Goal: Task Accomplishment & Management: Use online tool/utility

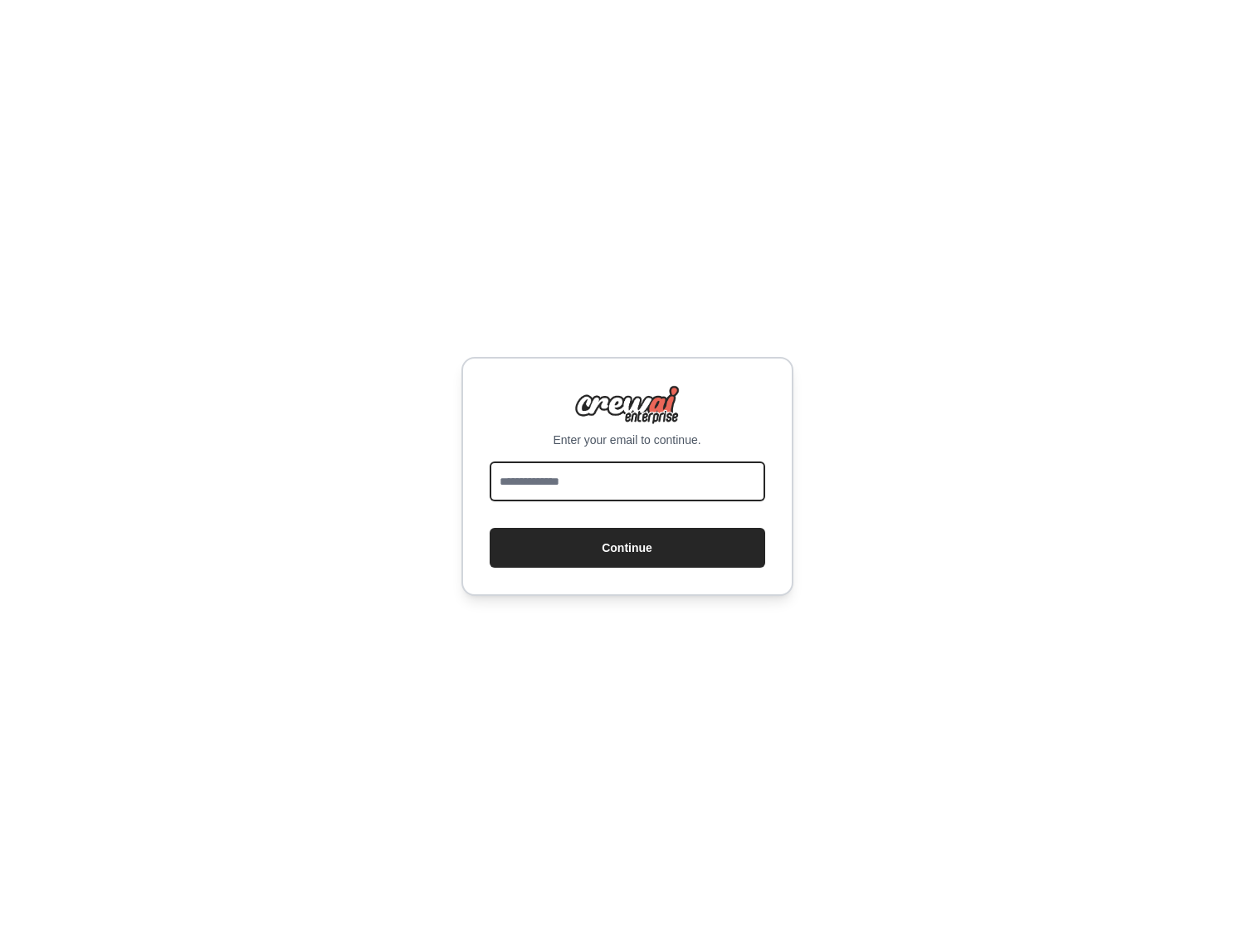
click at [595, 489] on input "email" at bounding box center [627, 481] width 275 height 40
type input "**********"
click at [616, 545] on button "Continue" at bounding box center [627, 548] width 275 height 40
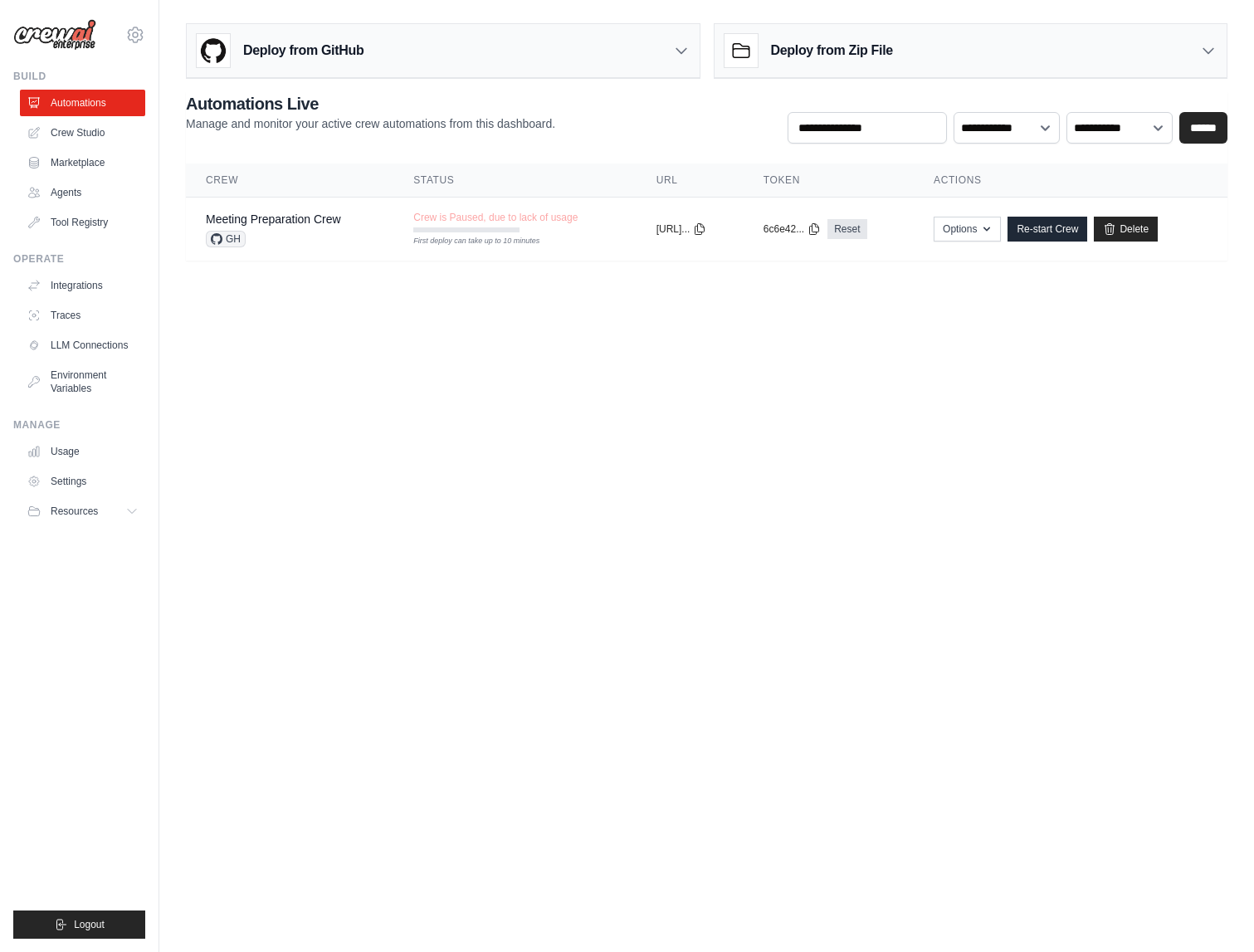
click at [682, 385] on body "mikemaxeyis@gmail.com Settings Build Automations Crew Studio" at bounding box center [627, 476] width 1254 height 952
click at [79, 160] on link "Marketplace" at bounding box center [85, 163] width 126 height 27
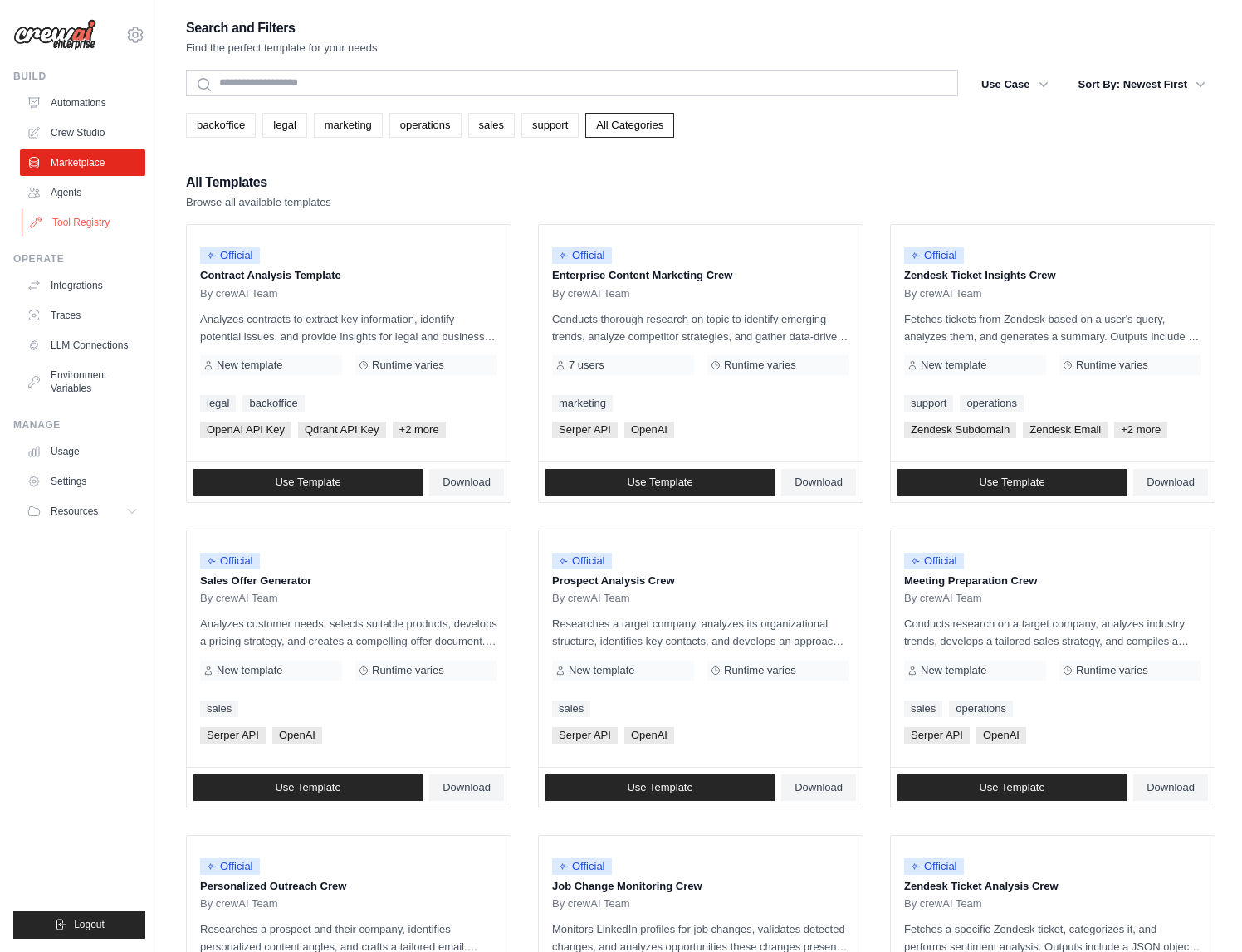
click at [69, 219] on link "Tool Registry" at bounding box center [85, 222] width 126 height 27
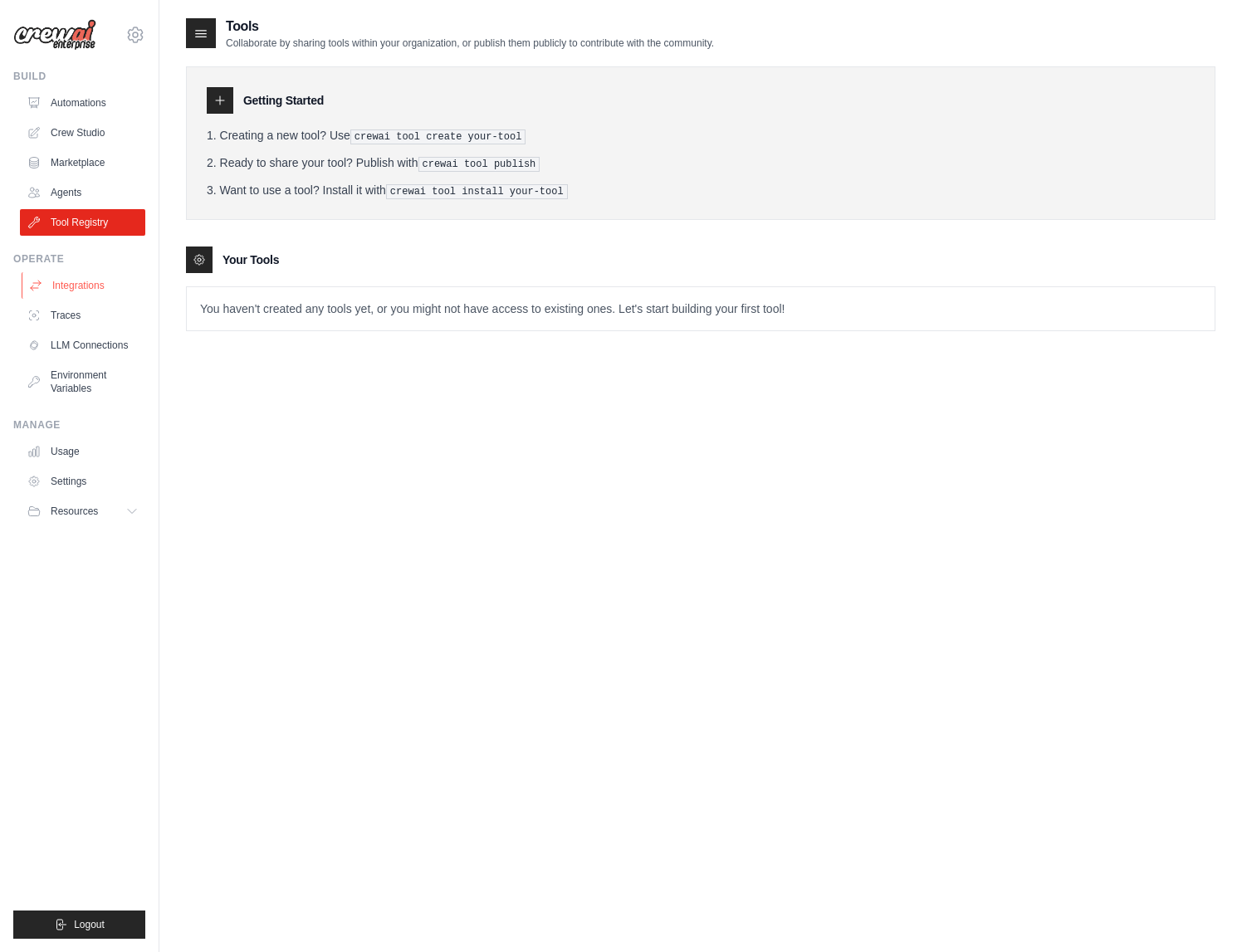
click at [85, 285] on link "Integrations" at bounding box center [85, 286] width 126 height 27
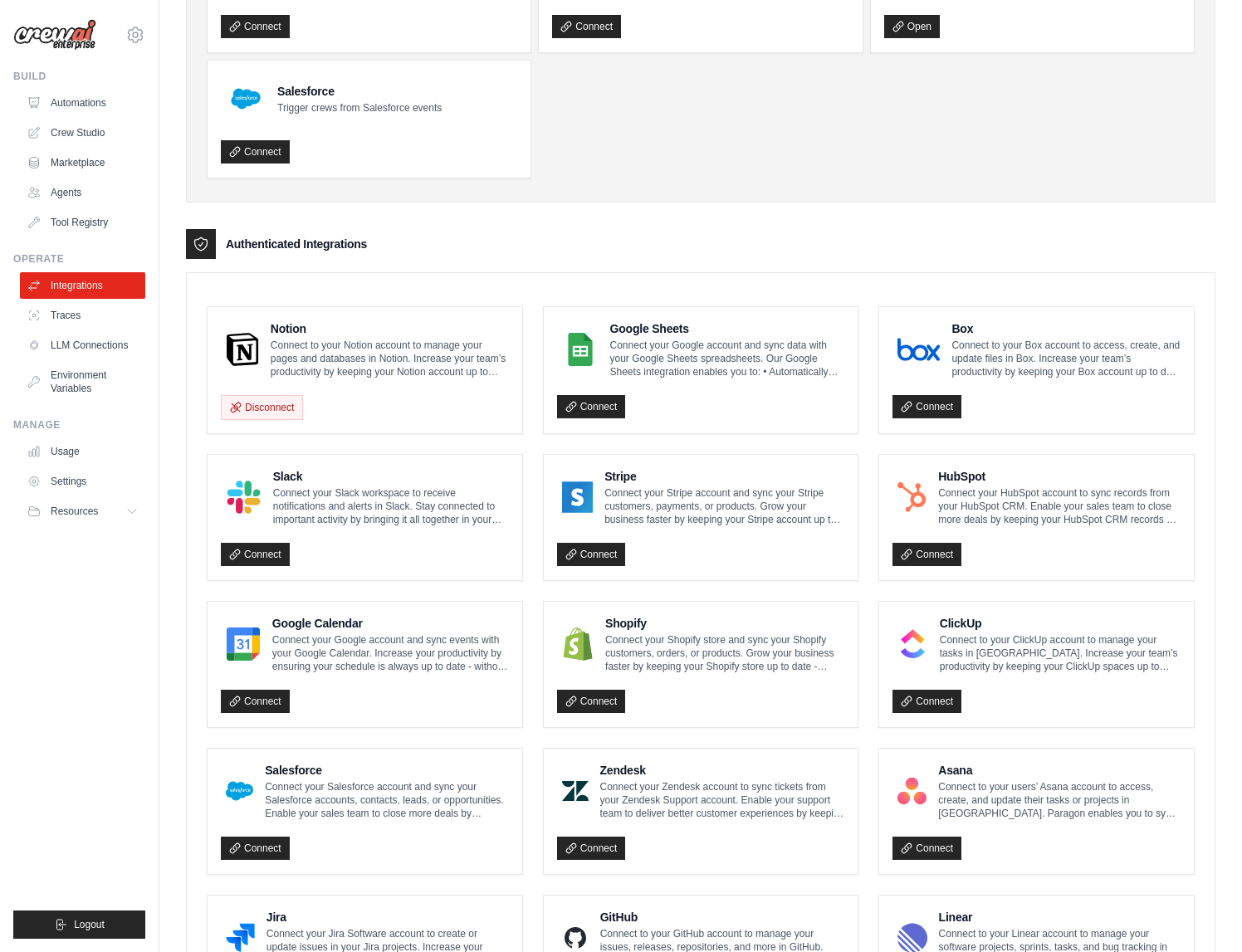
scroll to position [361, 0]
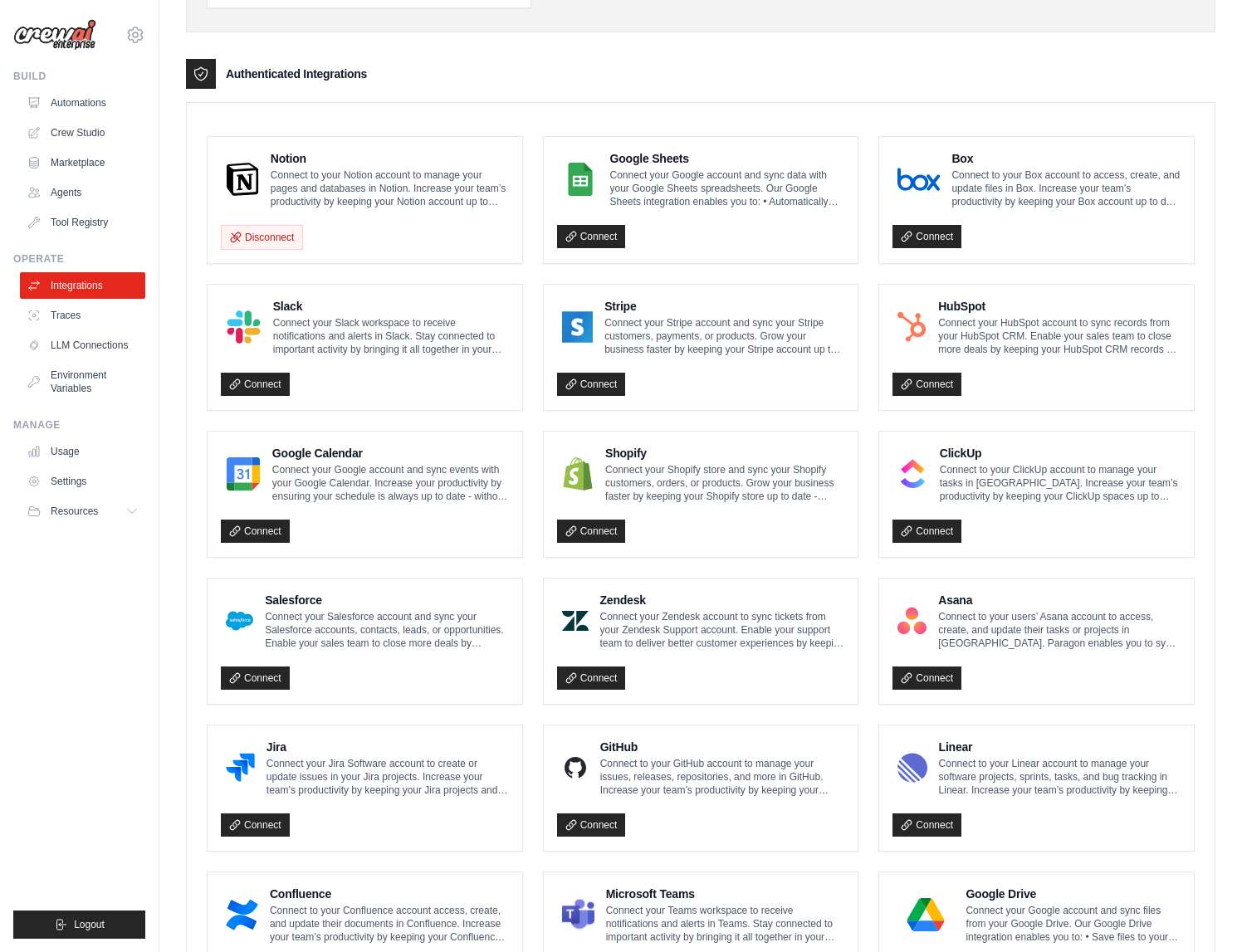
click at [805, 485] on p "Connect your Shopify store and sync your Shopify customers, orders, or products…" at bounding box center [724, 483] width 239 height 40
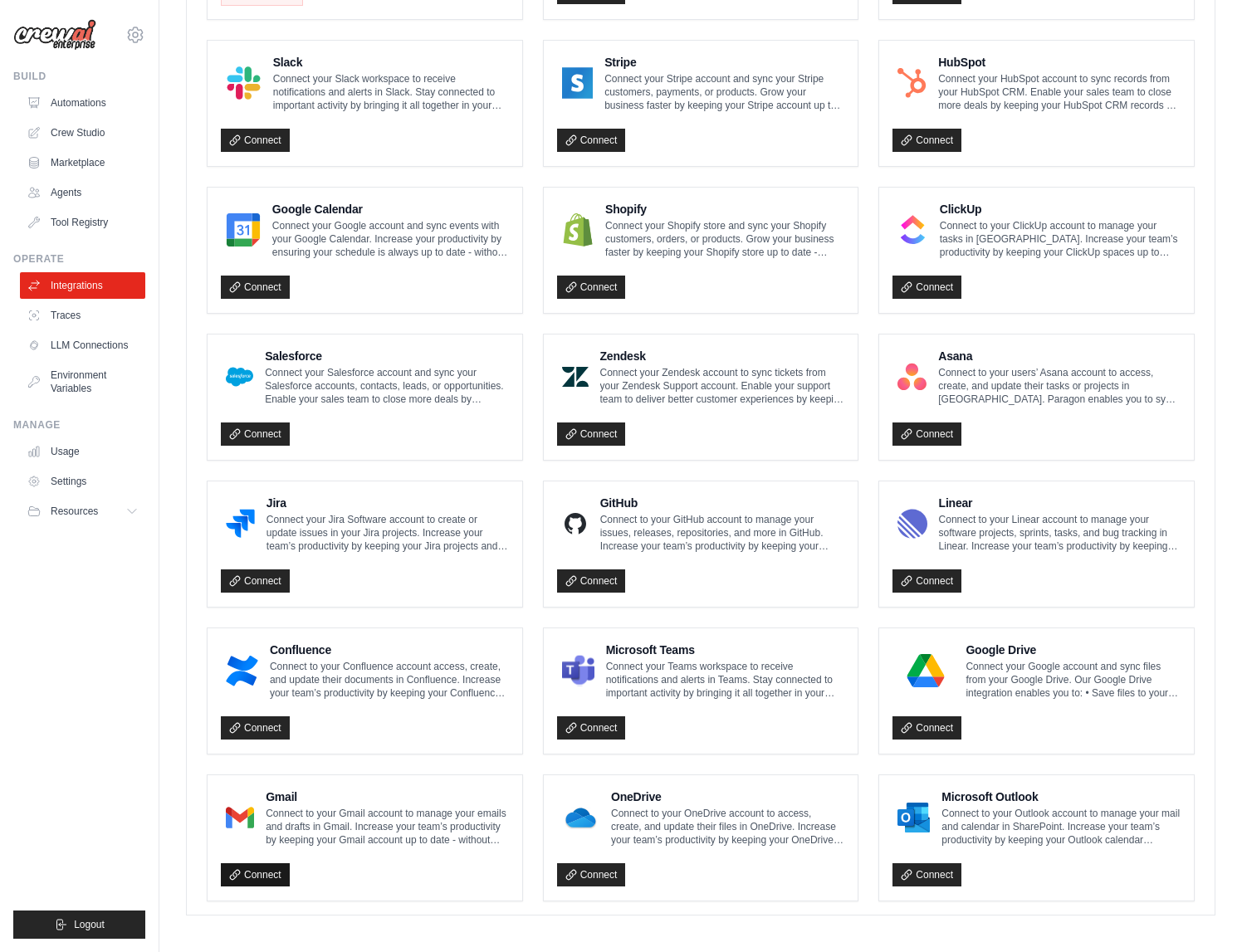
click at [274, 869] on link "Connect" at bounding box center [255, 875] width 69 height 23
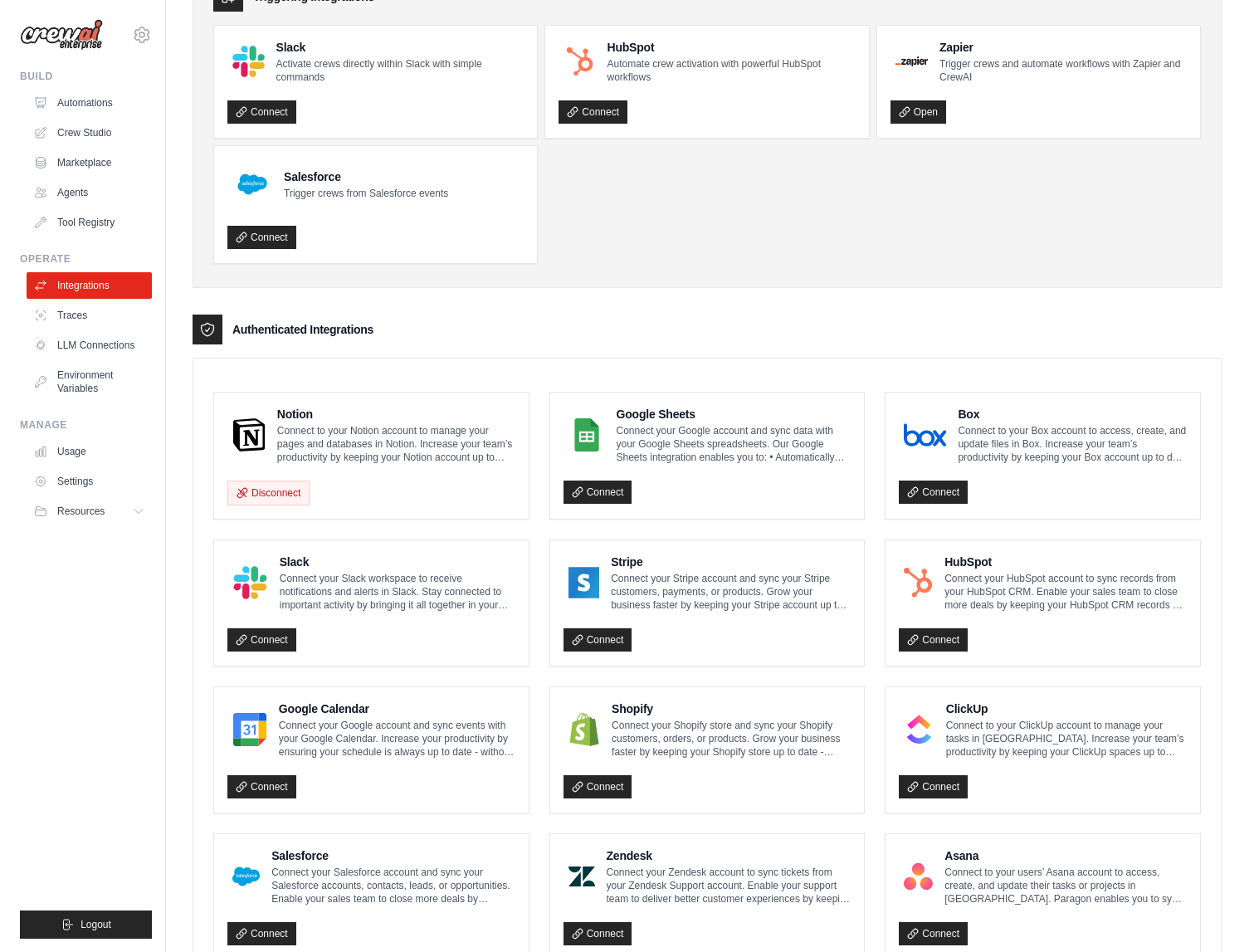
scroll to position [178, 0]
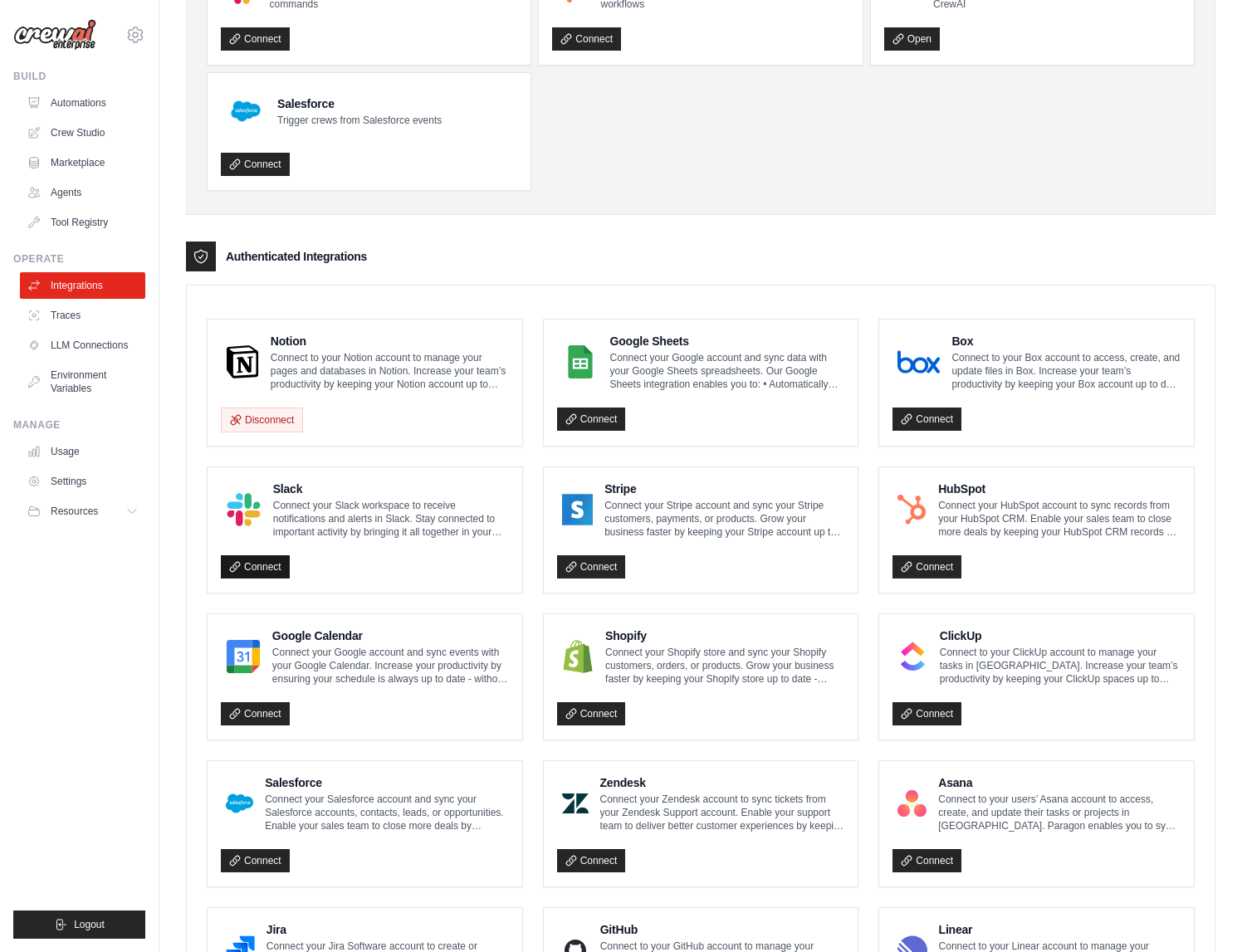
click at [261, 566] on link "Connect" at bounding box center [255, 567] width 69 height 23
click at [264, 566] on link "Connect" at bounding box center [255, 567] width 69 height 23
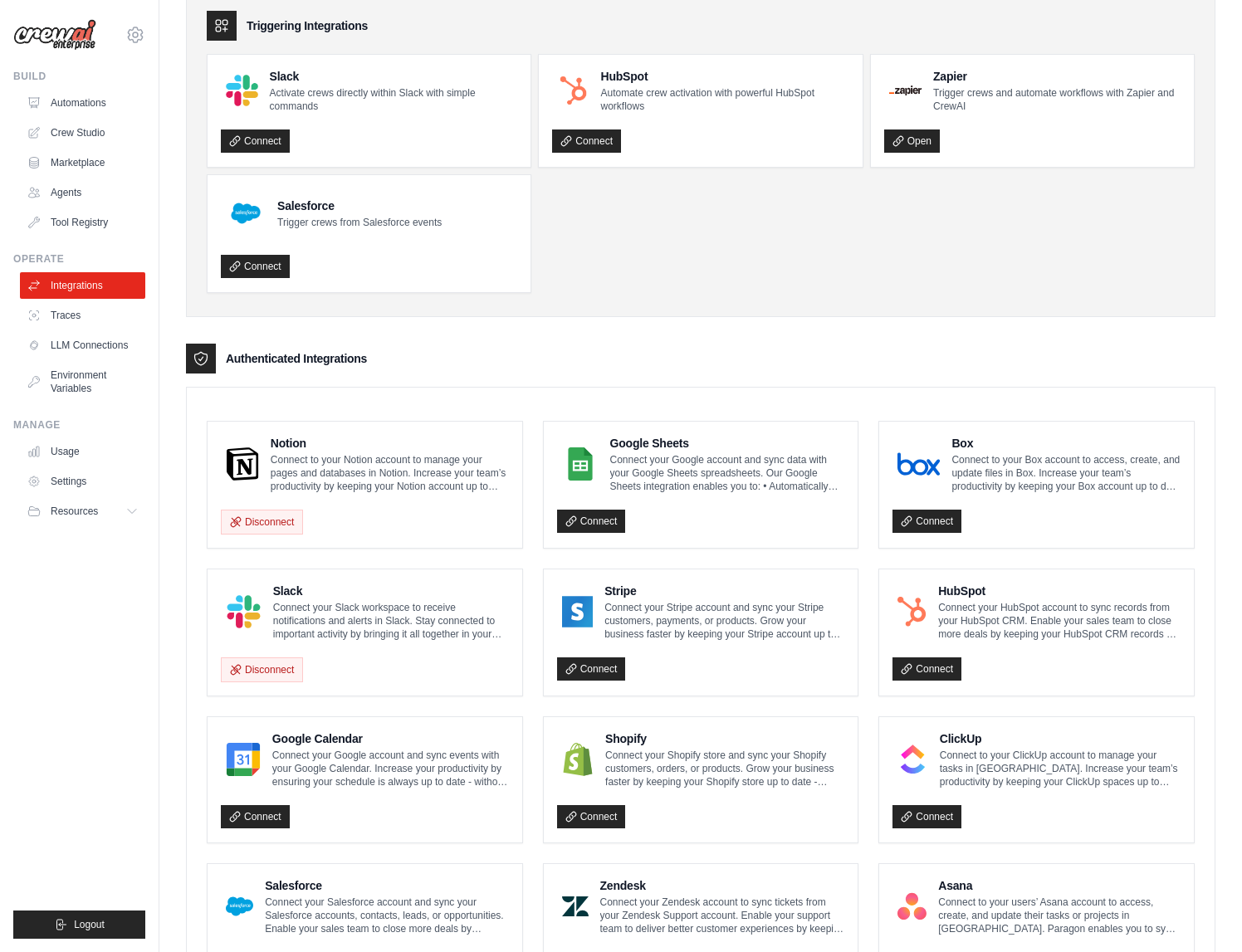
scroll to position [215, 0]
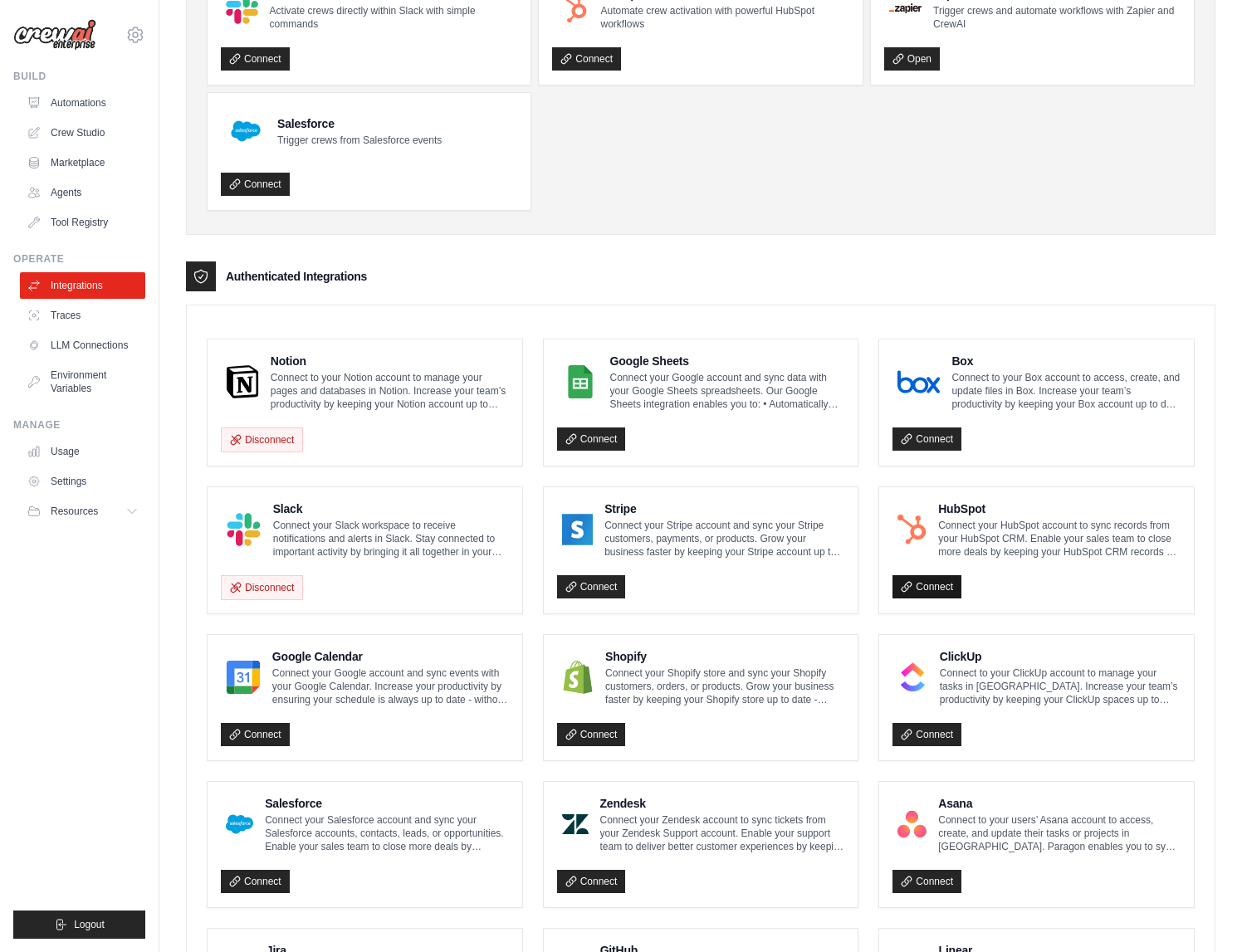
click at [935, 586] on link "Connect" at bounding box center [926, 587] width 69 height 23
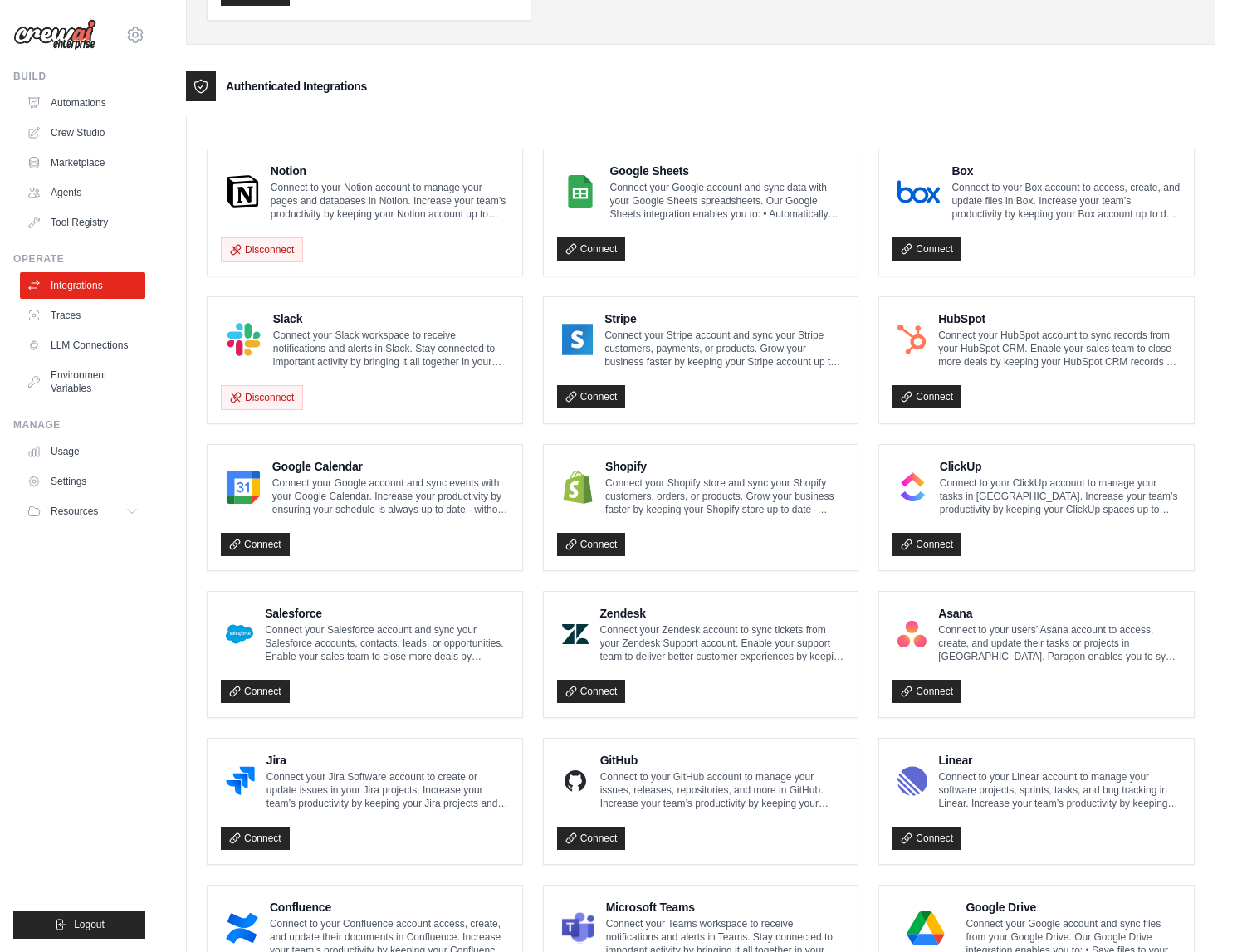
scroll to position [0, 0]
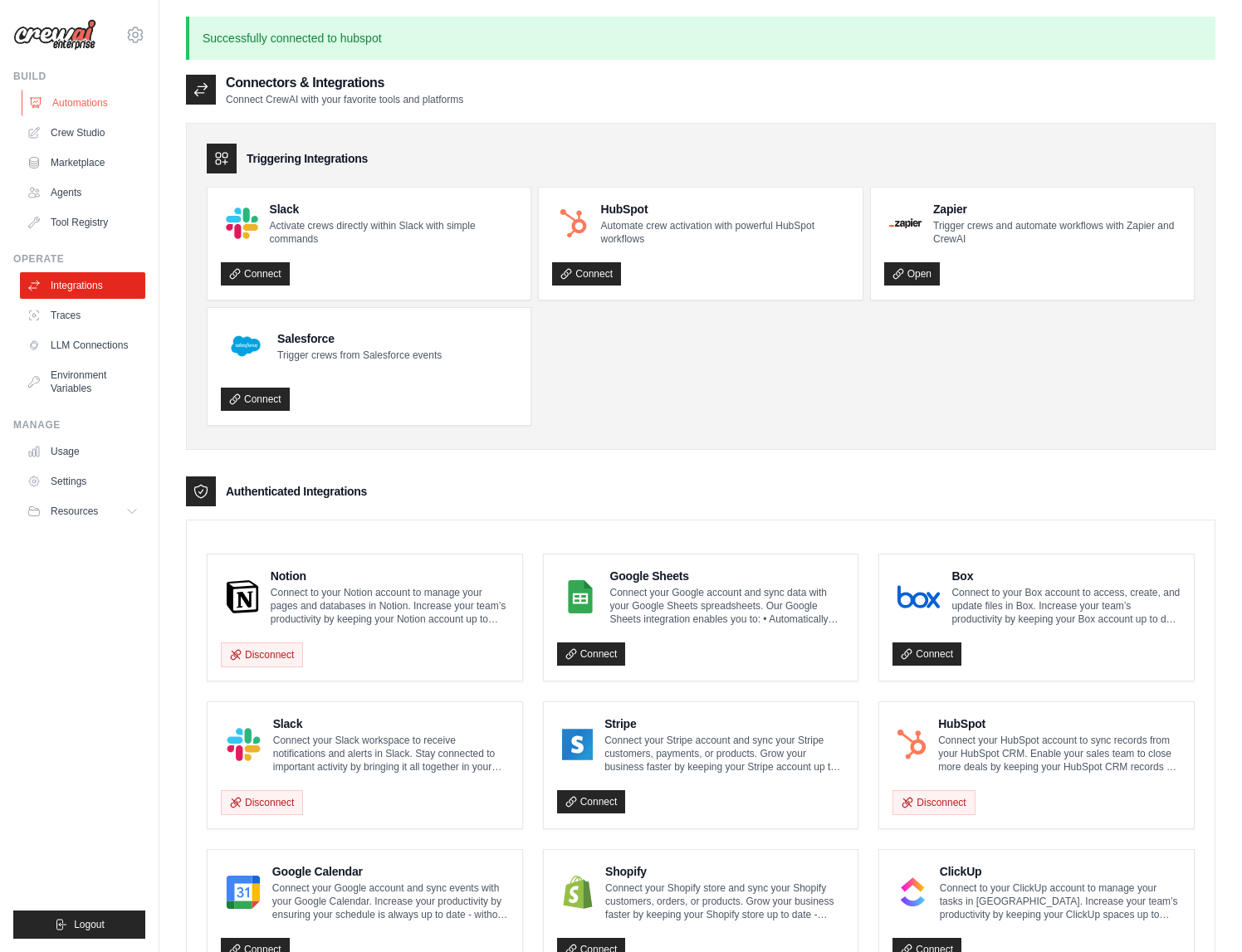
click at [74, 103] on link "Automations" at bounding box center [85, 103] width 126 height 27
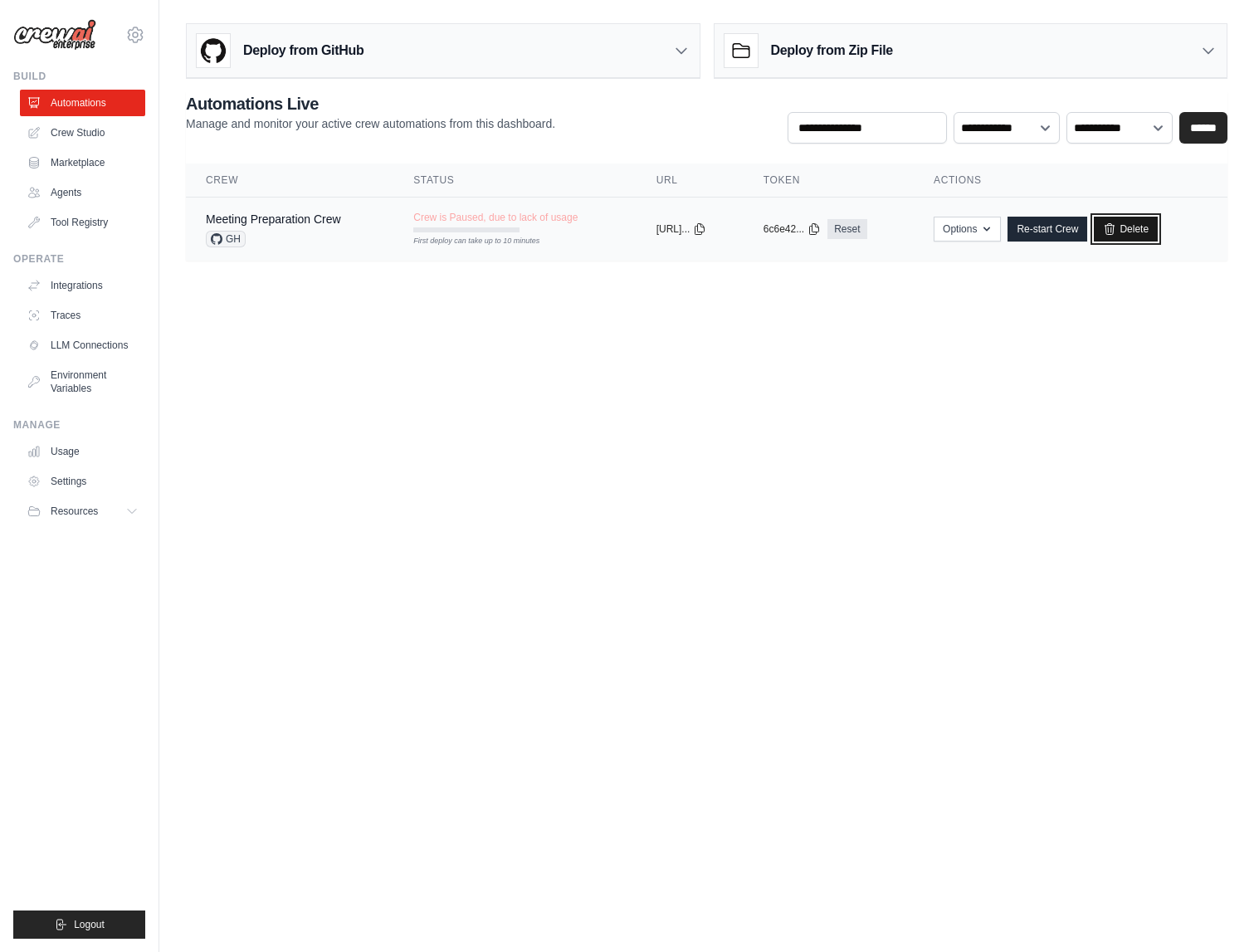
click at [1158, 228] on link "Delete" at bounding box center [1125, 229] width 64 height 25
click at [1152, 228] on link "Delete" at bounding box center [1125, 229] width 64 height 25
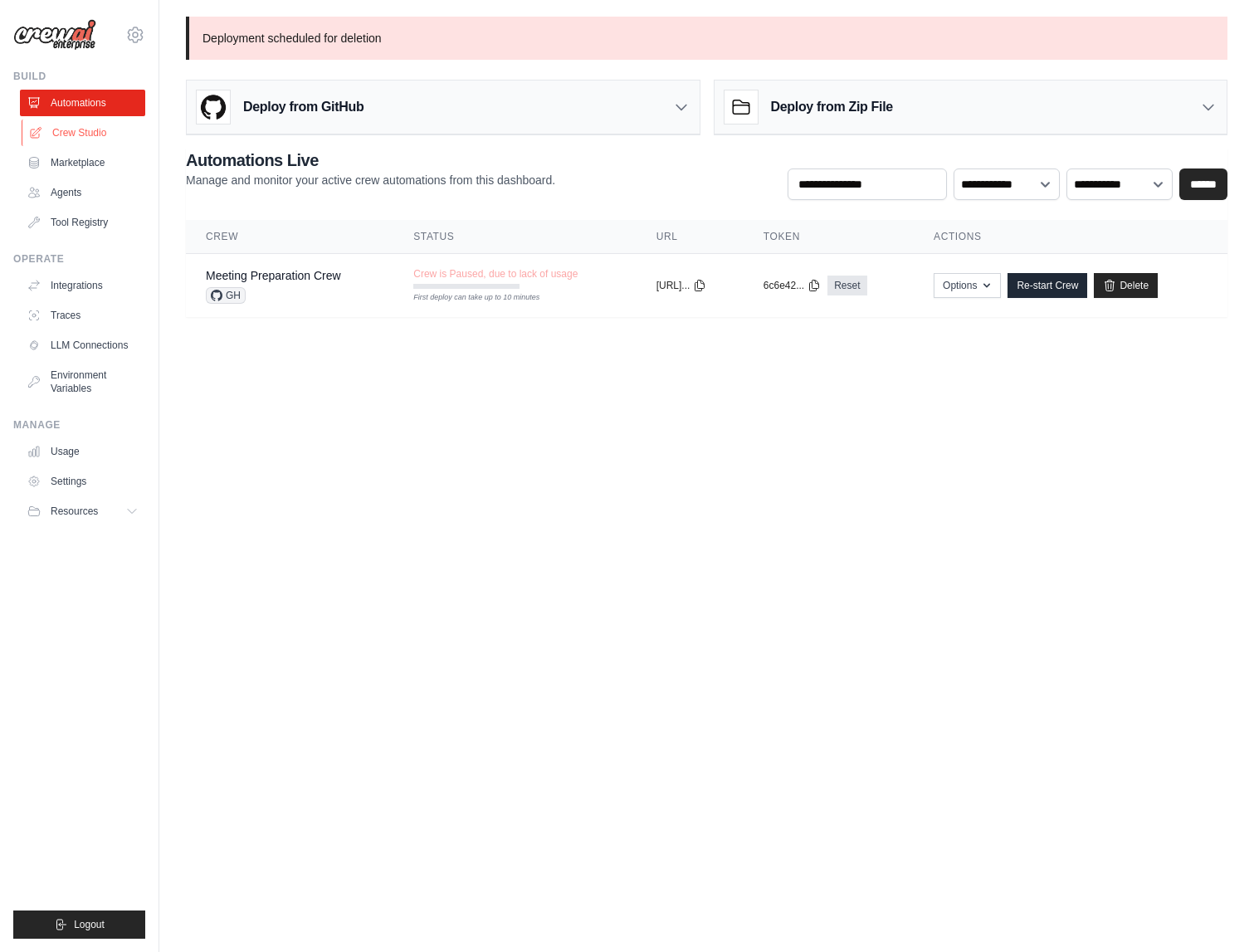
click at [76, 129] on link "Crew Studio" at bounding box center [85, 132] width 126 height 27
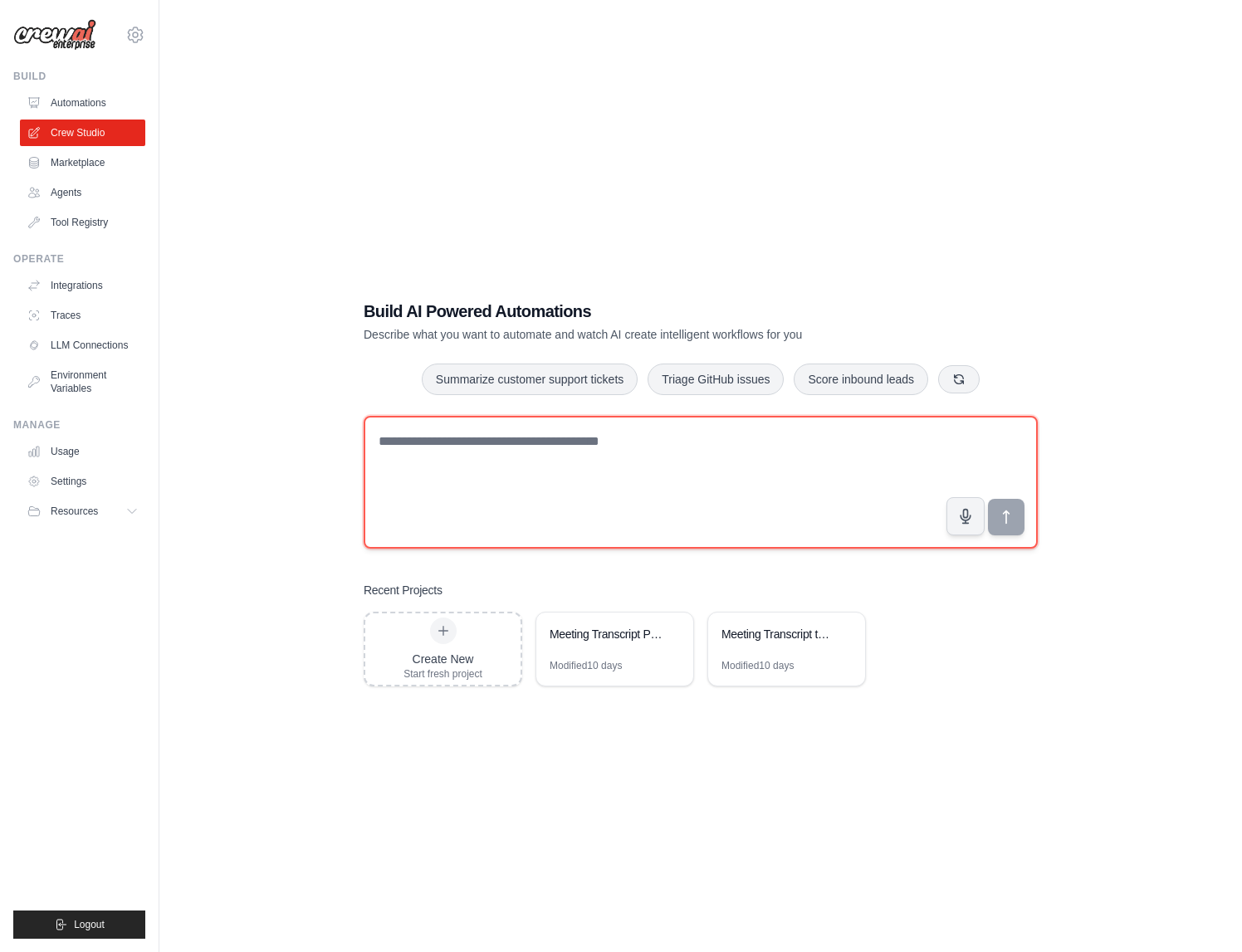
click at [554, 446] on textarea at bounding box center [700, 481] width 674 height 132
type textarea "**********"
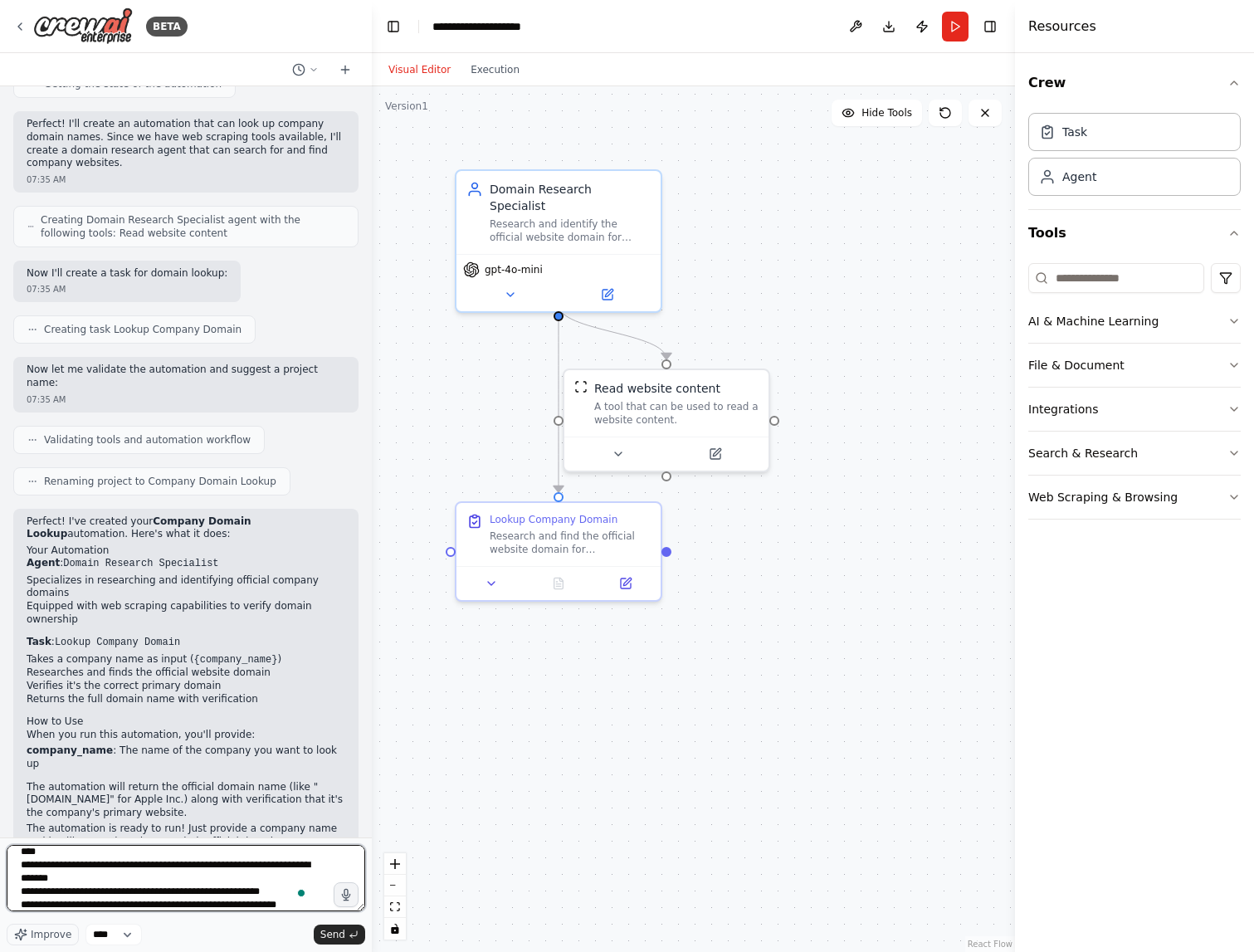
scroll to position [29, 0]
click at [61, 882] on textarea "**********" at bounding box center [186, 879] width 358 height 67
type textarea "**********"
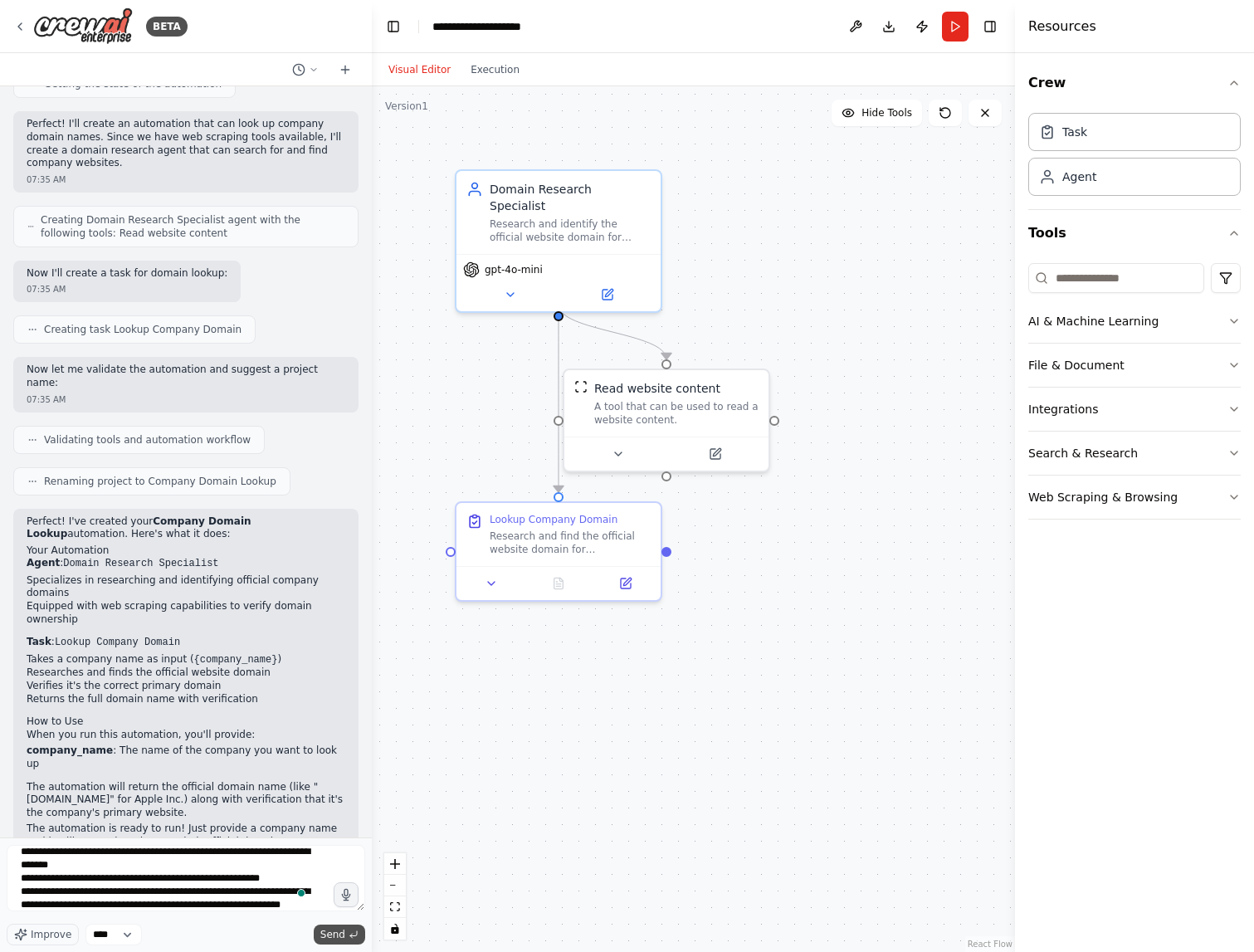
click at [347, 935] on button "Send" at bounding box center [339, 934] width 51 height 20
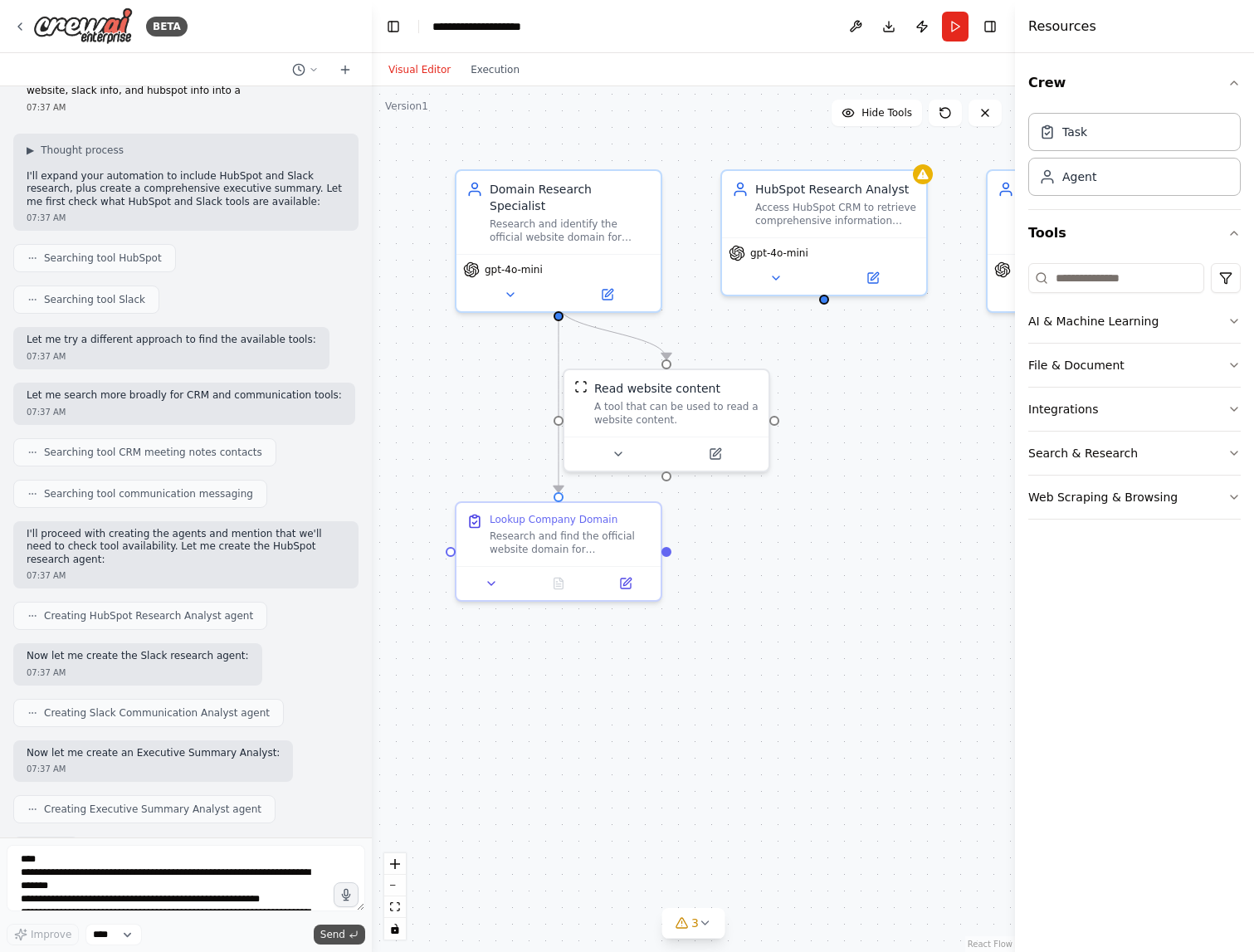
scroll to position [1457, 0]
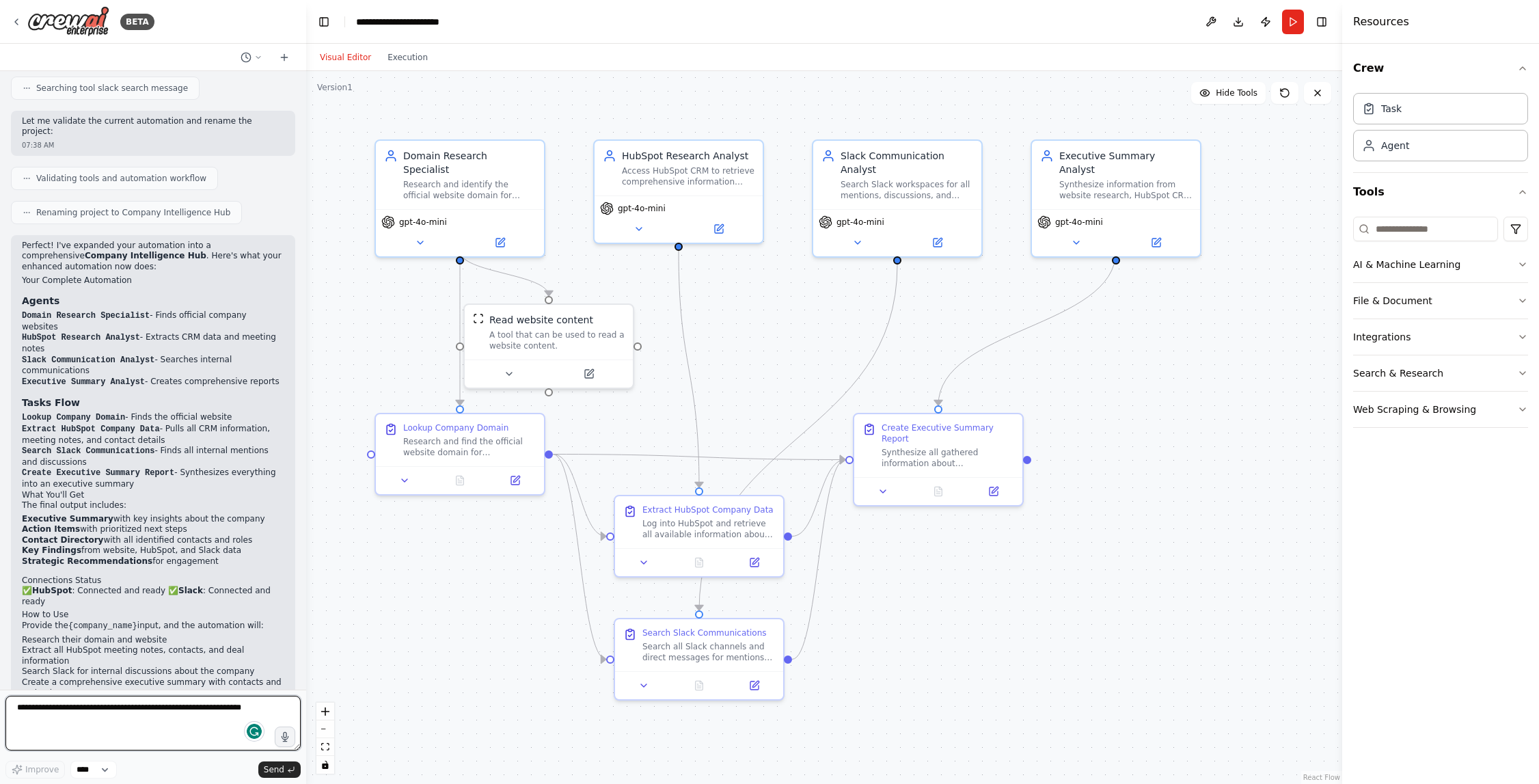
scroll to position [2208, 0]
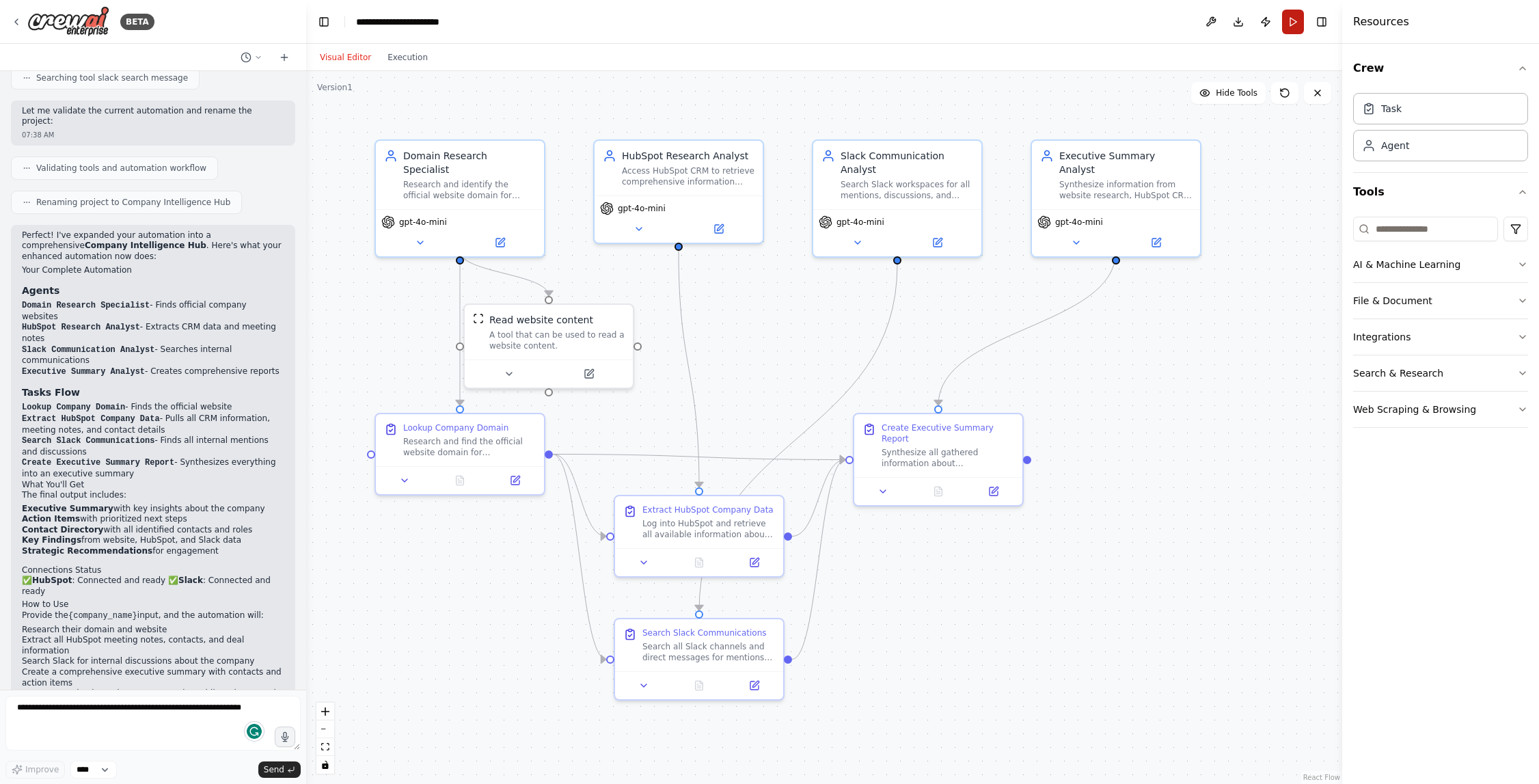
click at [1032, 27] on button "Run" at bounding box center [1293, 21] width 22 height 24
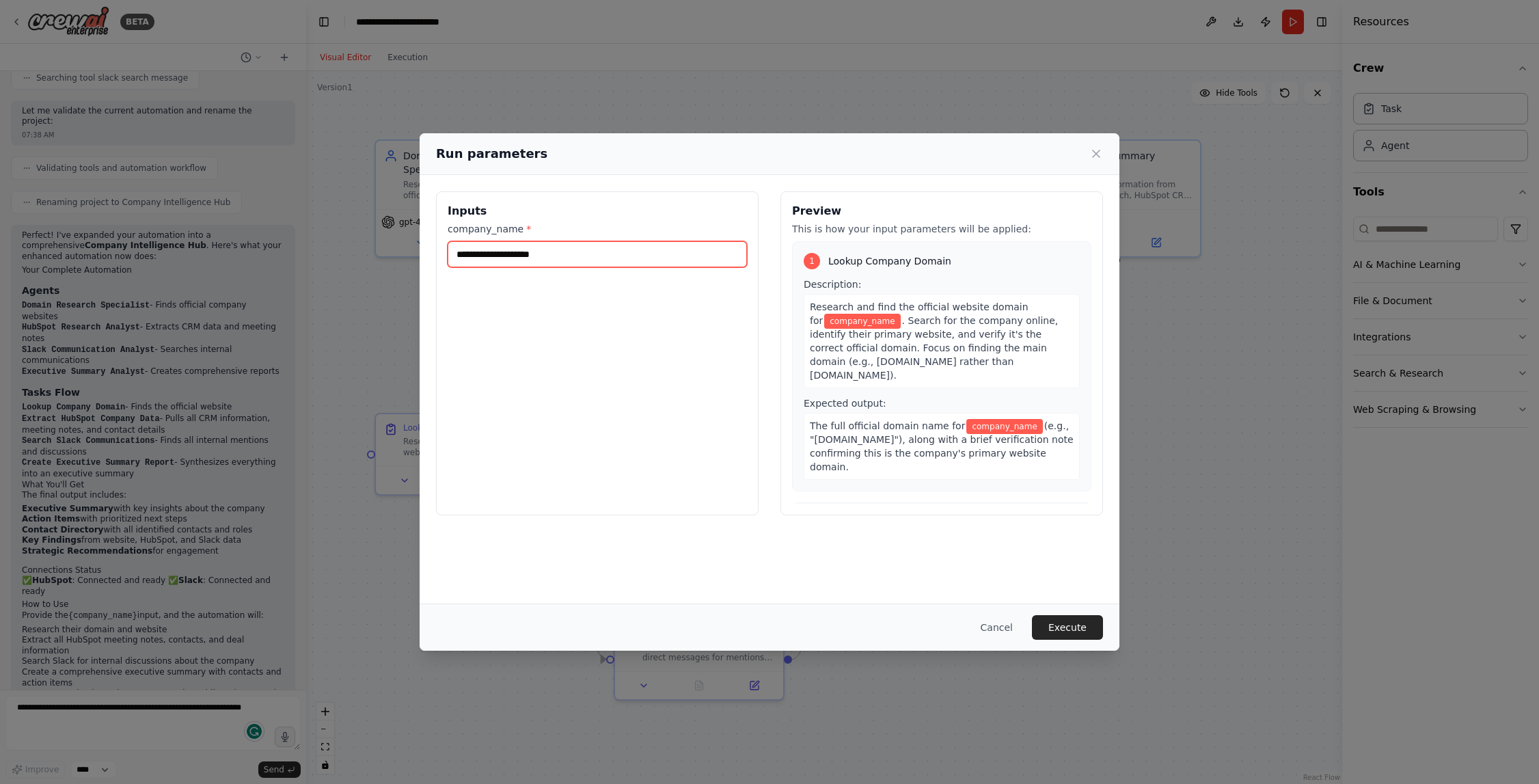
click at [506, 250] on input "company_name *" at bounding box center [596, 253] width 299 height 26
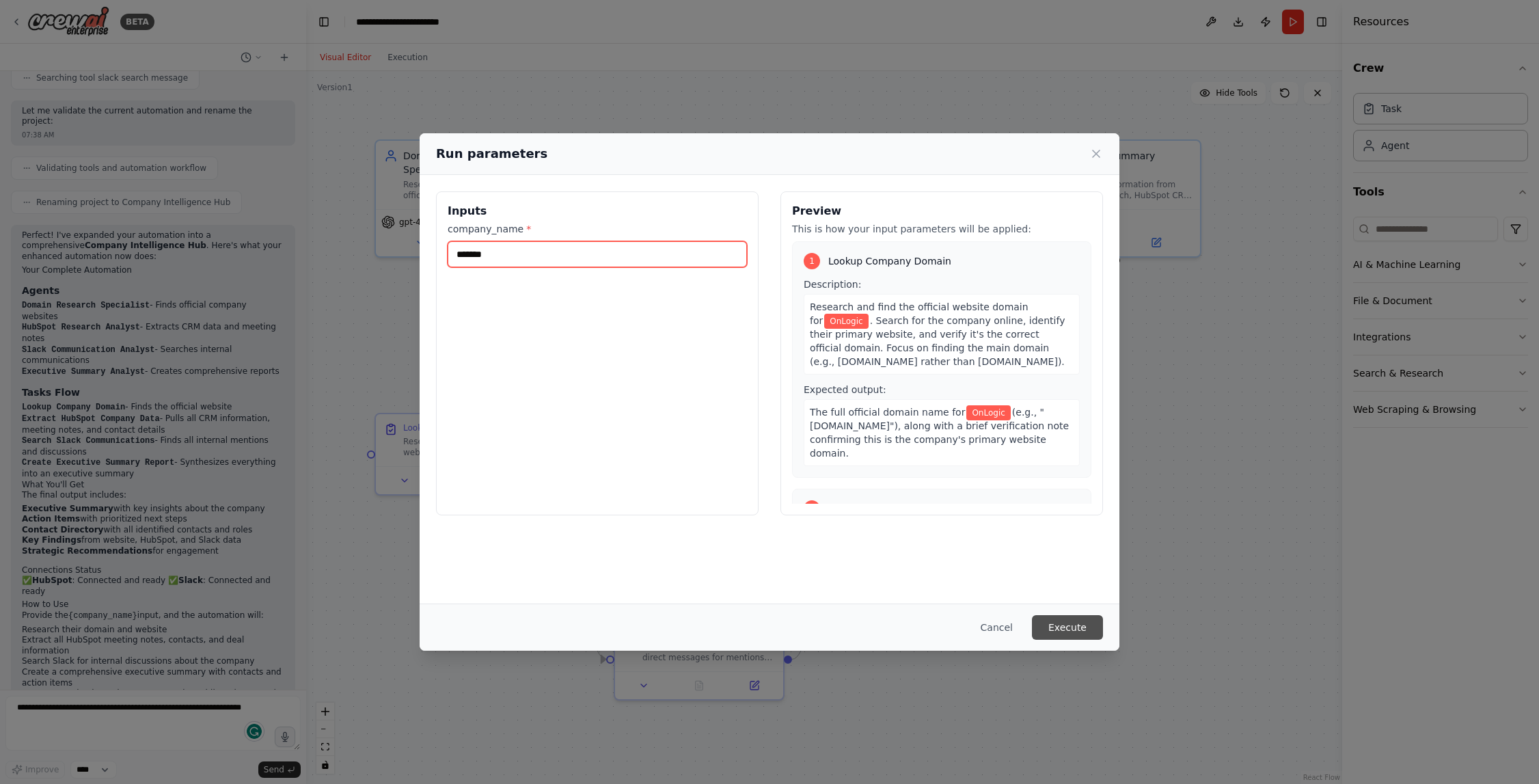
type input "*******"
click at [1032, 633] on button "Execute" at bounding box center [1067, 627] width 71 height 24
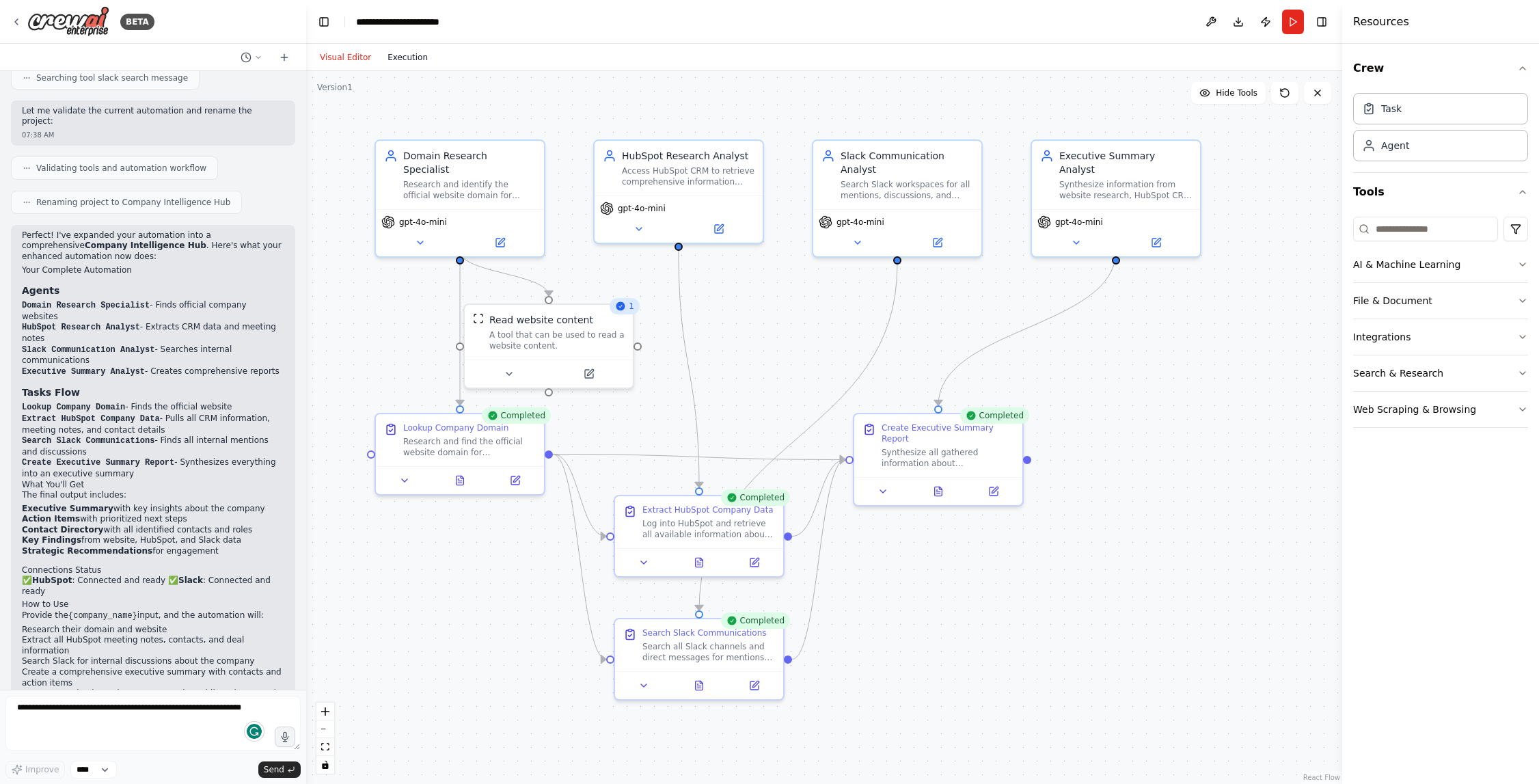
click at [407, 59] on button "Execution" at bounding box center [407, 57] width 57 height 16
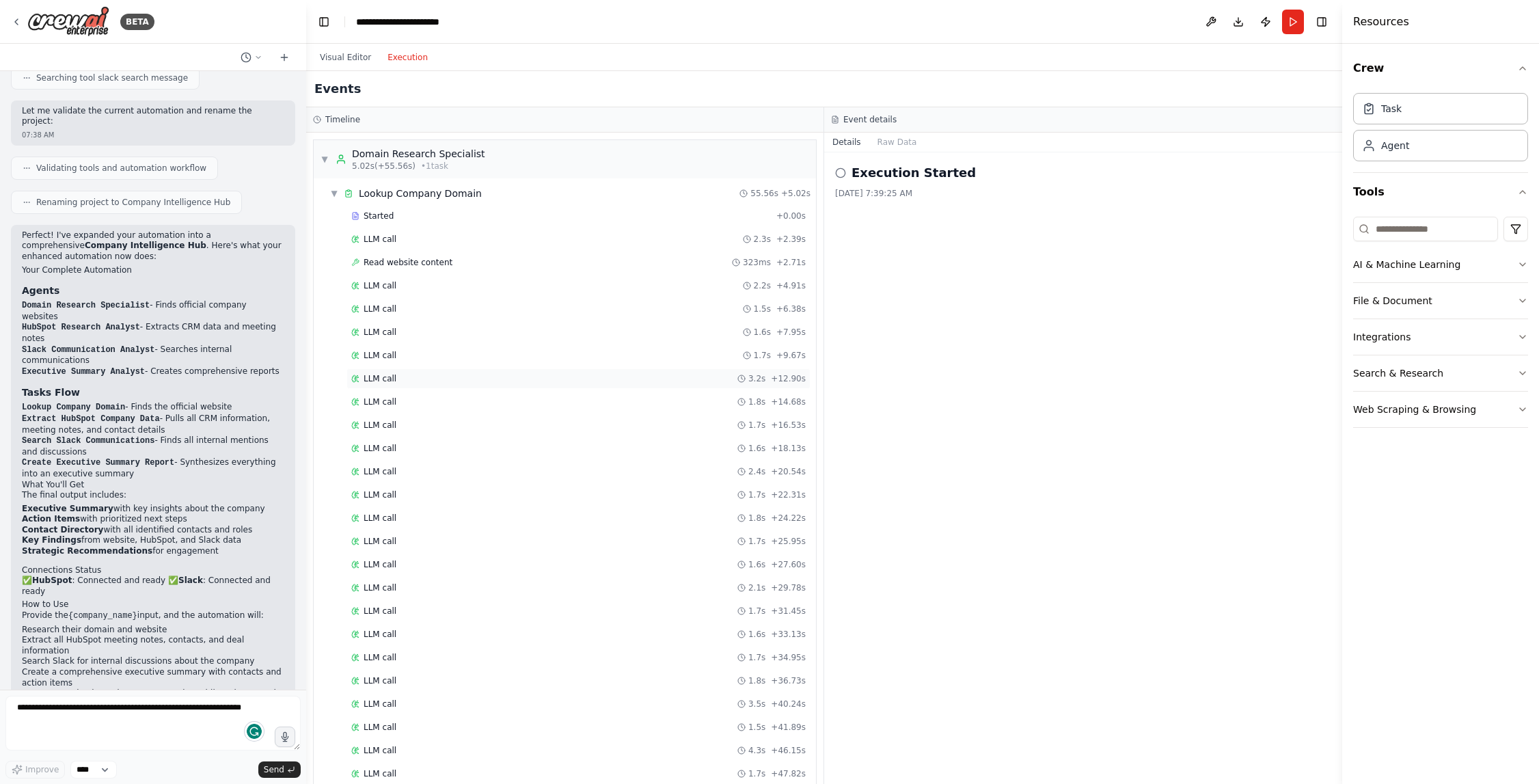
scroll to position [594, 0]
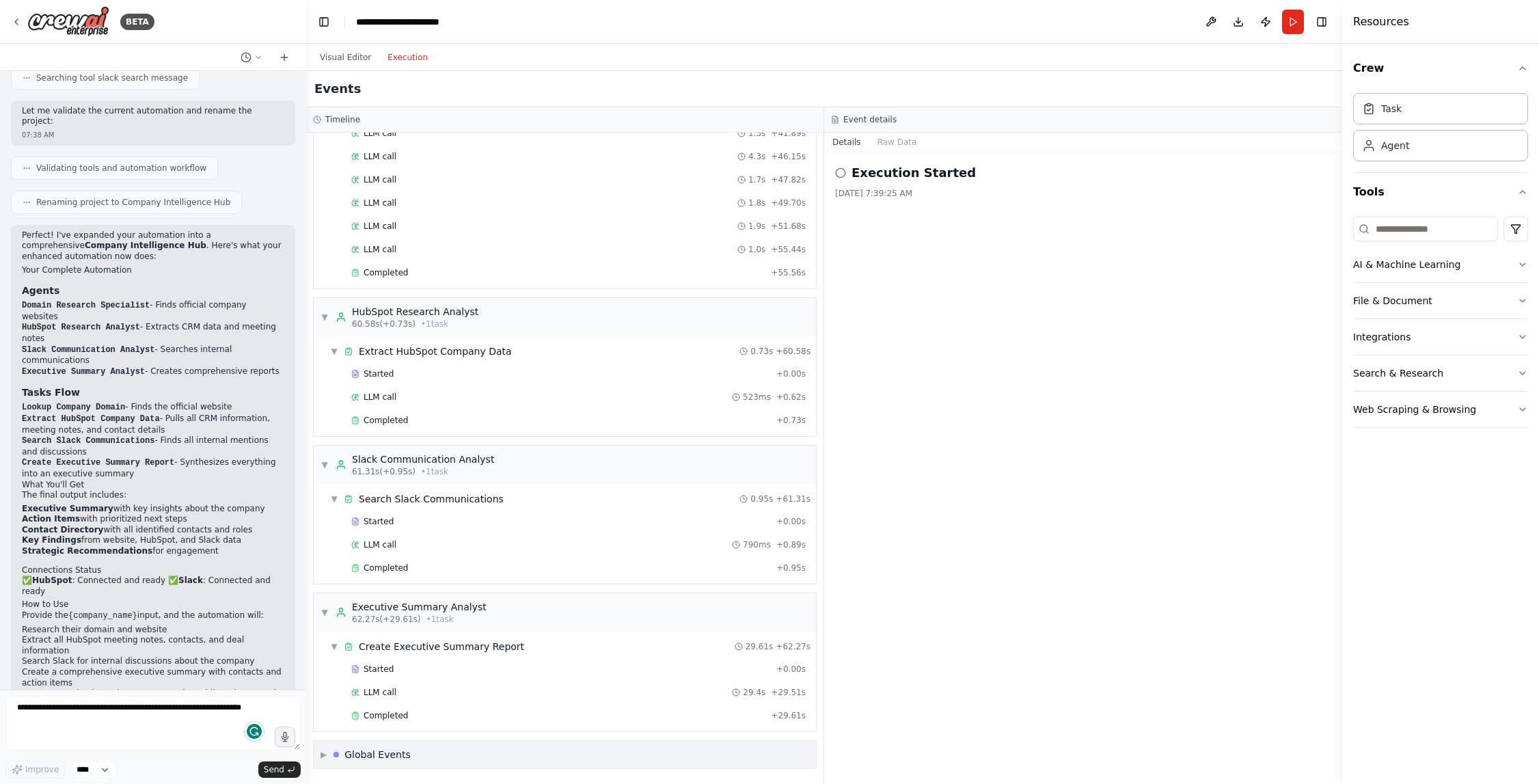
click at [324, 756] on span "▶" at bounding box center [323, 754] width 6 height 11
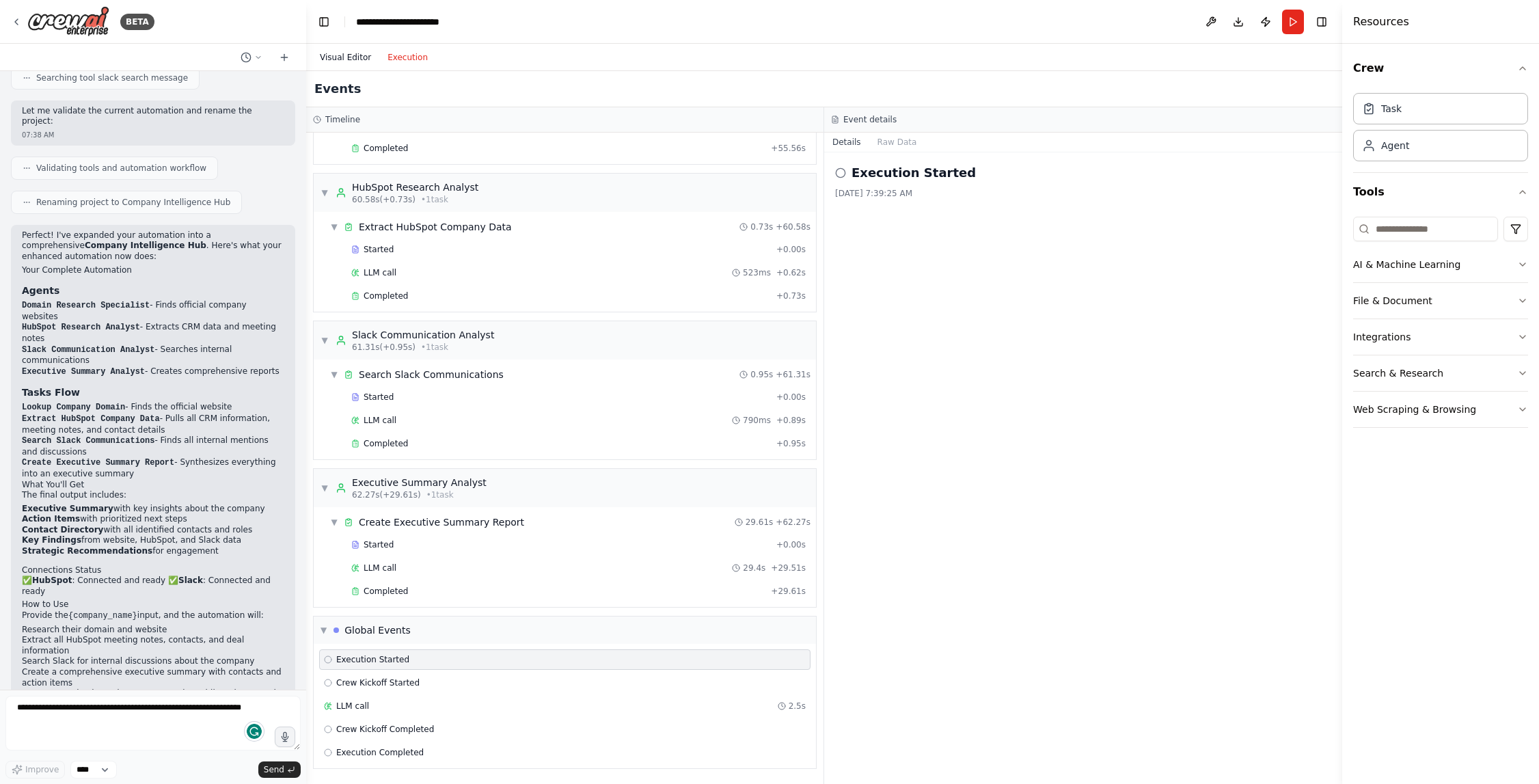
click at [357, 62] on button "Visual Editor" at bounding box center [345, 57] width 67 height 16
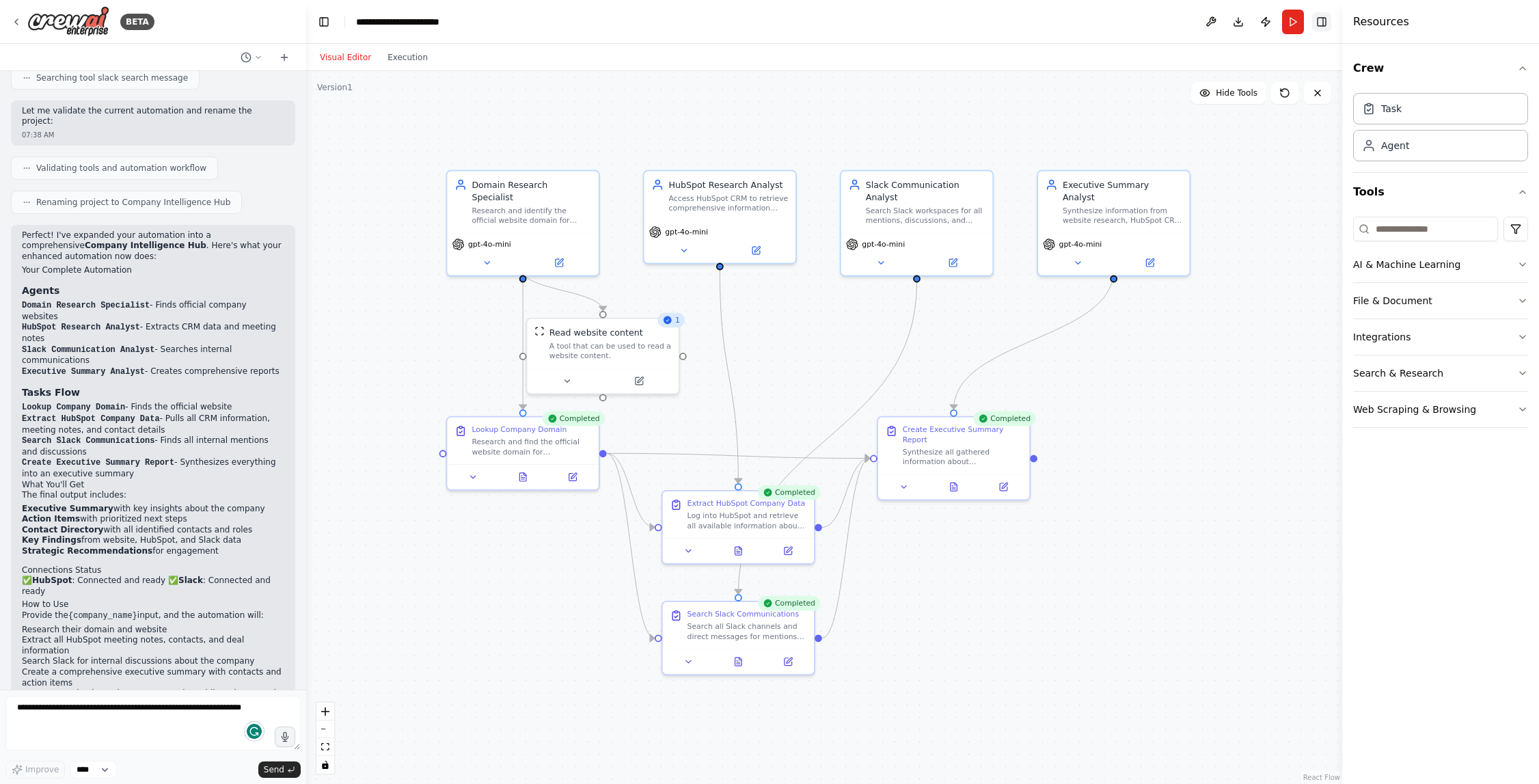
click at [1032, 22] on button "Toggle Right Sidebar" at bounding box center [1322, 22] width 19 height 19
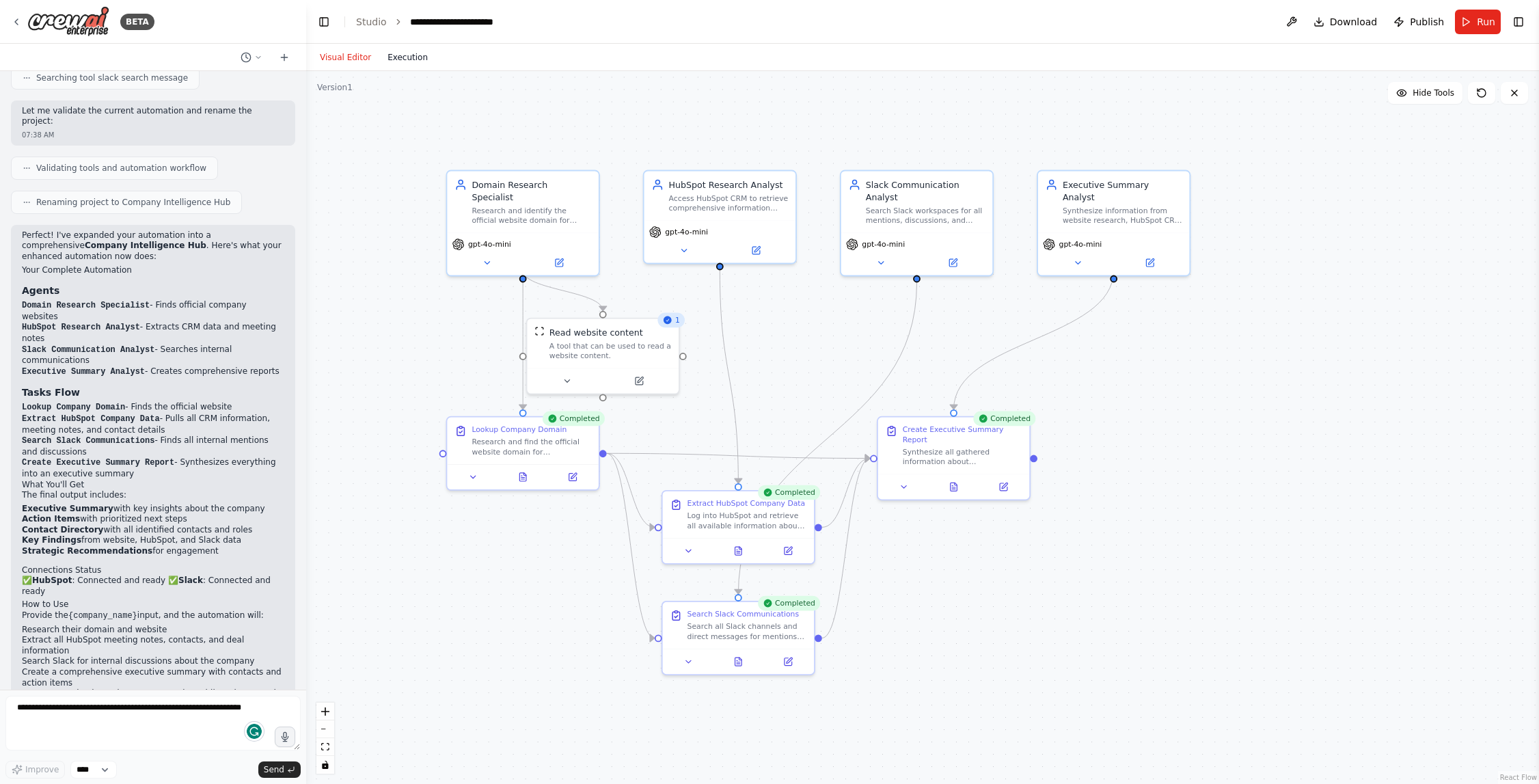
click at [397, 57] on button "Execution" at bounding box center [407, 57] width 57 height 16
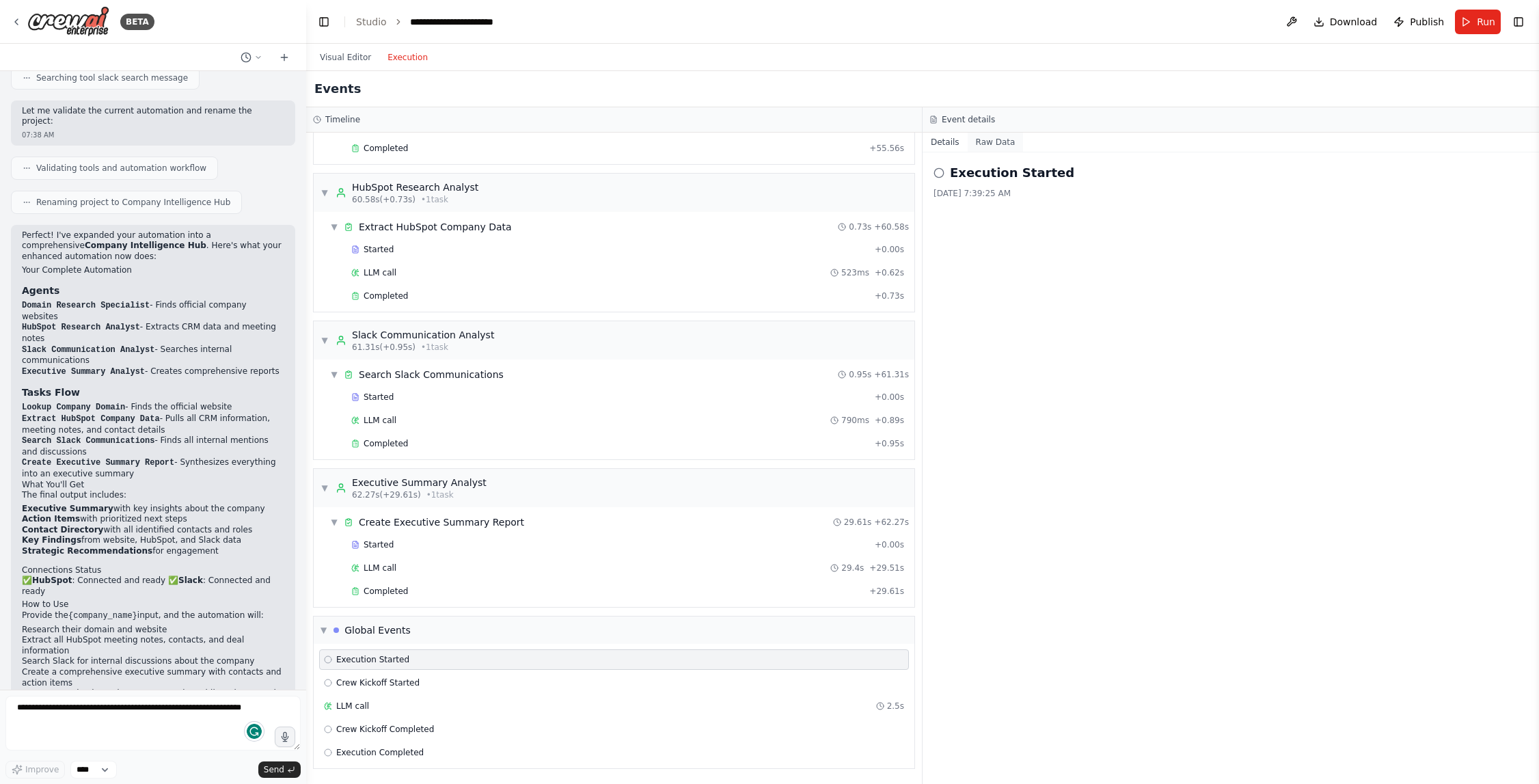
click at [998, 142] on button "Raw Data" at bounding box center [995, 142] width 56 height 19
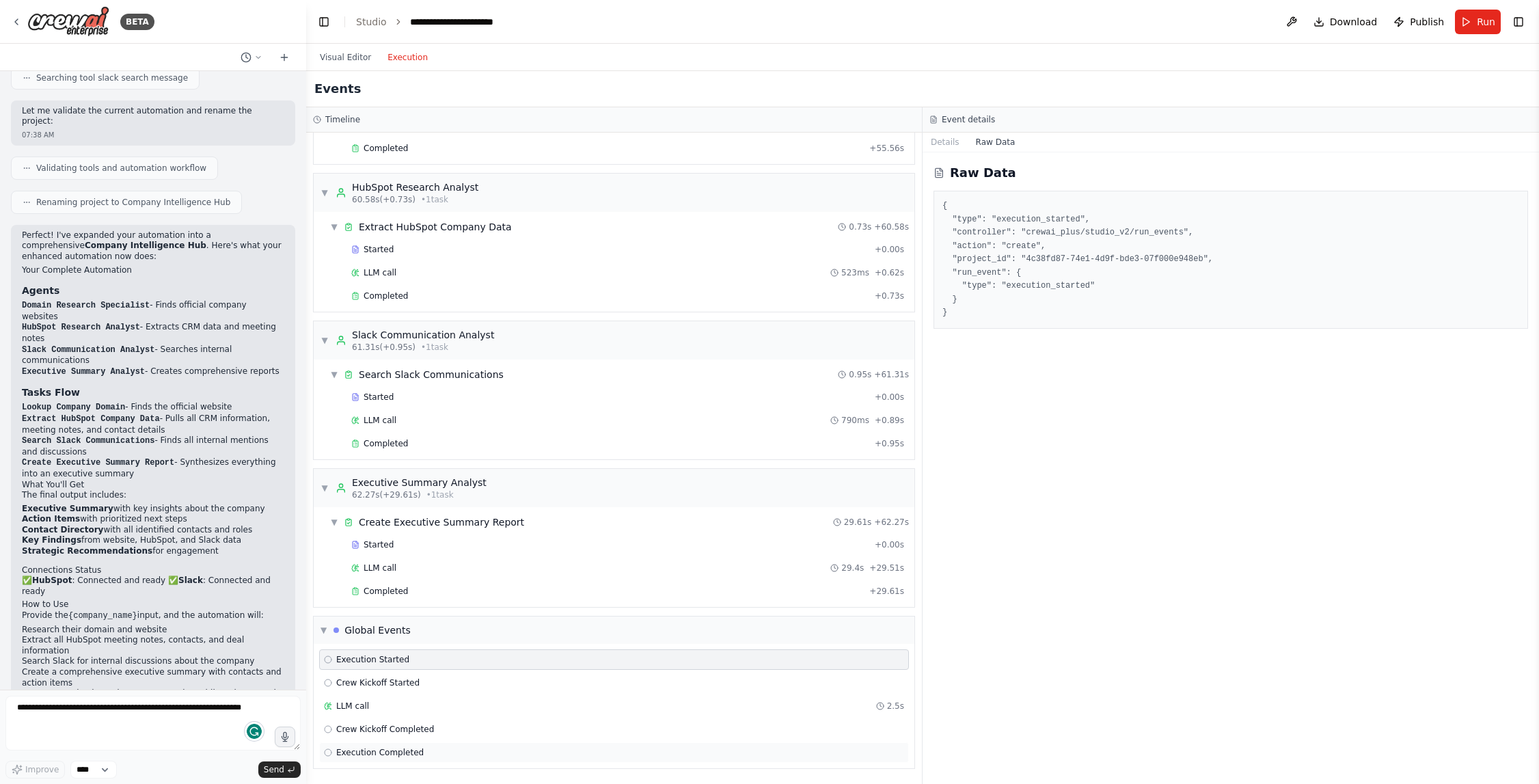
click at [484, 753] on div "Execution Completed" at bounding box center [614, 753] width 580 height 11
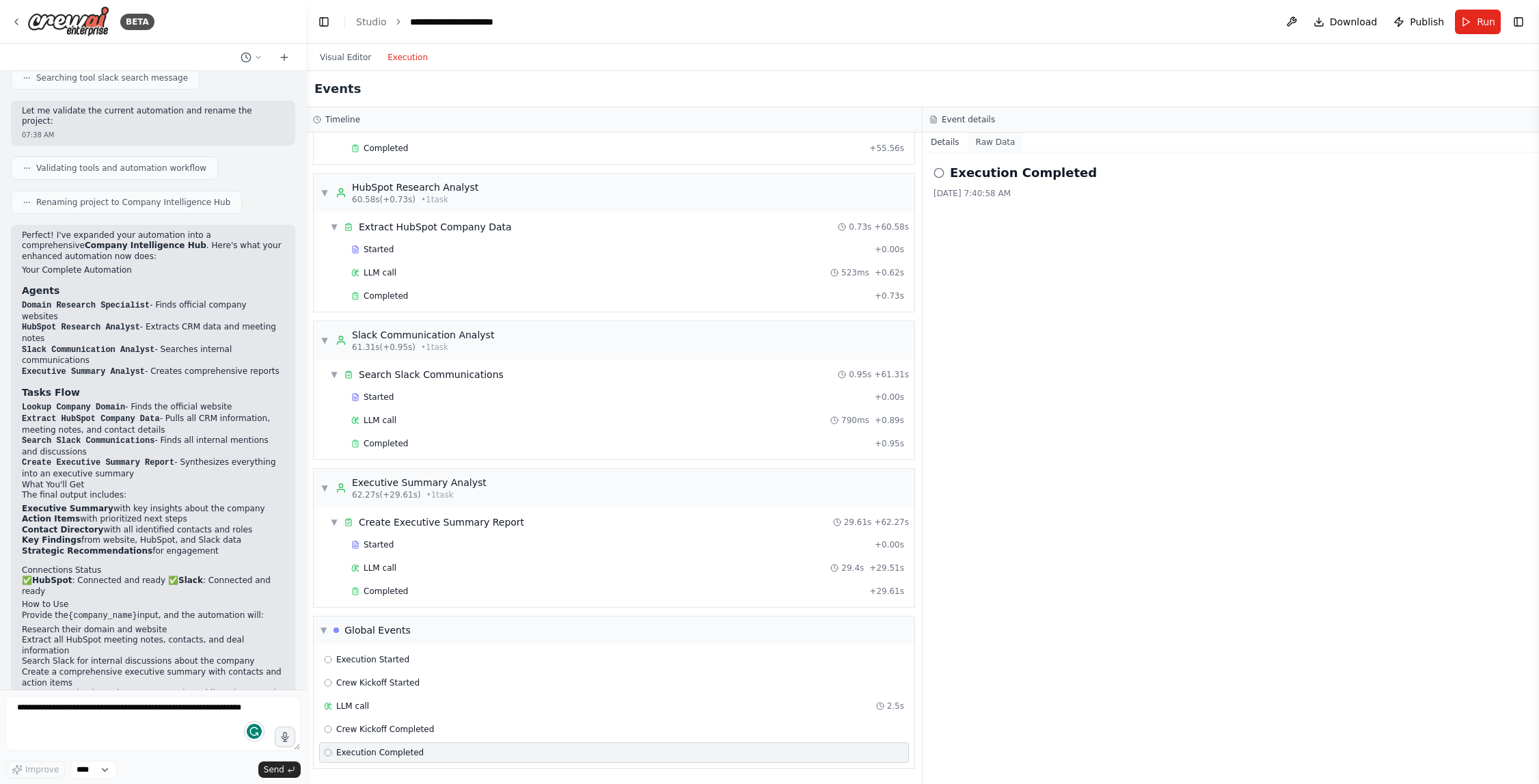
click at [998, 144] on button "Raw Data" at bounding box center [995, 142] width 56 height 19
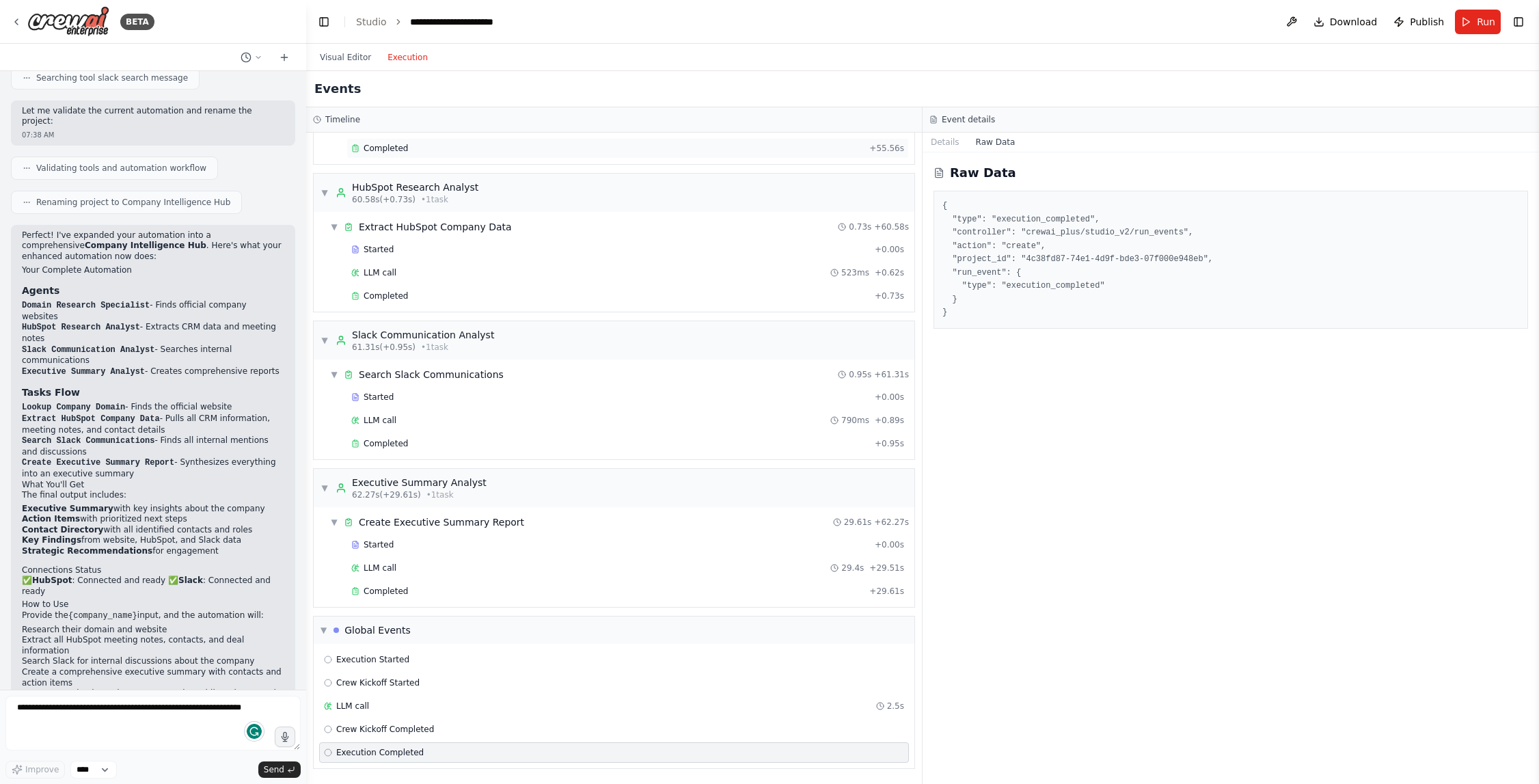
click at [410, 149] on div "Completed" at bounding box center [607, 148] width 512 height 11
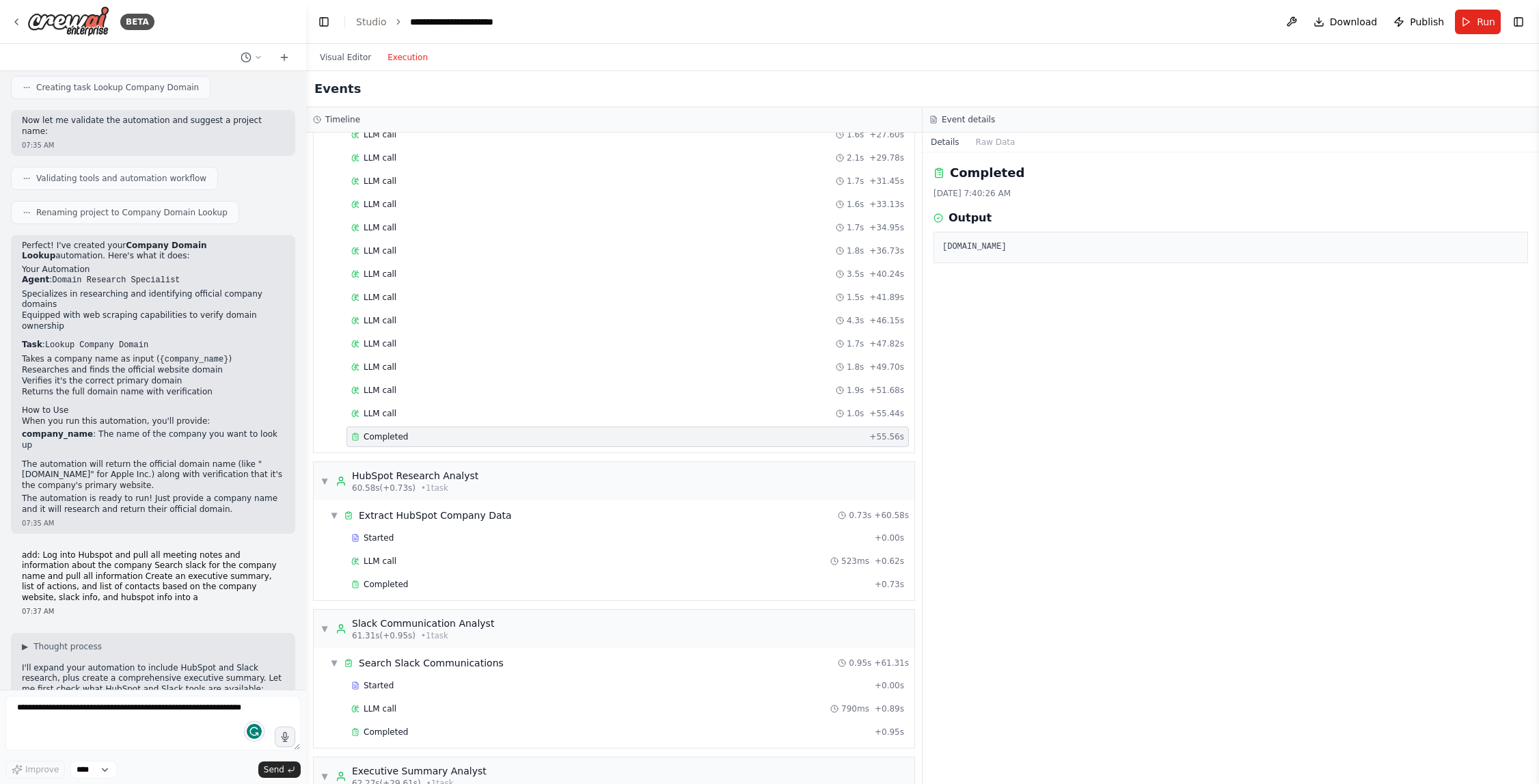
scroll to position [0, 0]
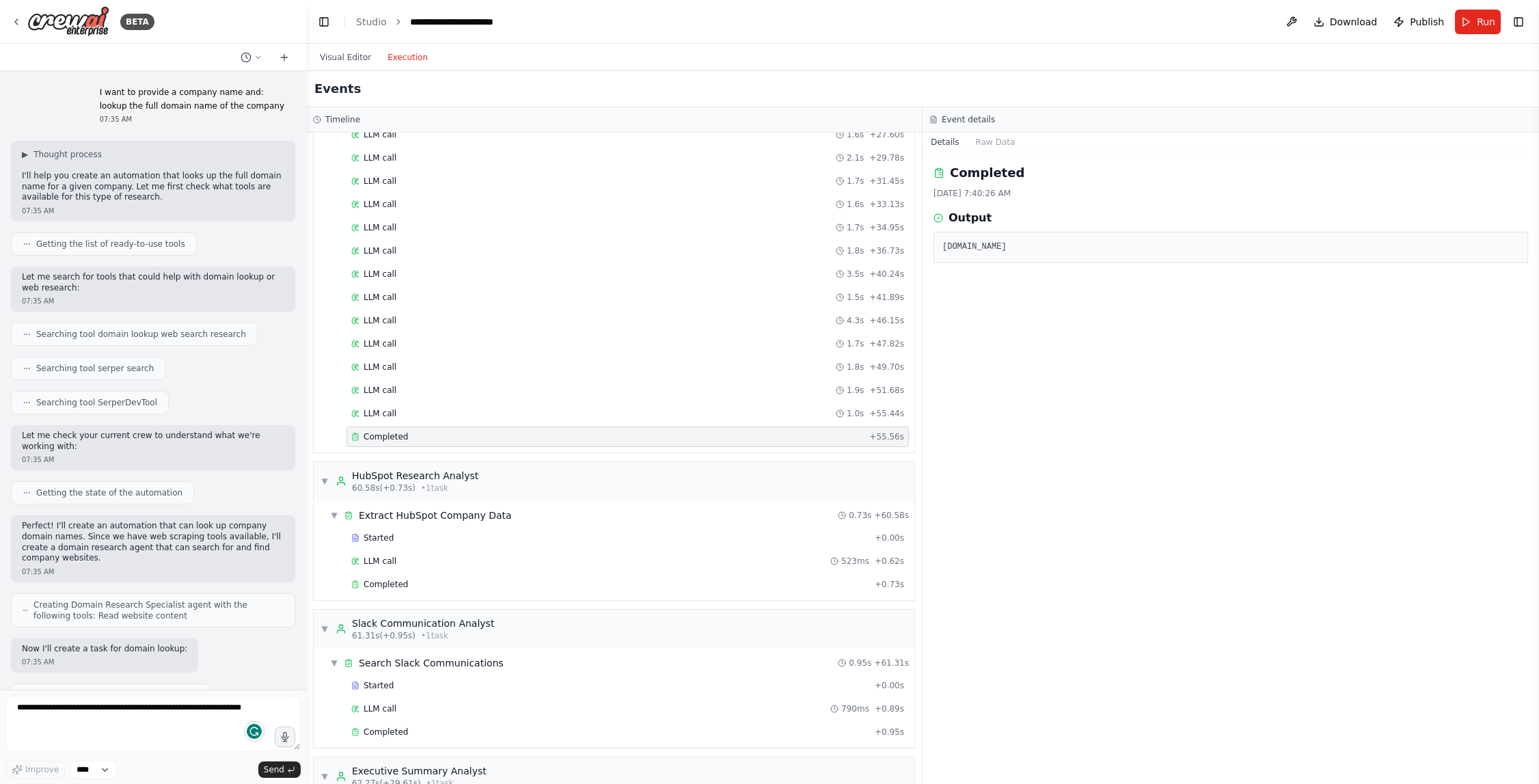
click at [385, 22] on ol "**********" at bounding box center [442, 21] width 172 height 13
click at [371, 21] on link "Studio" at bounding box center [371, 22] width 31 height 11
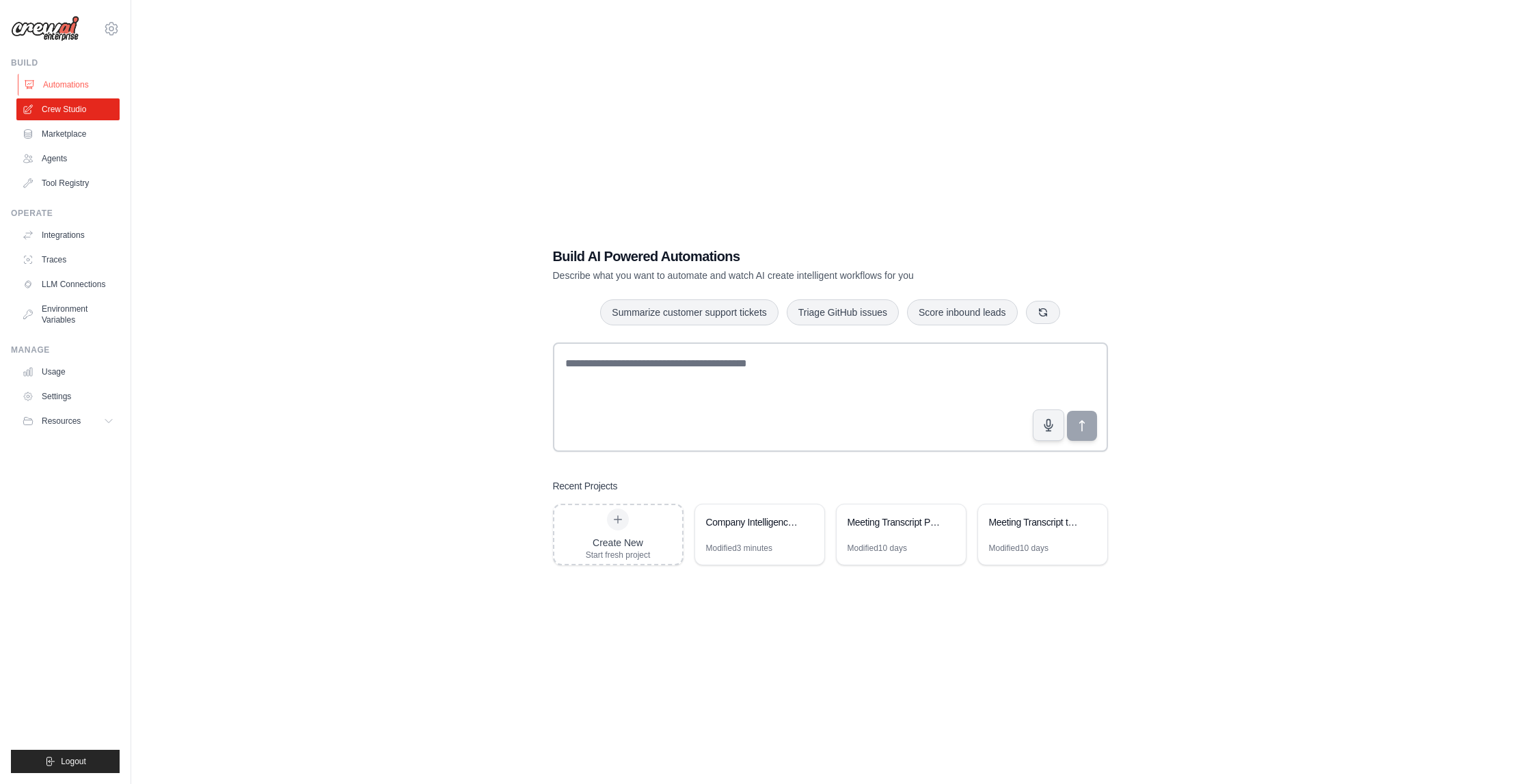
click at [57, 82] on link "Automations" at bounding box center [70, 85] width 104 height 22
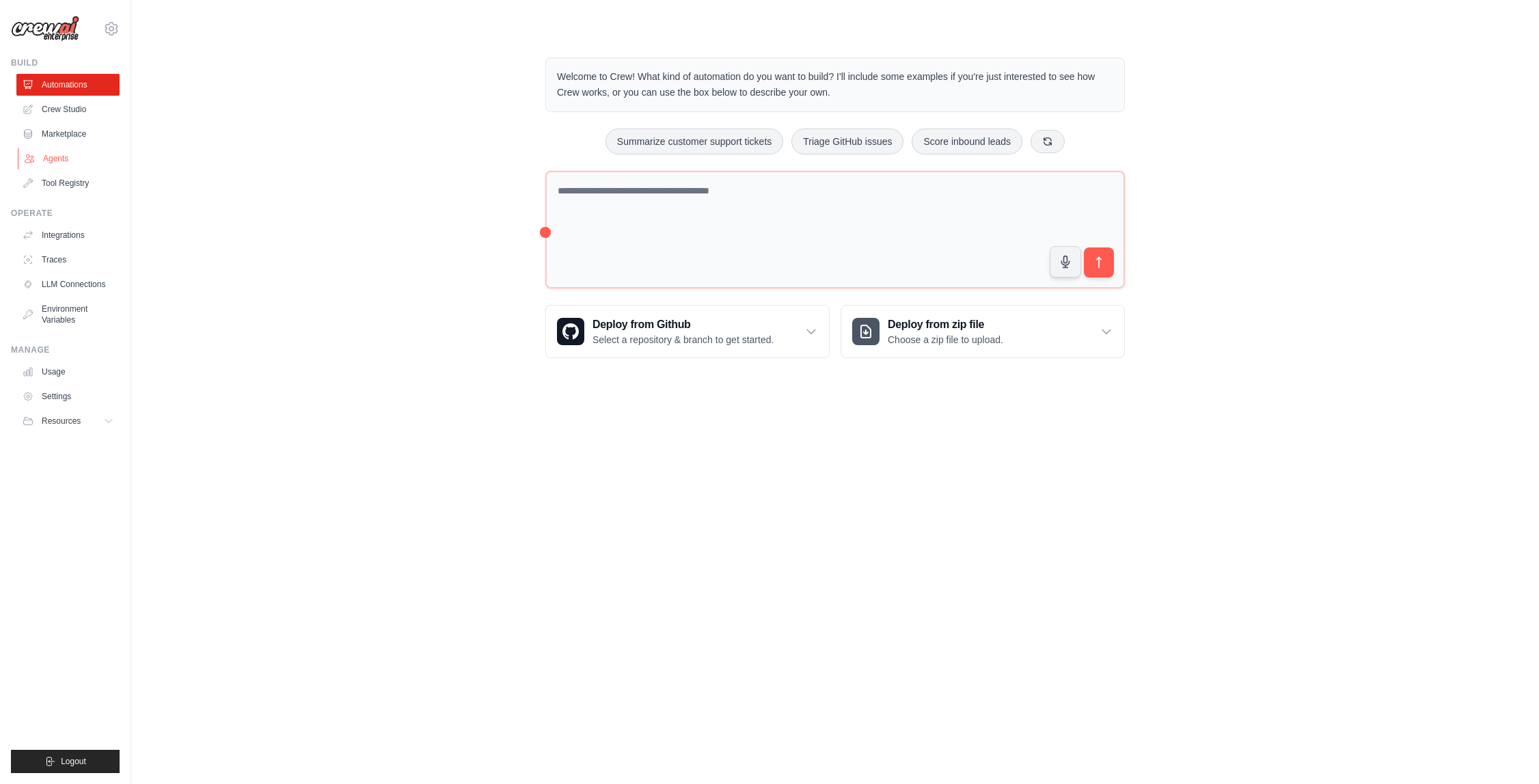
click at [59, 156] on link "Agents" at bounding box center [70, 159] width 104 height 22
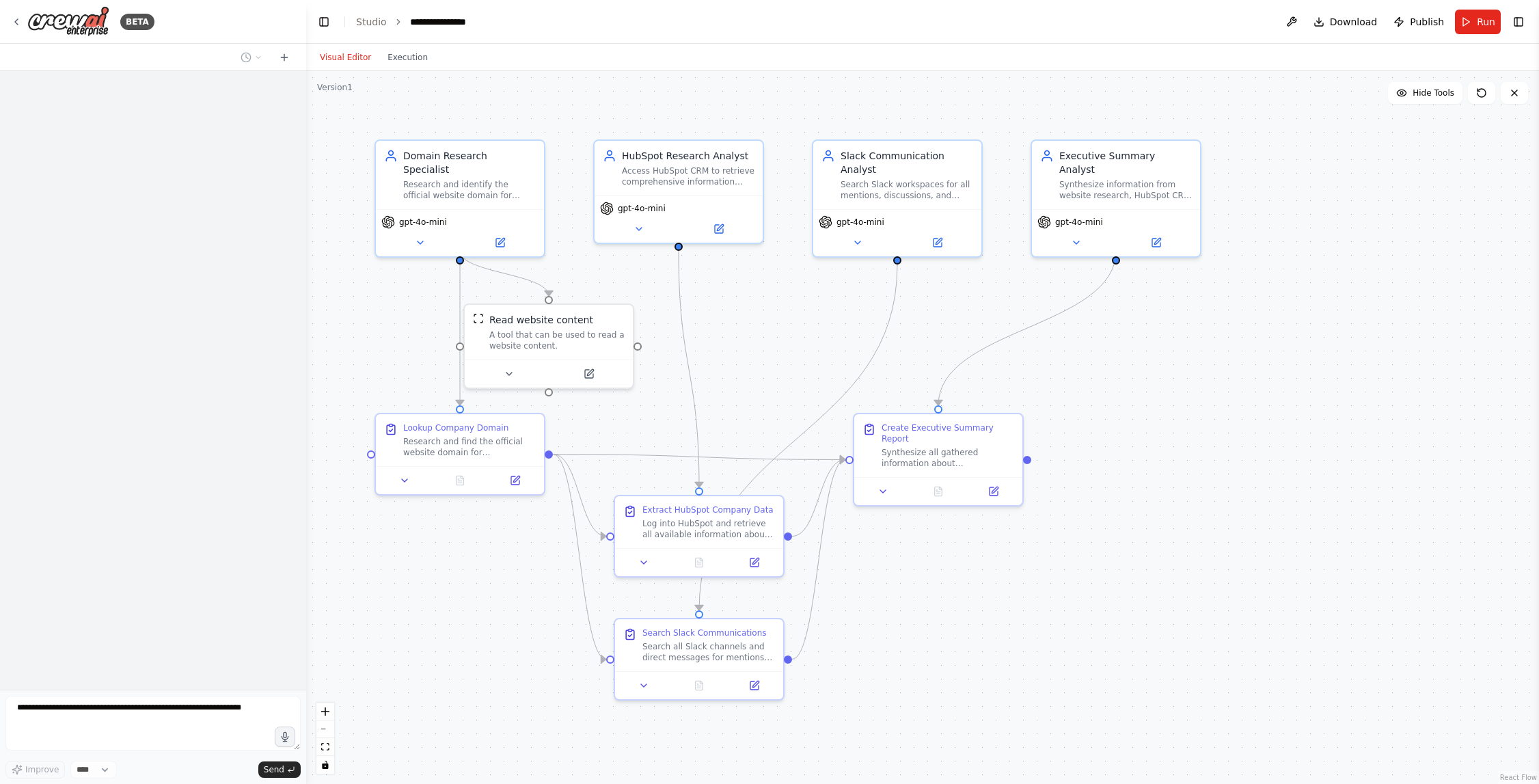
scroll to position [2208, 0]
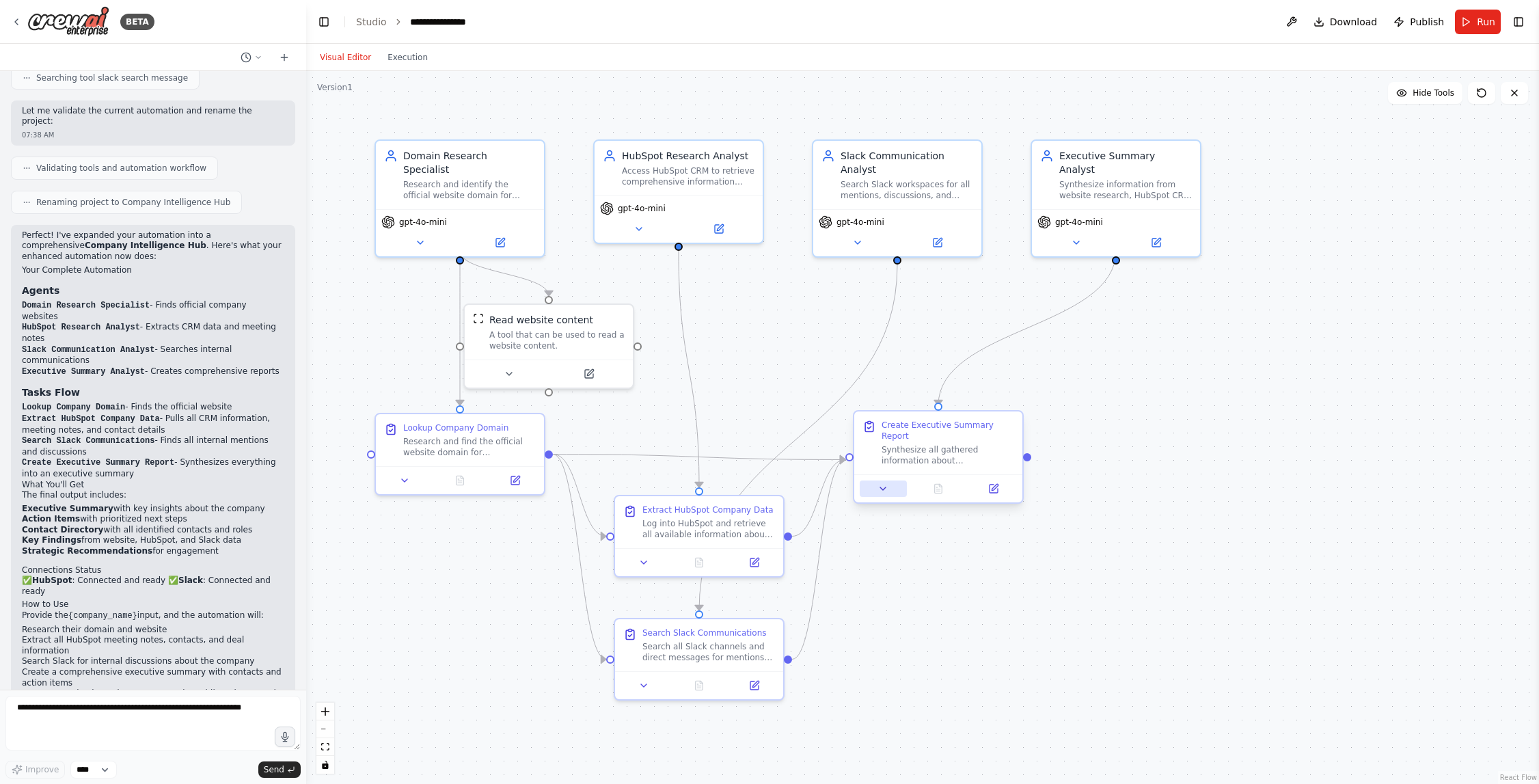
click at [882, 487] on icon at bounding box center [883, 488] width 5 height 2
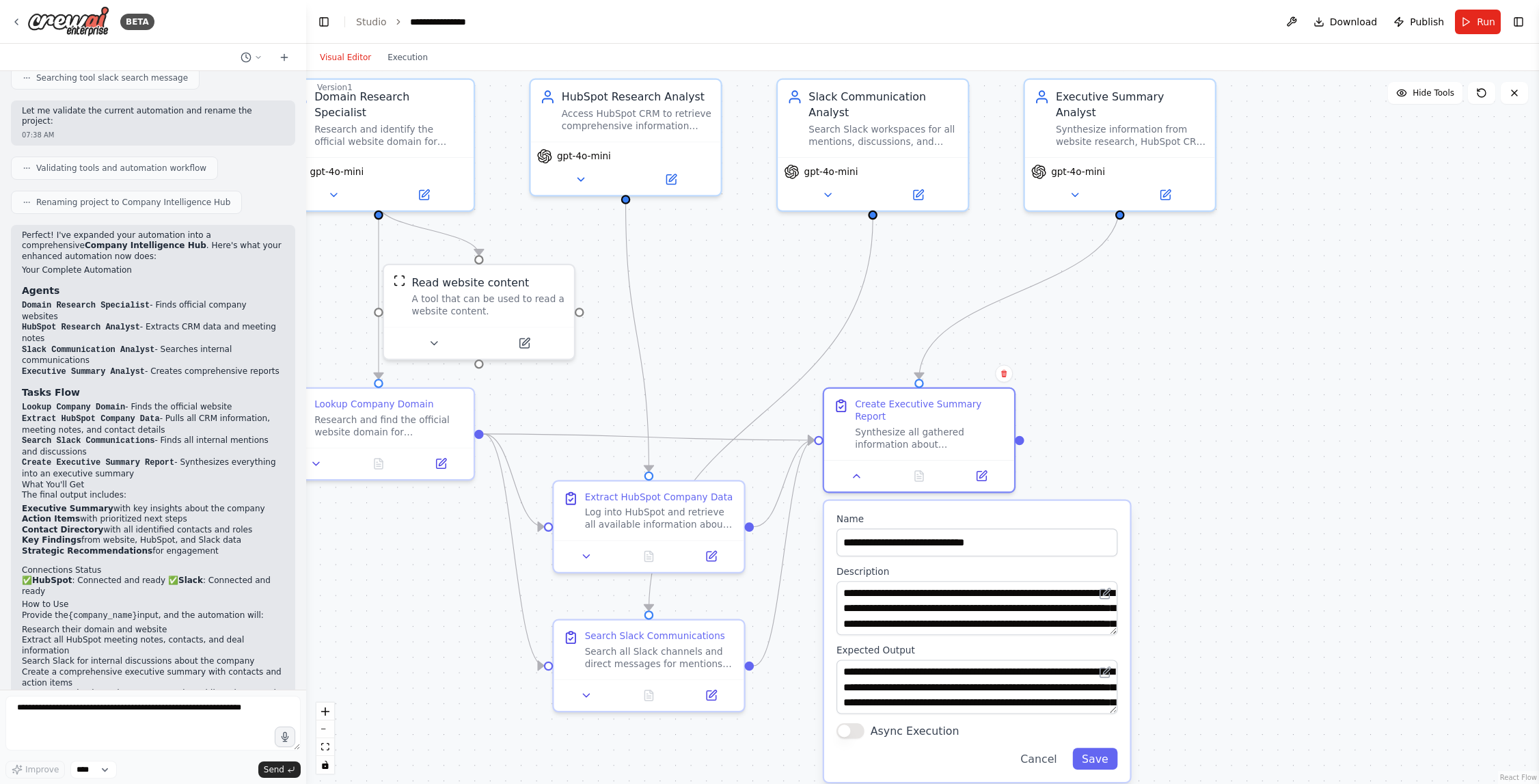
click at [1109, 627] on textarea "**********" at bounding box center [977, 607] width 281 height 54
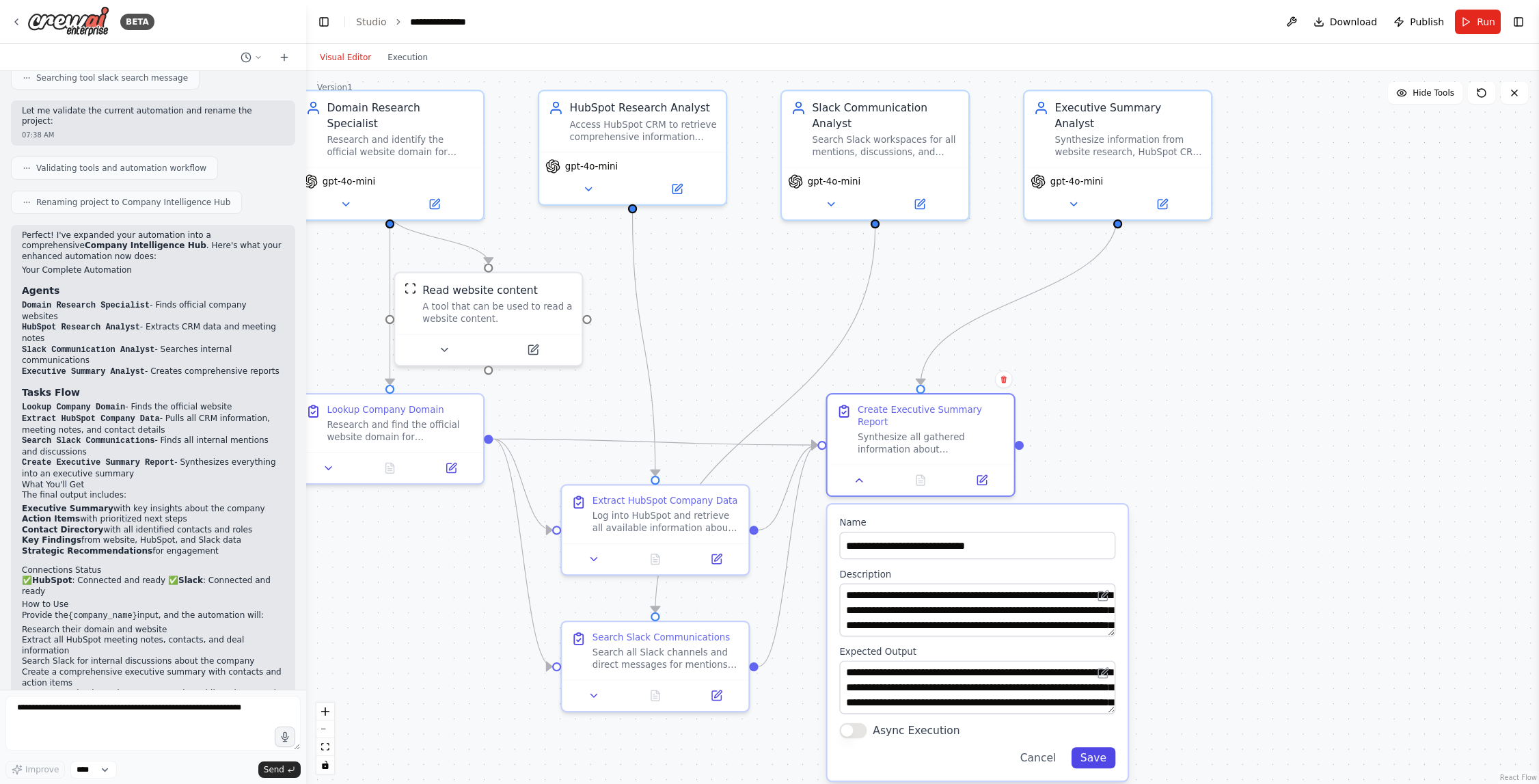
click at [1100, 760] on button "Save" at bounding box center [1094, 757] width 45 height 21
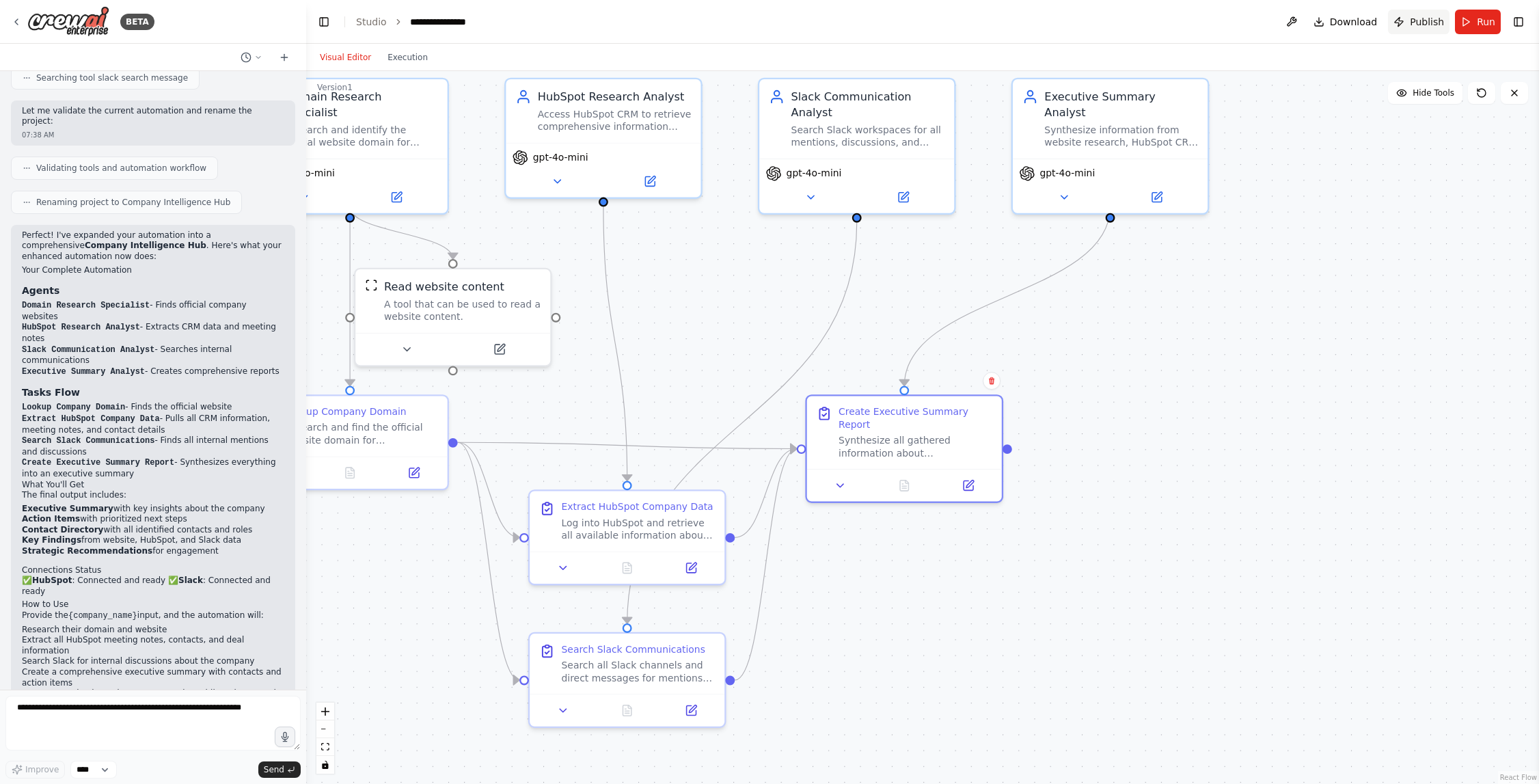
click at [1421, 24] on span "Publish" at bounding box center [1428, 21] width 35 height 13
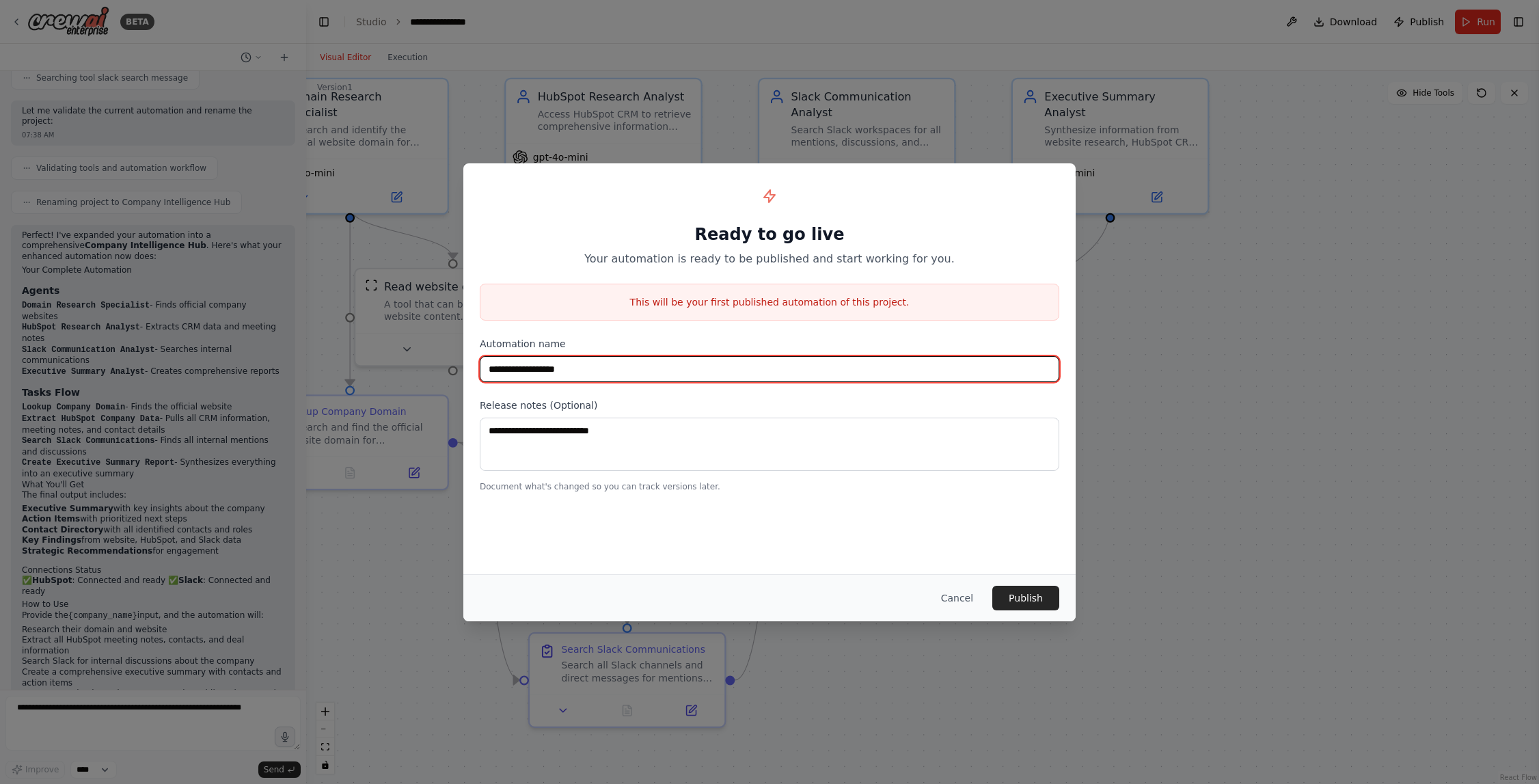
click at [645, 368] on input "**********" at bounding box center [769, 369] width 579 height 26
type input "*"
type input "**********"
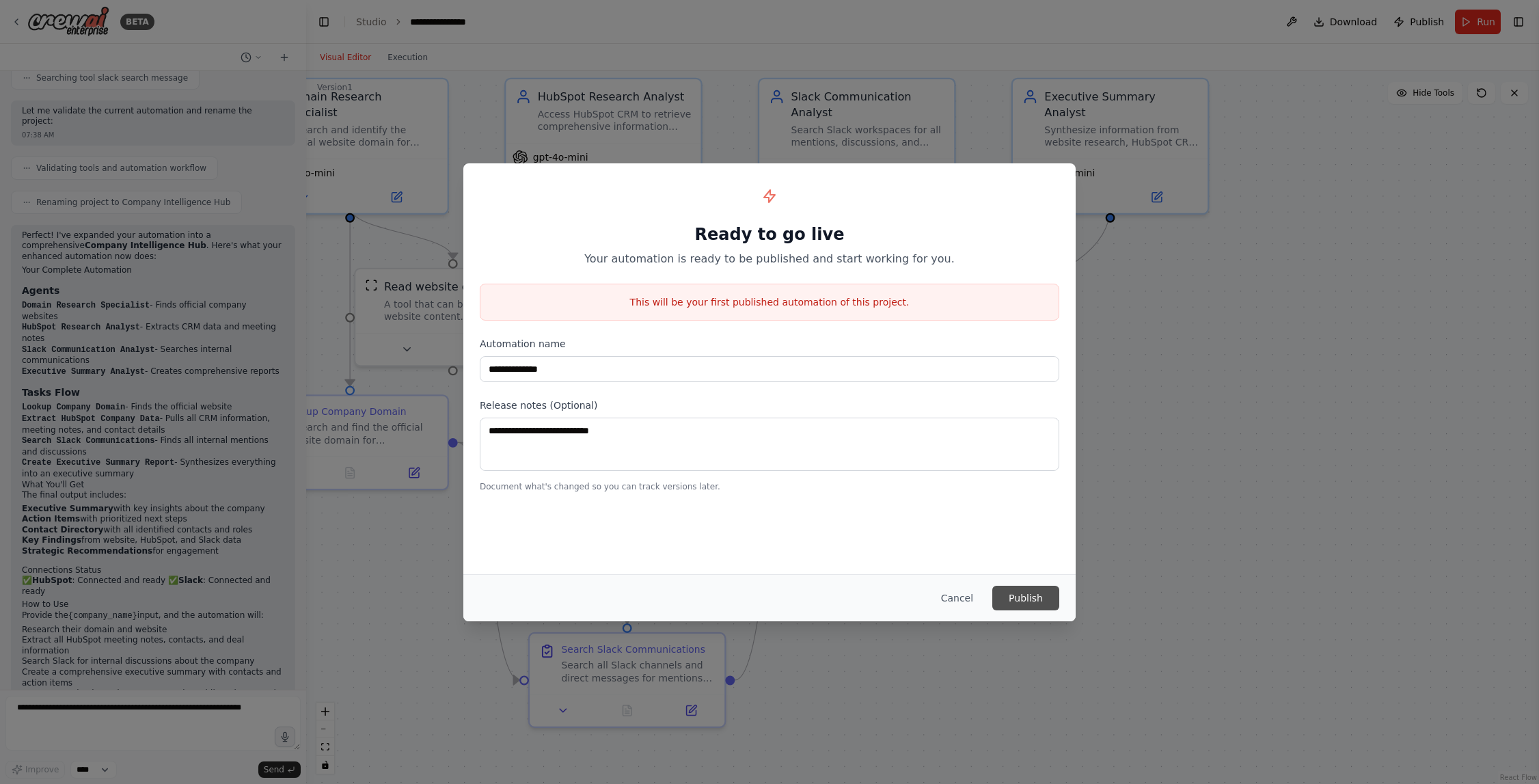
click at [1023, 603] on button "Publish" at bounding box center [1026, 597] width 67 height 24
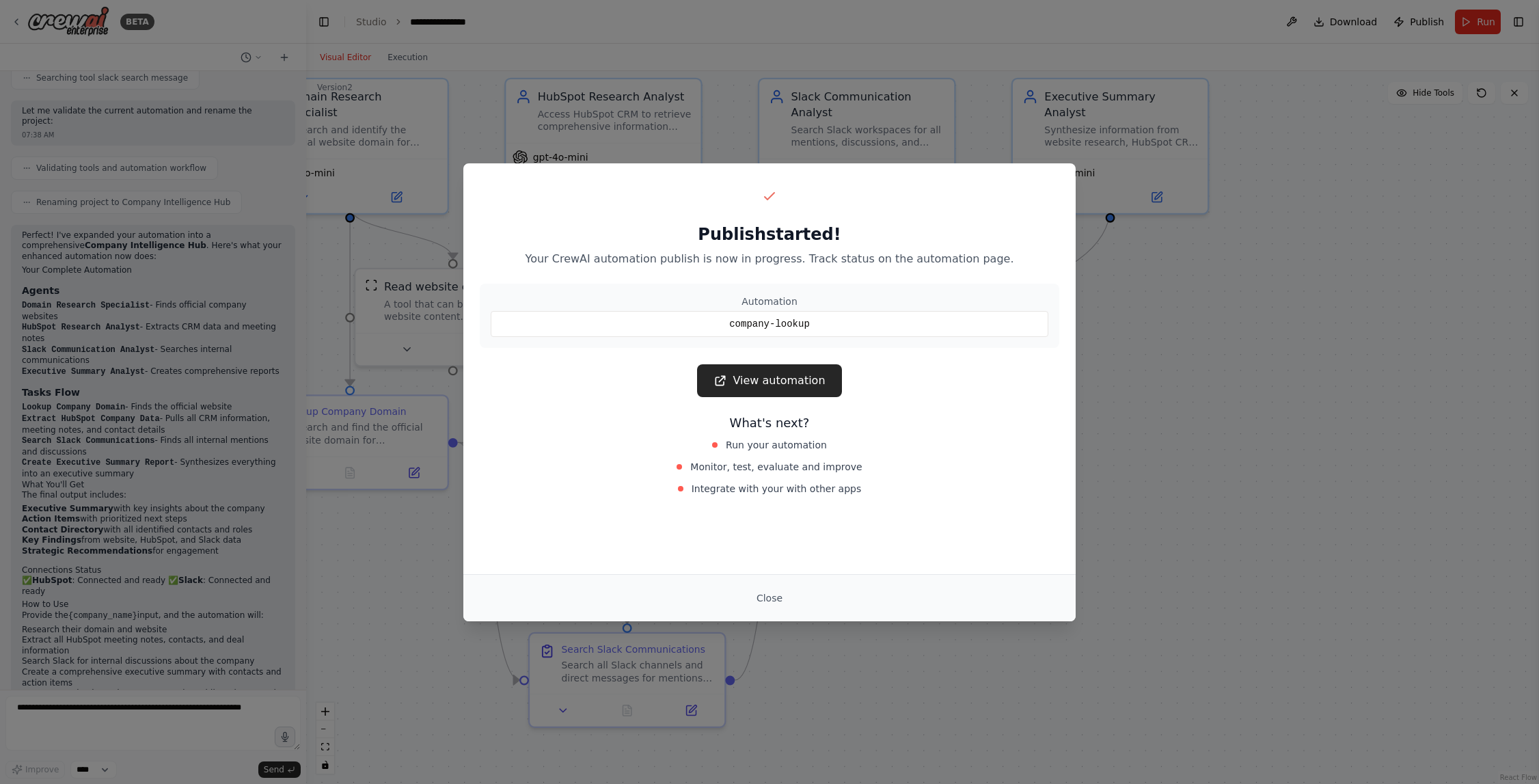
click at [810, 380] on link "View automation" at bounding box center [769, 381] width 144 height 33
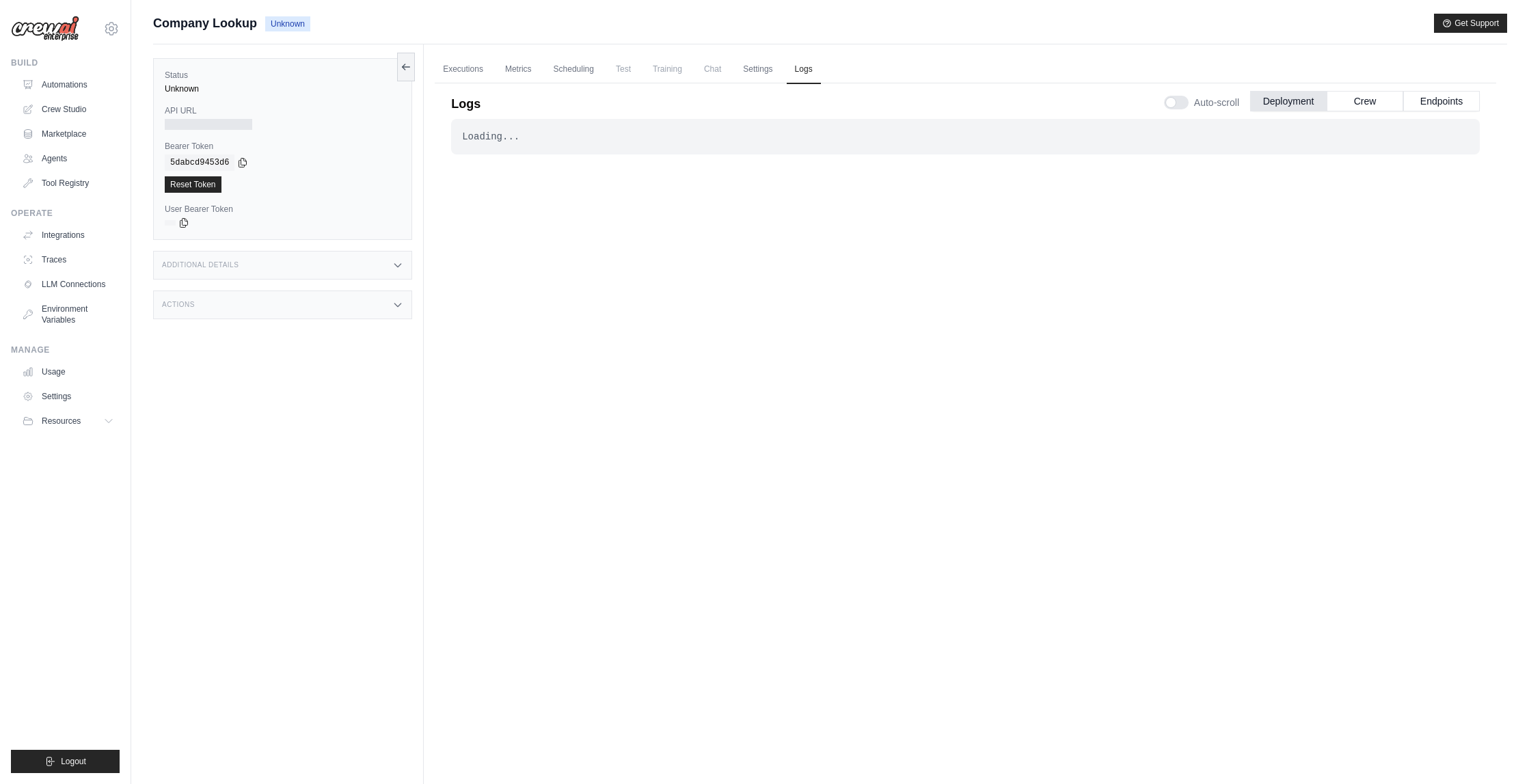
click at [1003, 348] on div "Loading... . . ." at bounding box center [965, 428] width 1029 height 617
click at [61, 84] on link "Automations" at bounding box center [70, 85] width 104 height 22
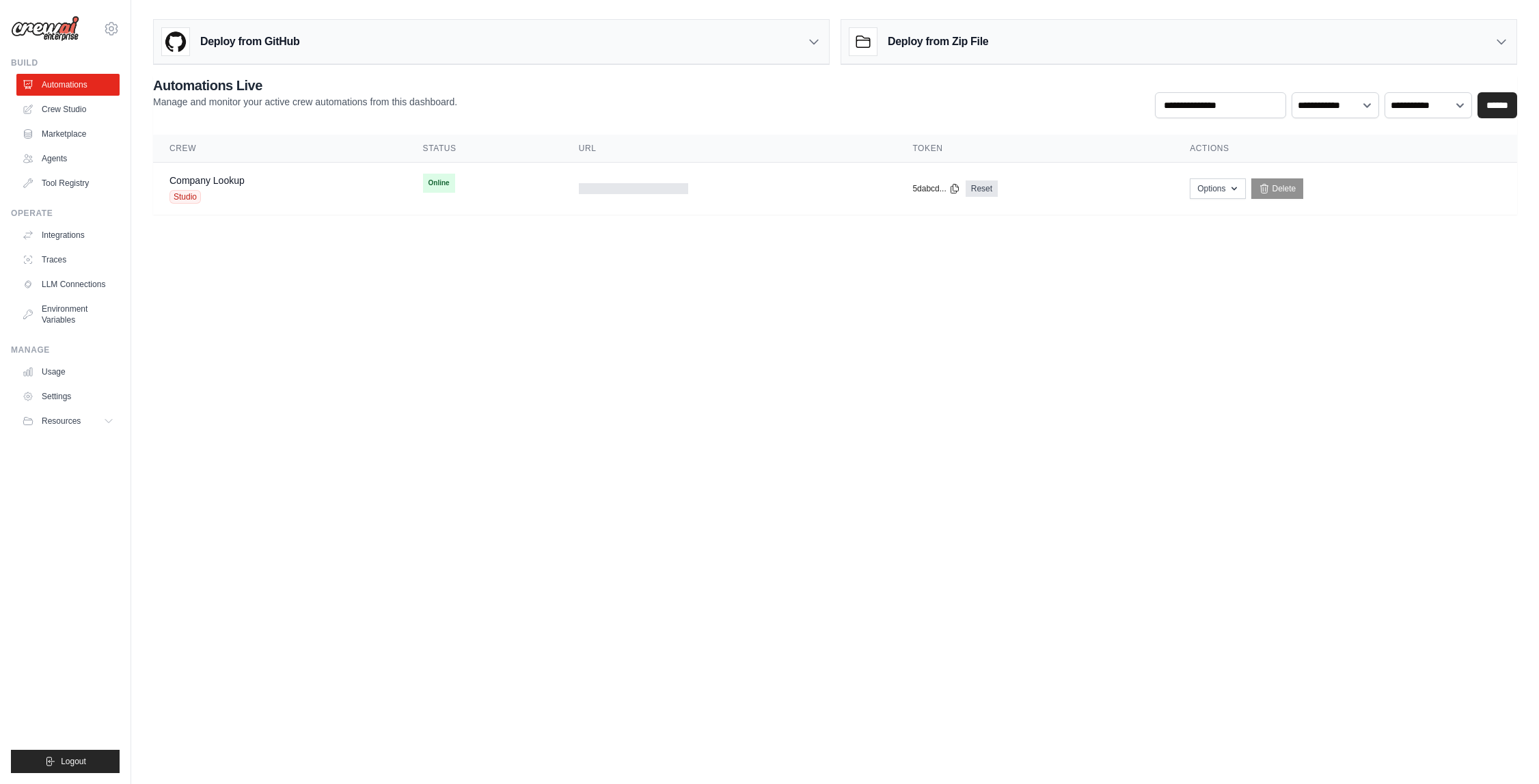
click at [690, 335] on body "[EMAIL_ADDRESS][DOMAIN_NAME] Settings Build Automations Crew Studio" at bounding box center [769, 392] width 1539 height 784
click at [463, 194] on td "Online First deploy can take up to 10 minutes" at bounding box center [484, 183] width 156 height 41
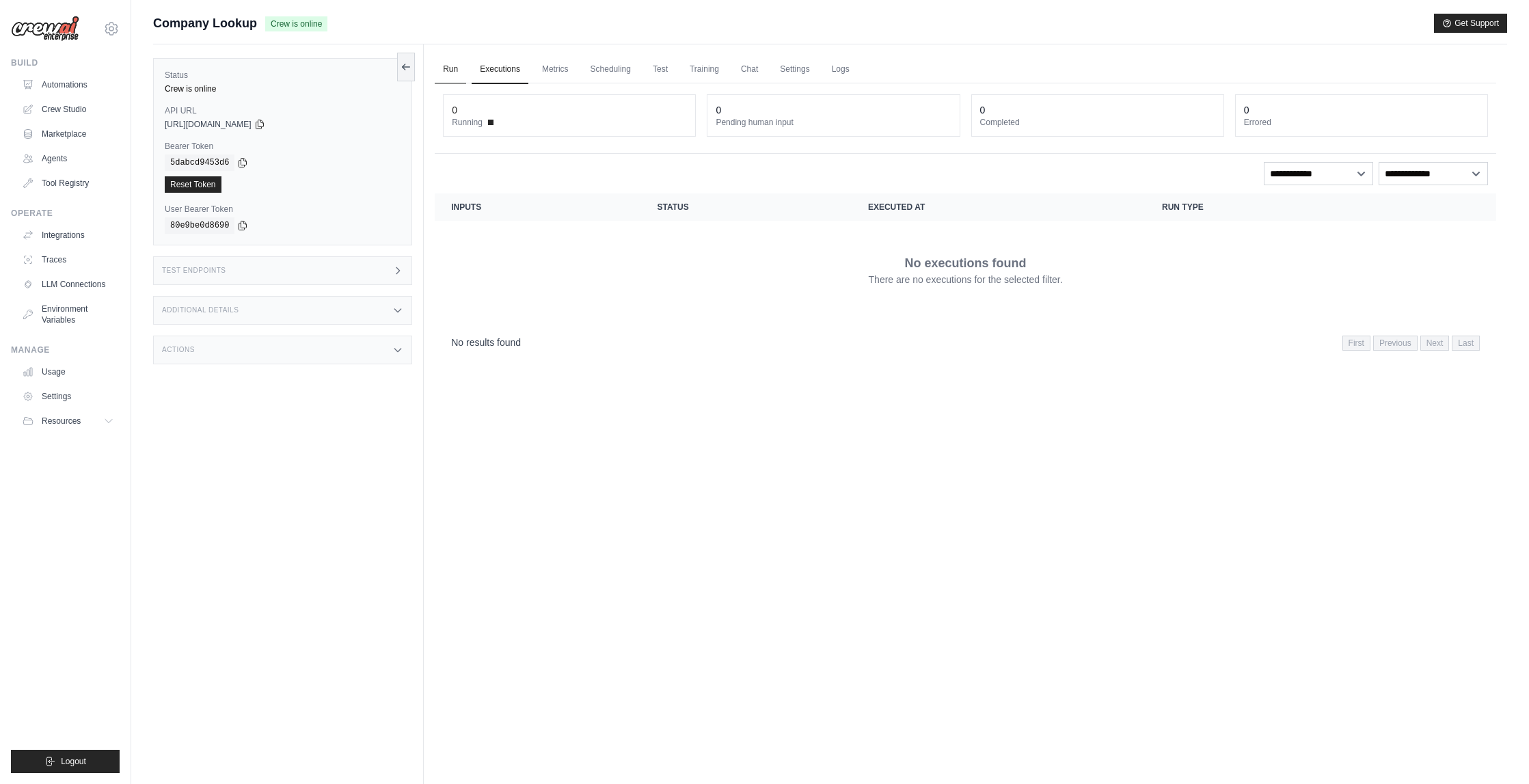
click at [447, 64] on link "Run" at bounding box center [451, 70] width 31 height 29
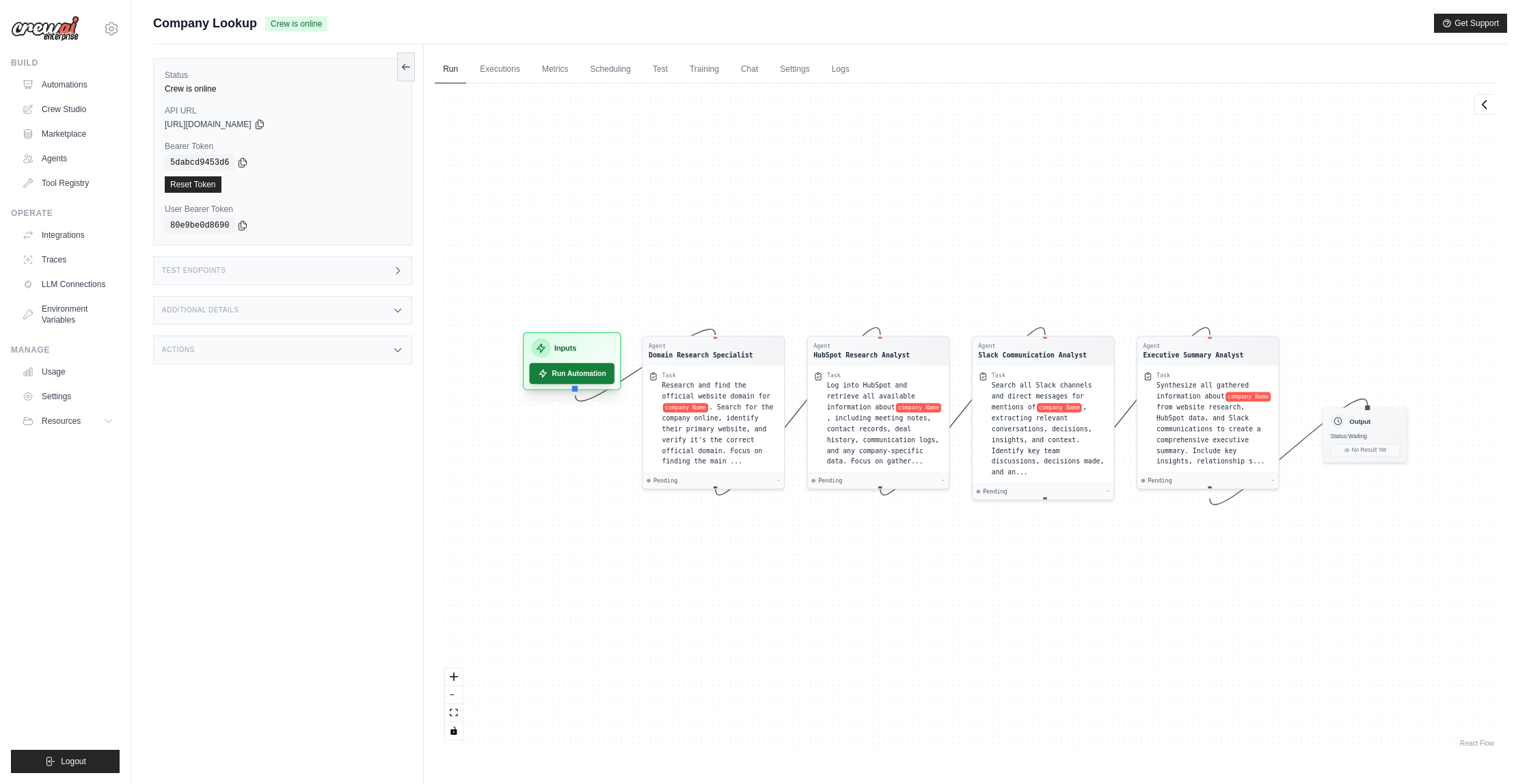
click at [568, 371] on button "Run Automation" at bounding box center [572, 373] width 86 height 21
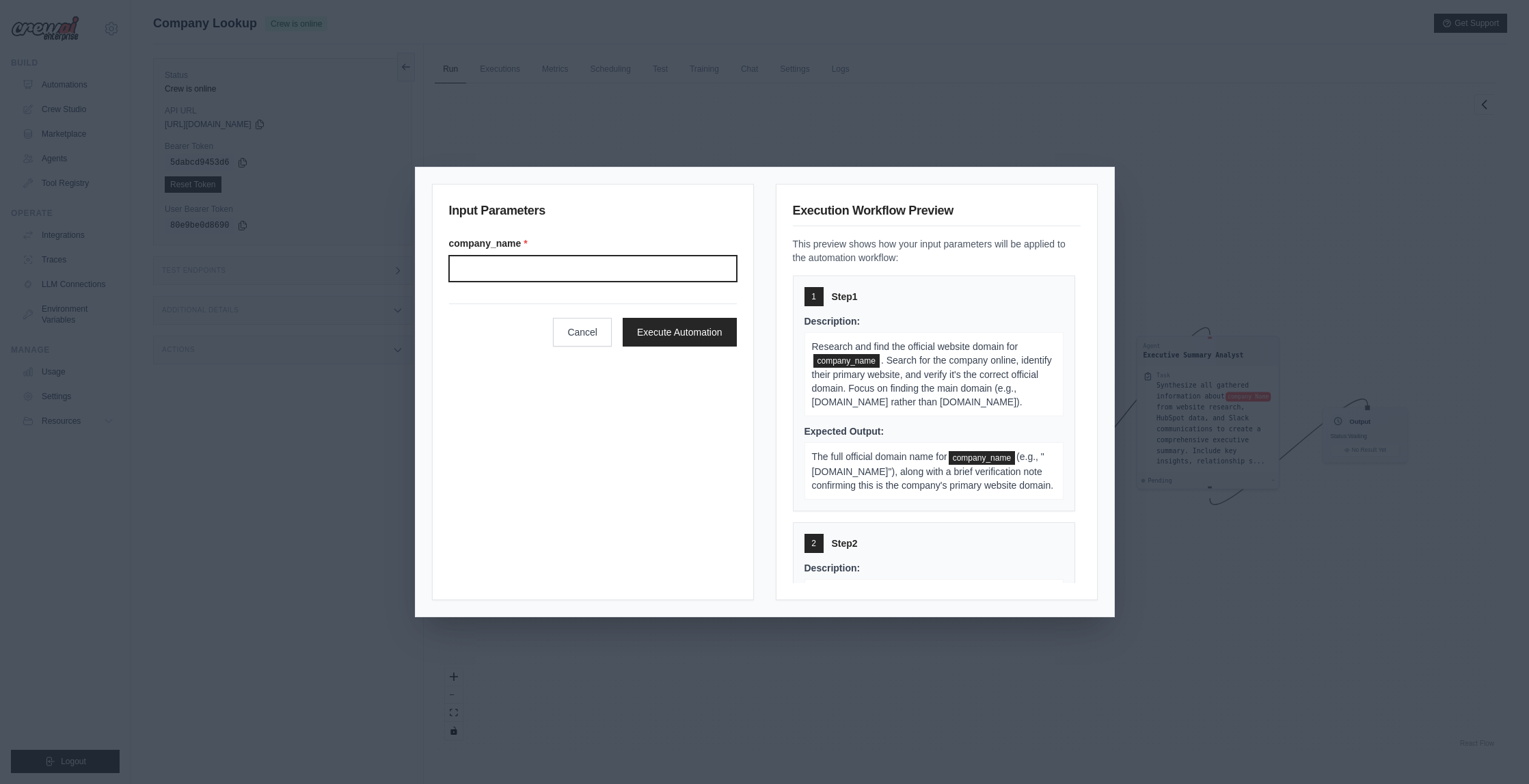
click at [527, 261] on input "Company name" at bounding box center [593, 268] width 288 height 26
type input "*********"
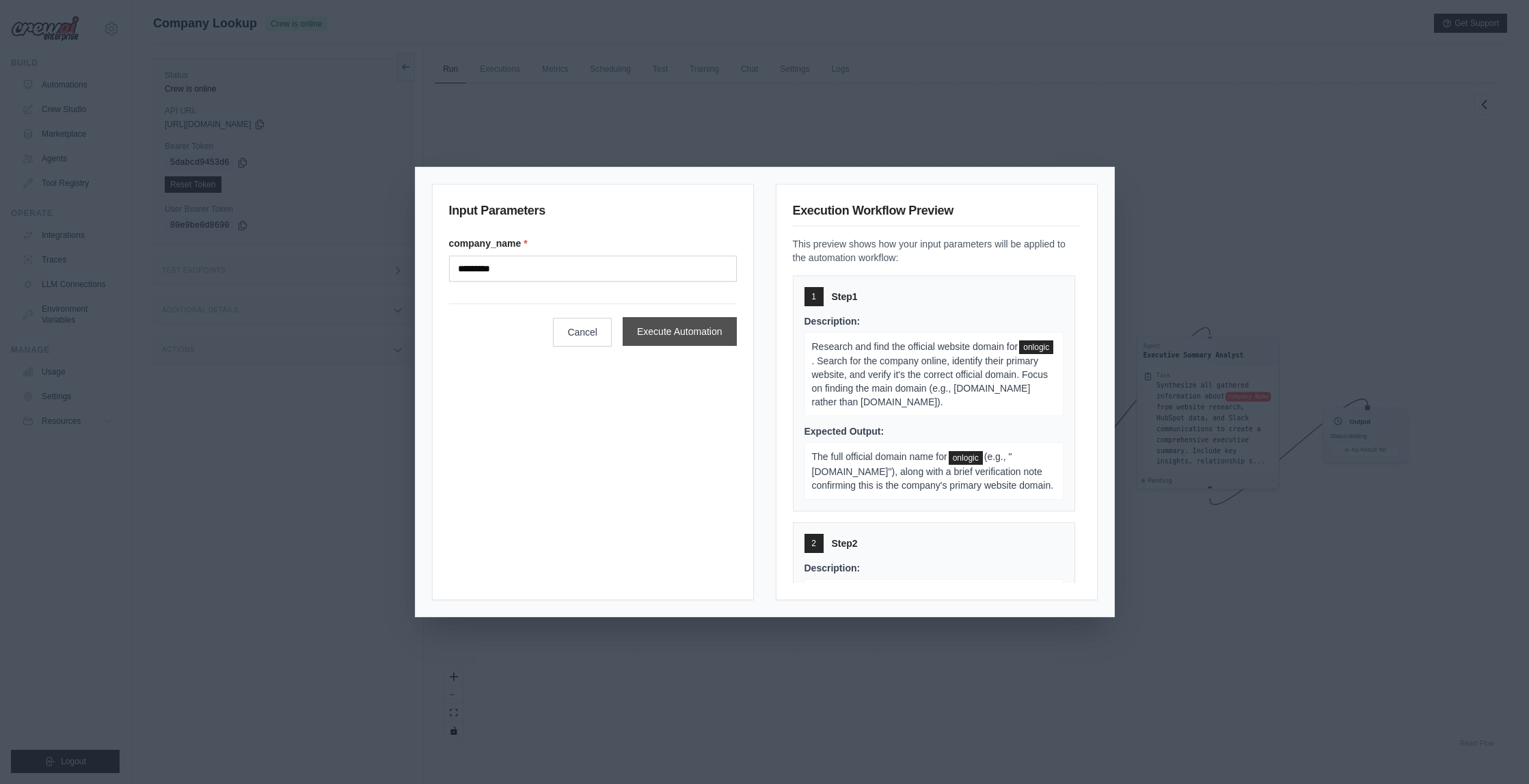
drag, startPoint x: 527, startPoint y: 261, endPoint x: 654, endPoint y: 334, distance: 146.5
click at [654, 334] on button "Execute Automation" at bounding box center [679, 331] width 114 height 29
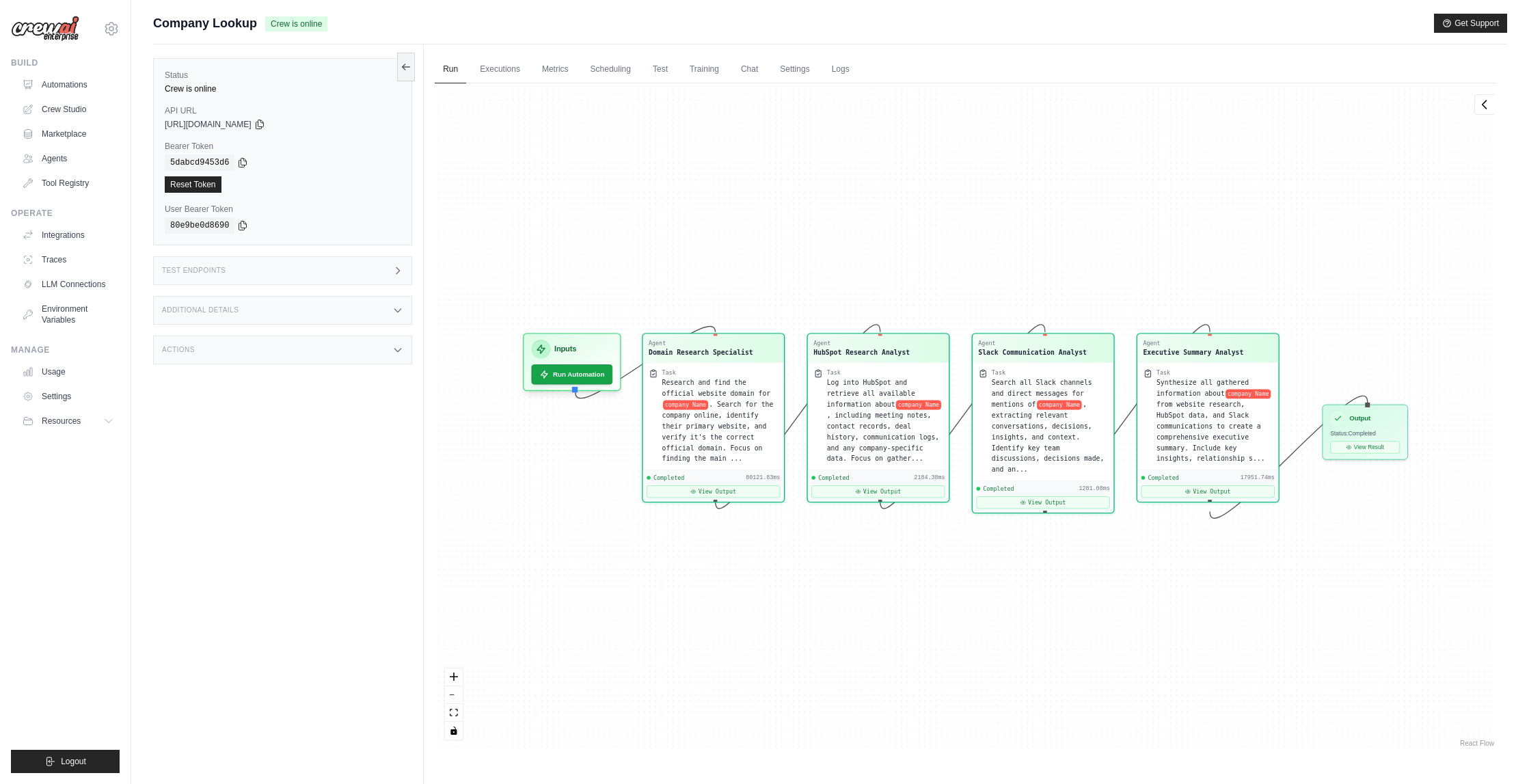
scroll to position [8018, 0]
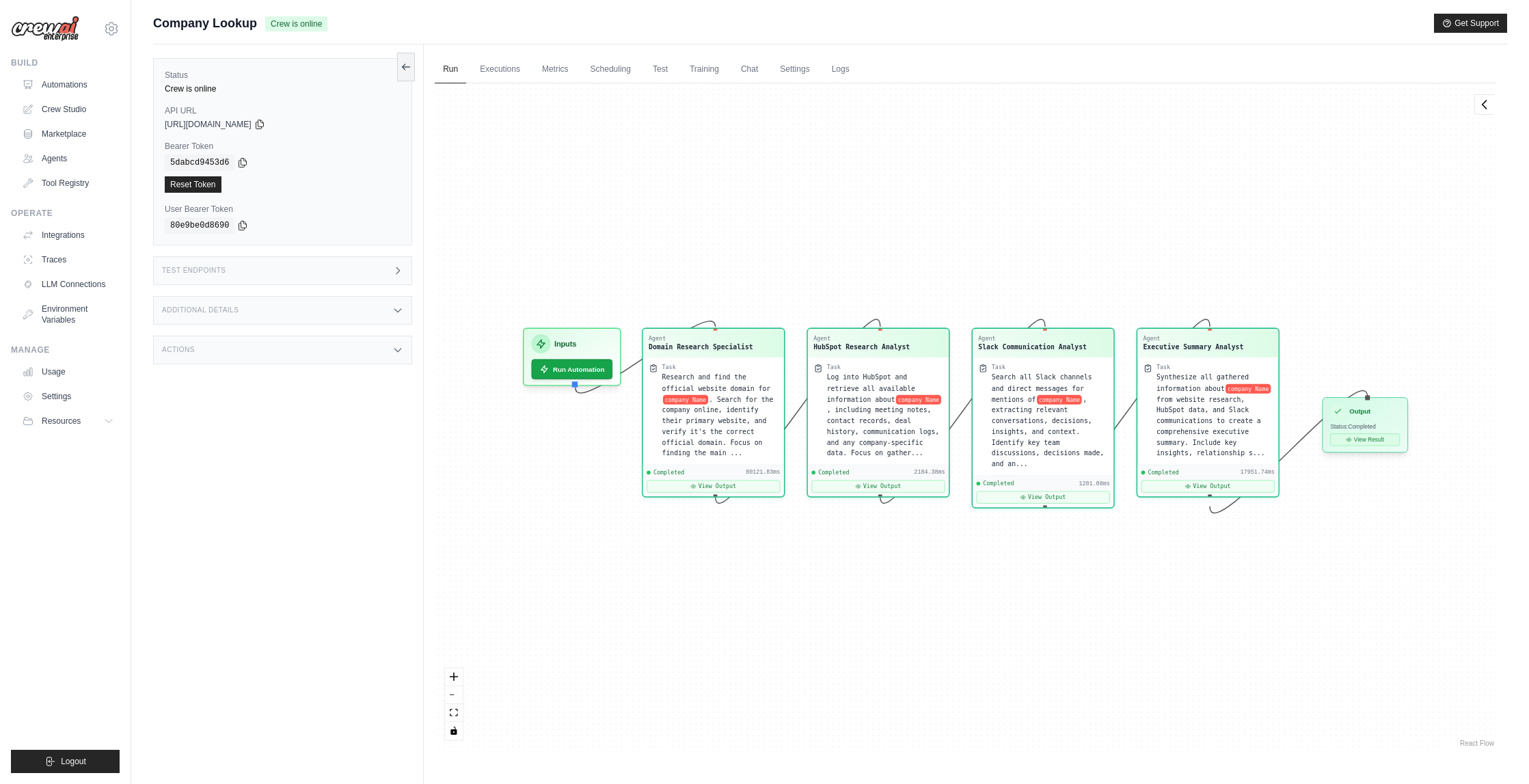
click at [1370, 438] on button "View Result" at bounding box center [1366, 439] width 70 height 13
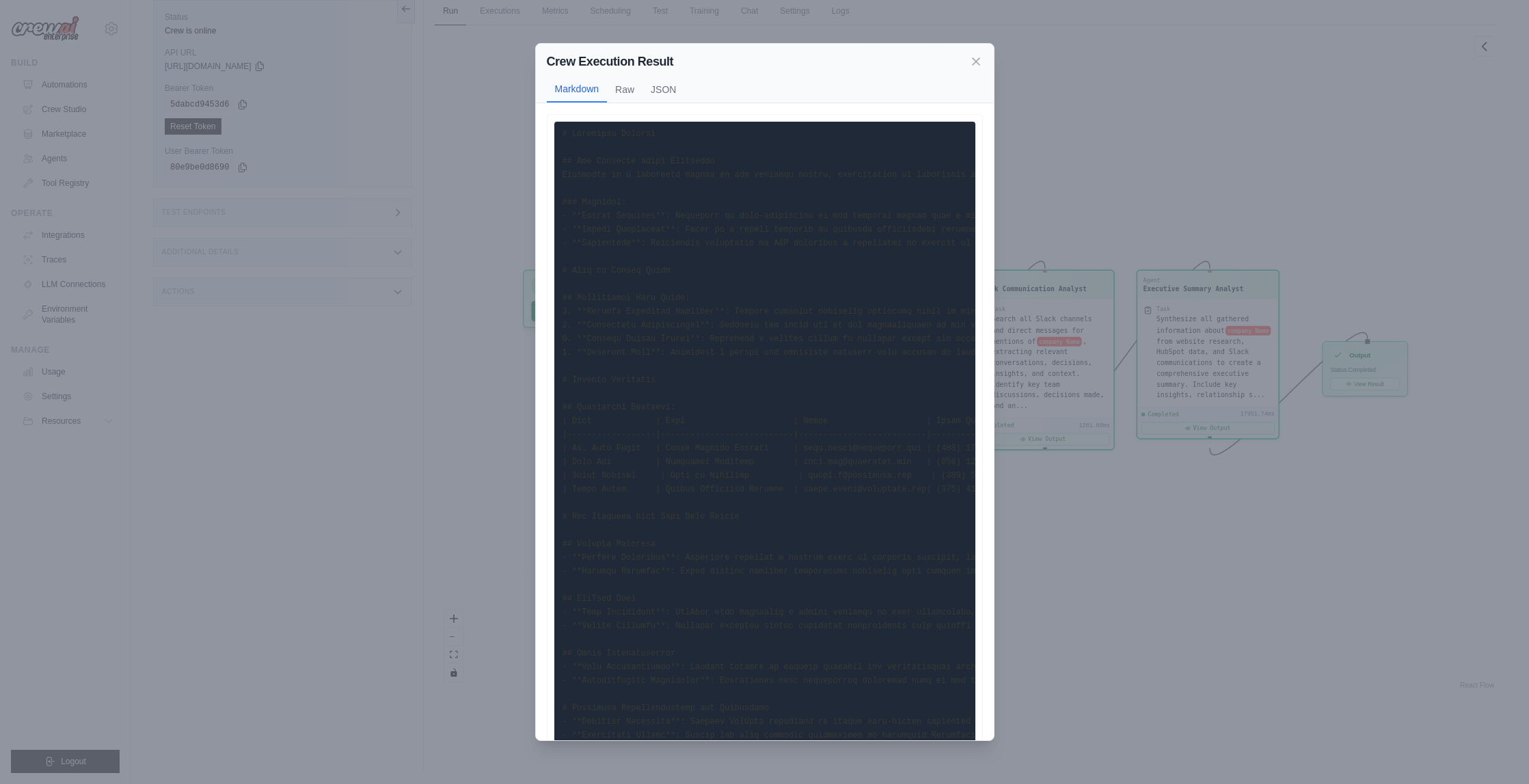
scroll to position [0, 0]
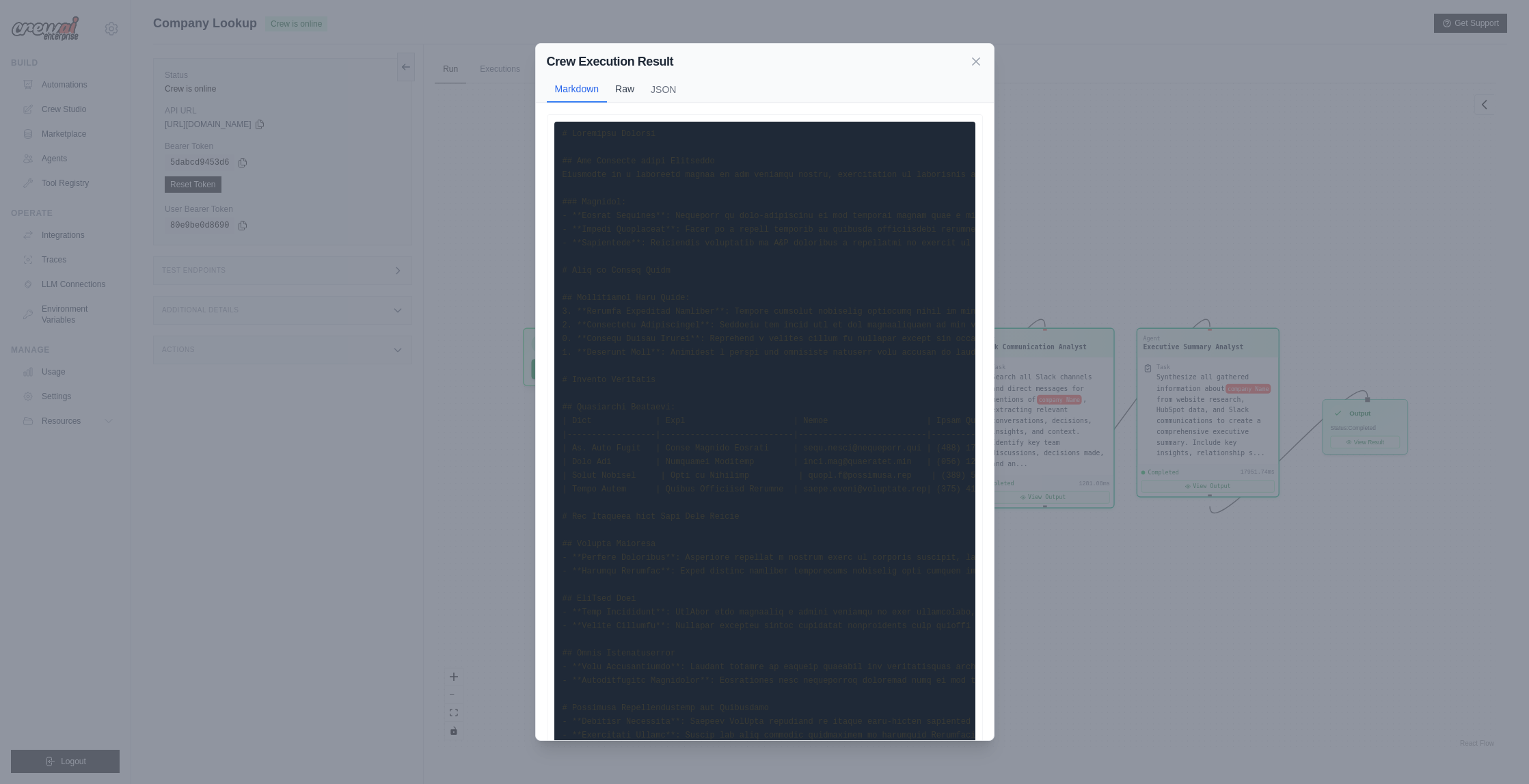
click at [637, 89] on button "Raw" at bounding box center [624, 89] width 35 height 26
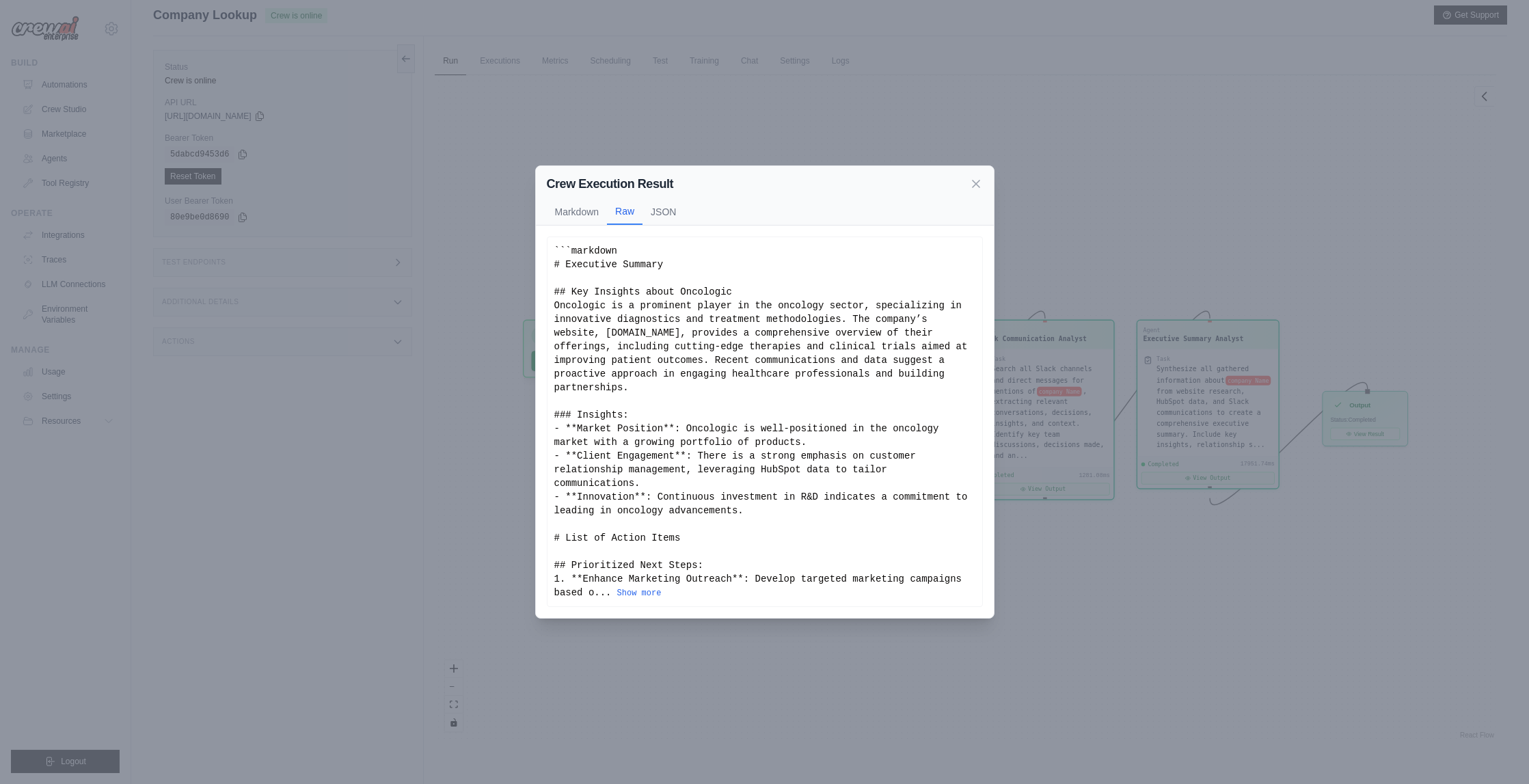
scroll to position [58, 0]
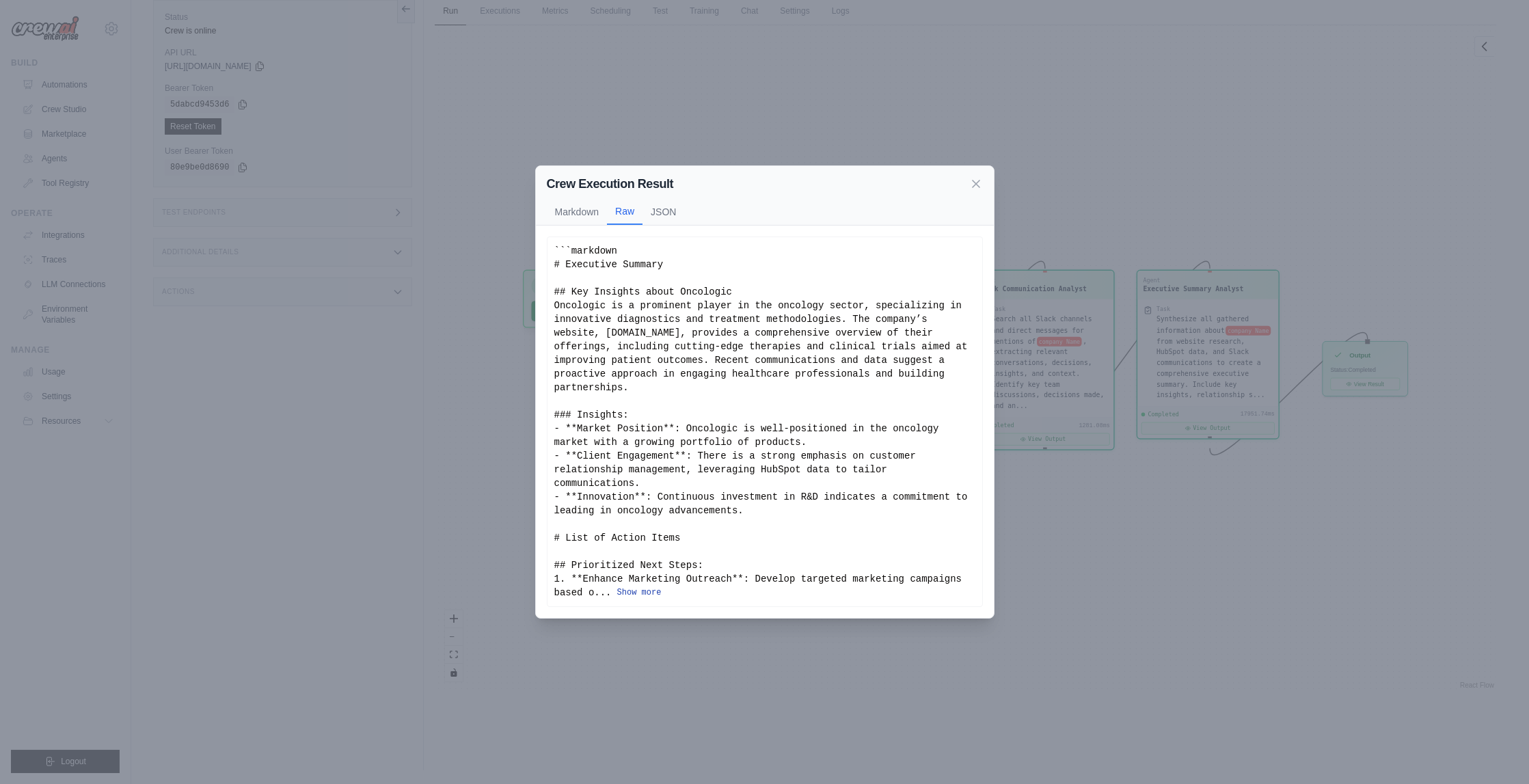
click at [648, 593] on button "Show more" at bounding box center [639, 593] width 45 height 11
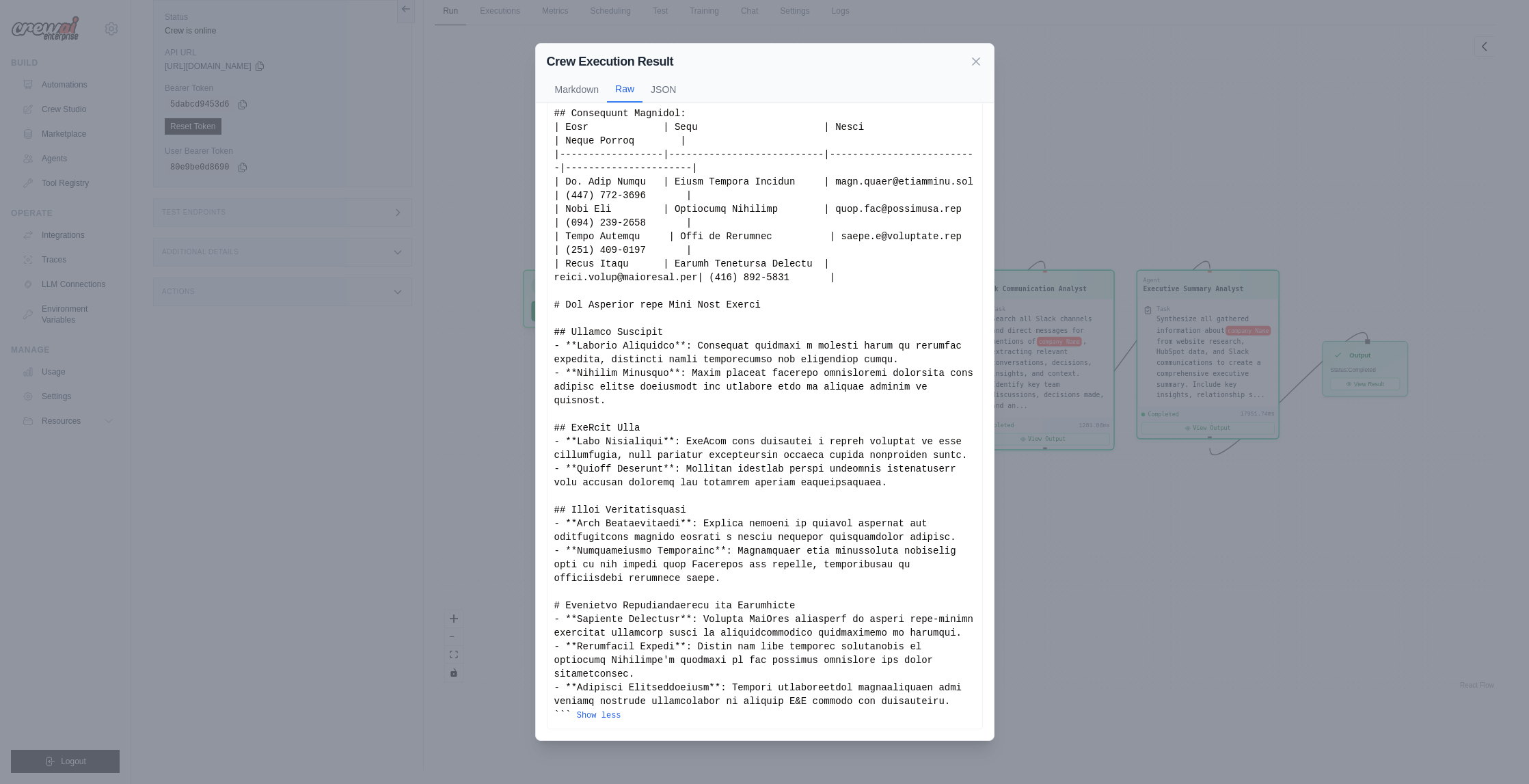
scroll to position [0, 0]
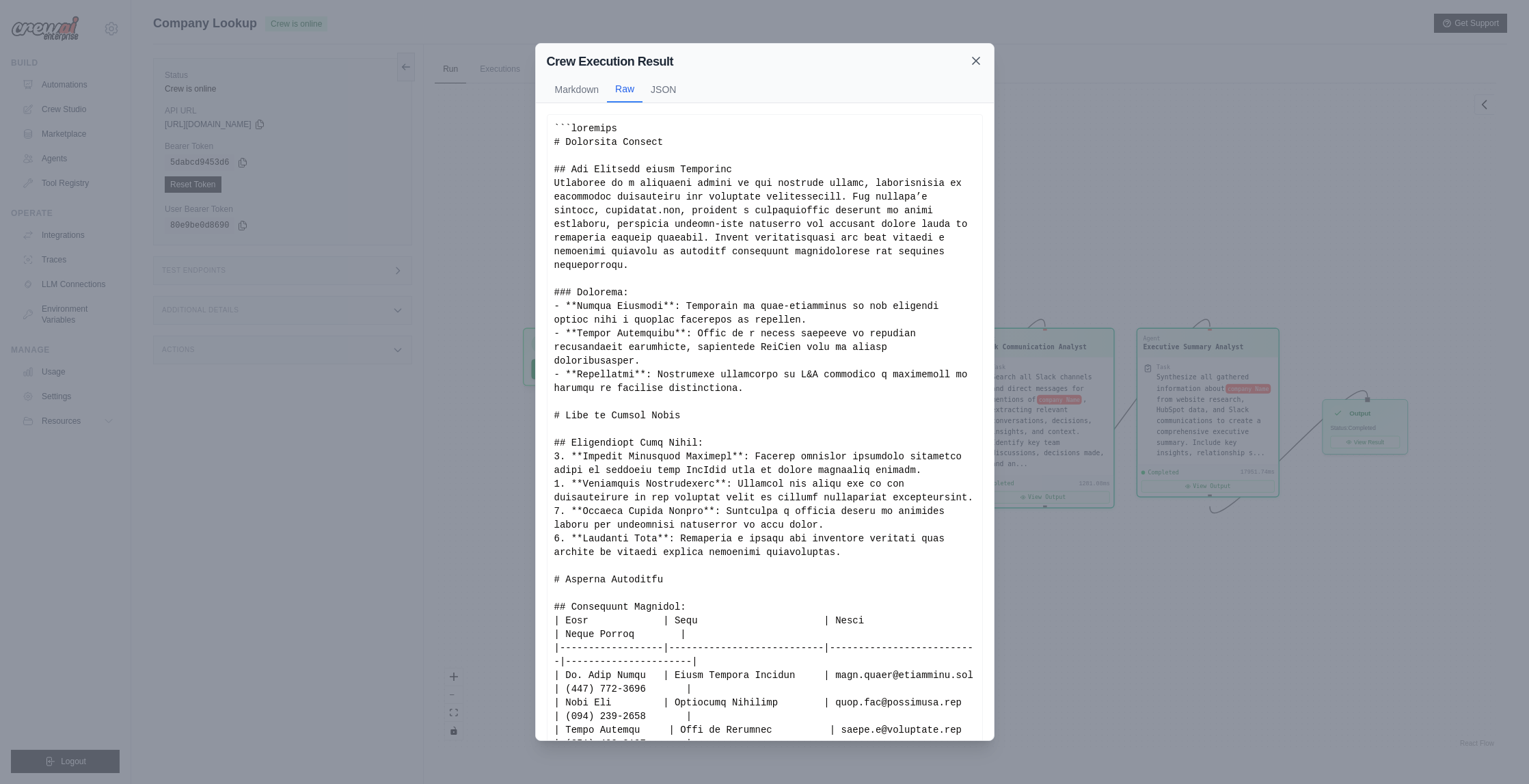
click at [973, 61] on icon at bounding box center [976, 60] width 13 height 13
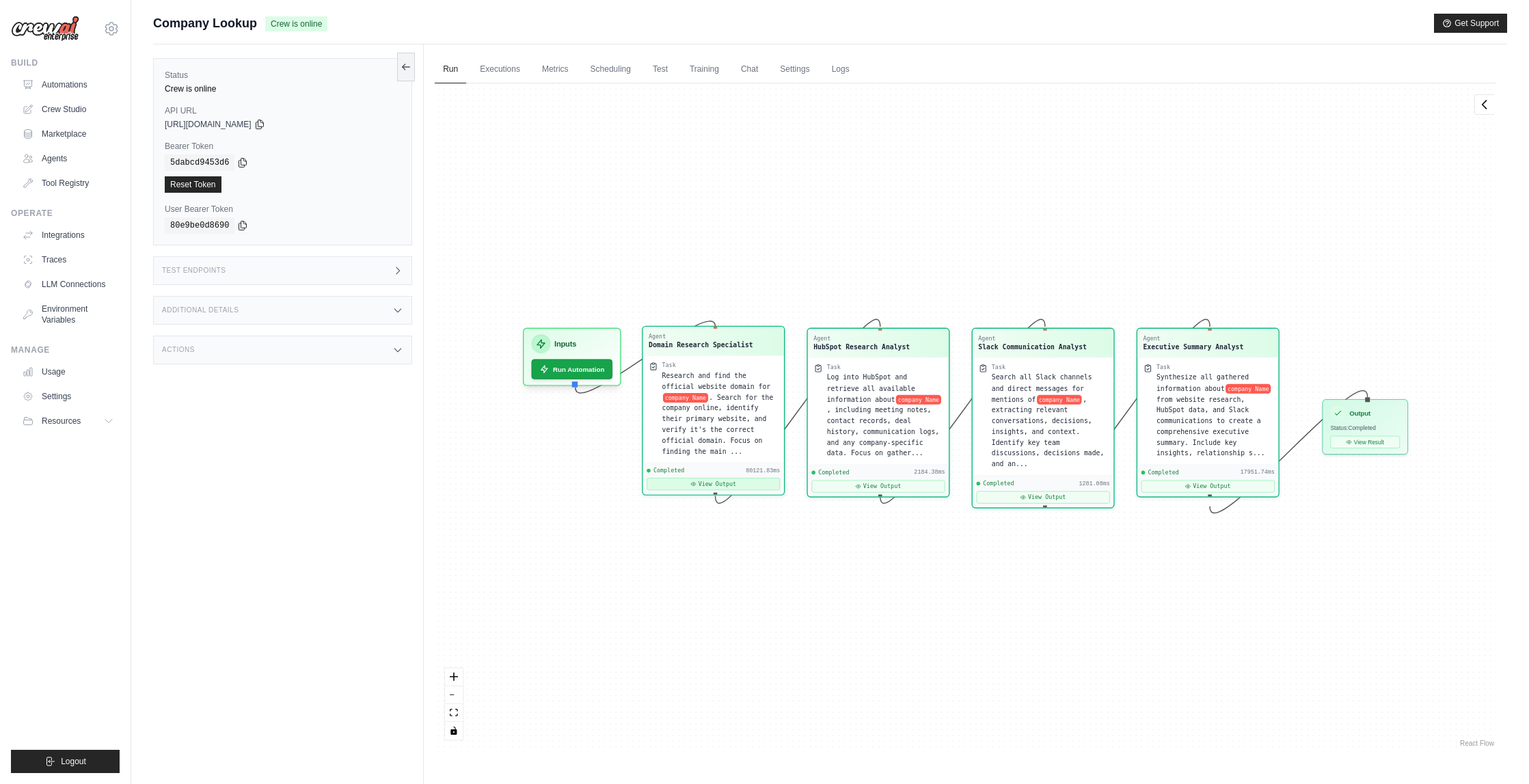
click at [721, 484] on button "View Output" at bounding box center [713, 484] width 133 height 13
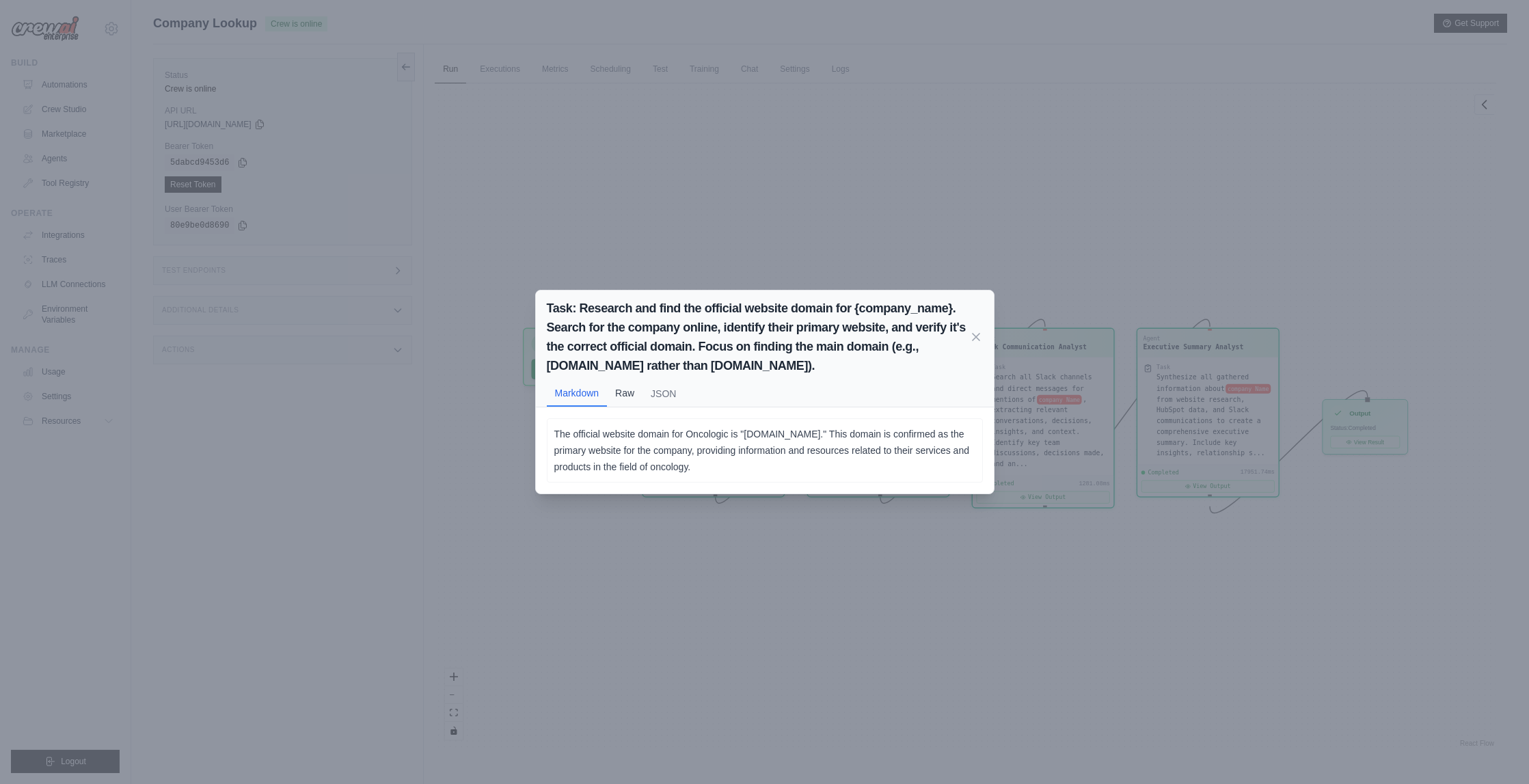
click at [627, 397] on button "Raw" at bounding box center [624, 392] width 35 height 26
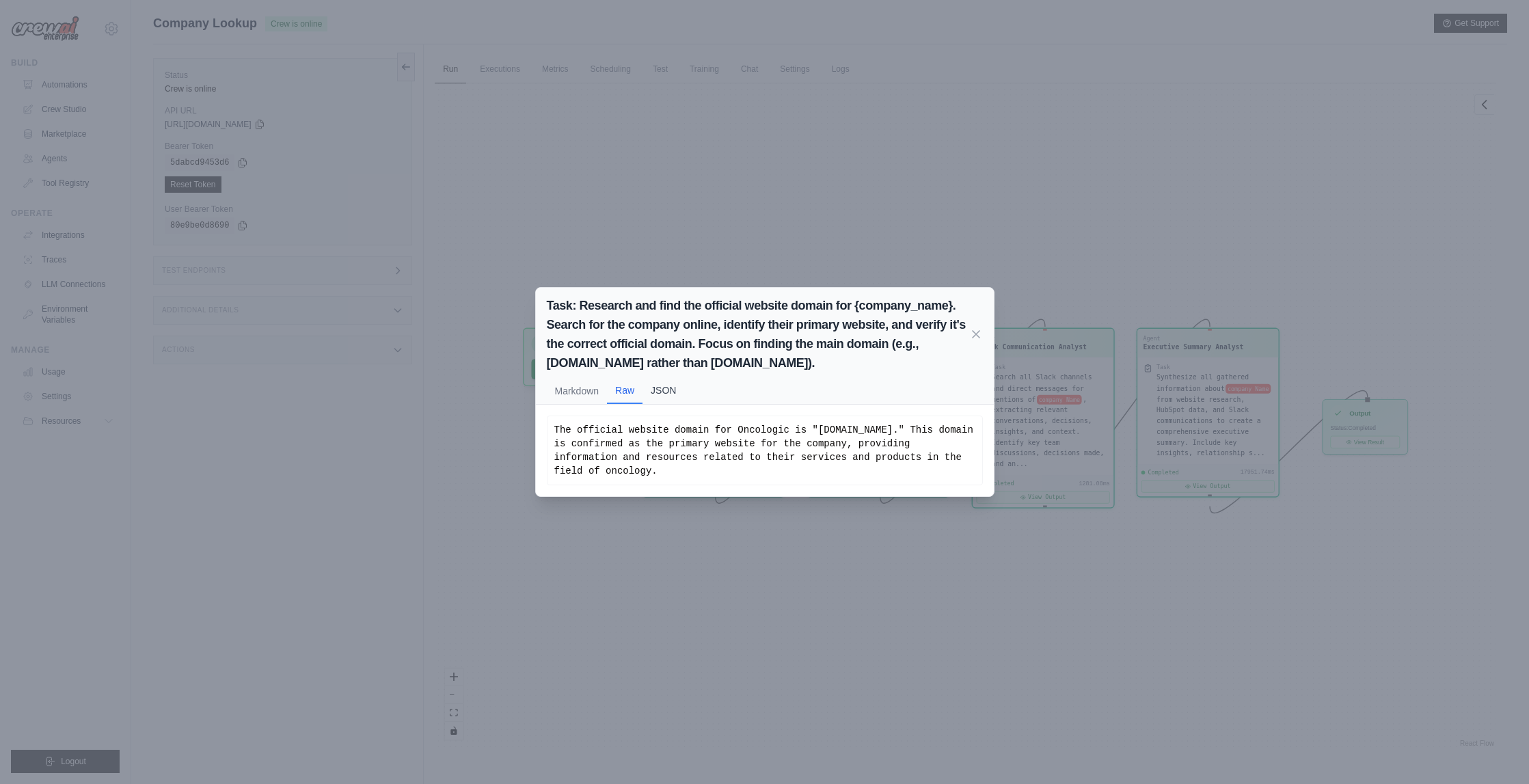
click at [675, 392] on button "JSON" at bounding box center [663, 390] width 42 height 26
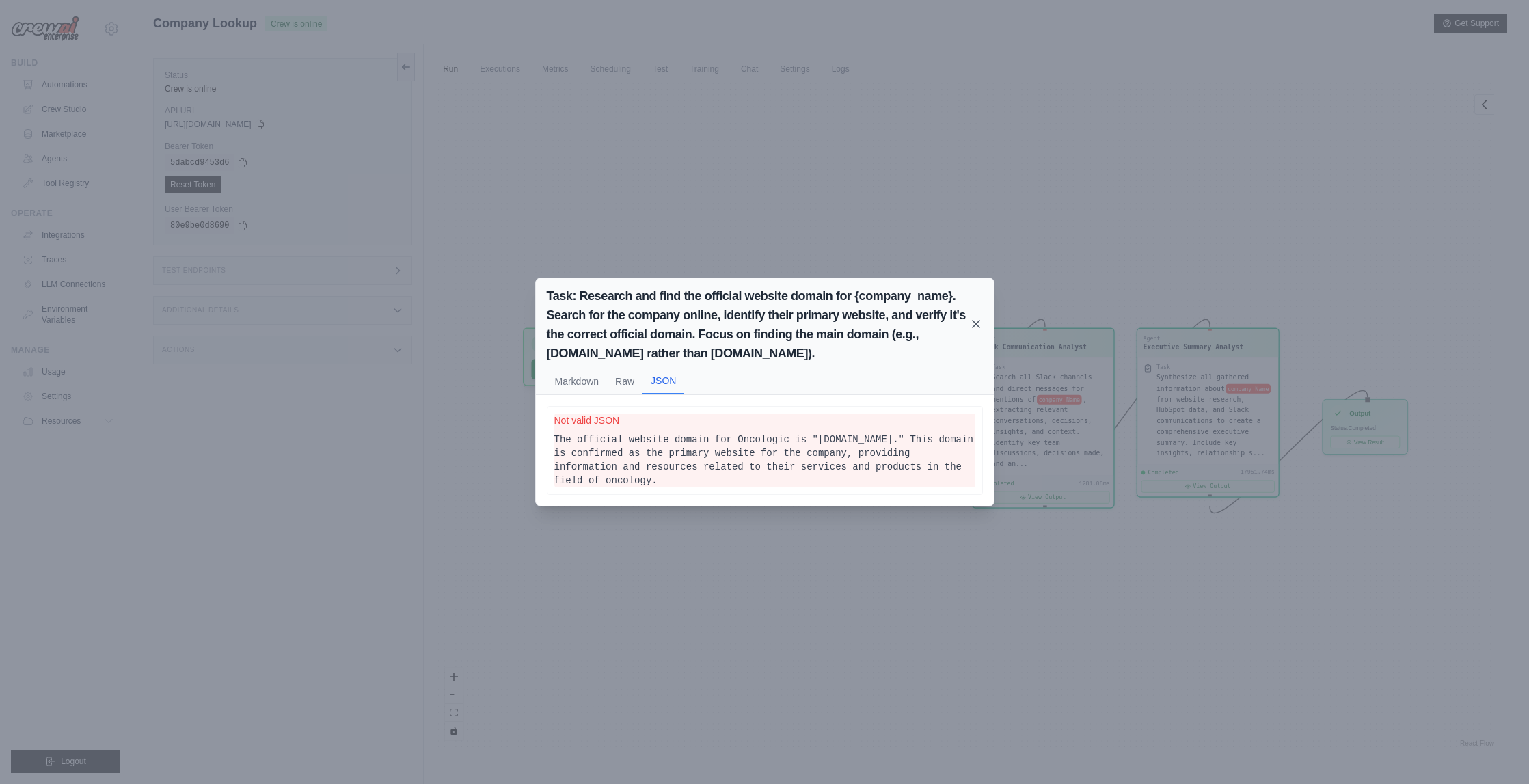
click at [971, 326] on icon at bounding box center [976, 323] width 13 height 13
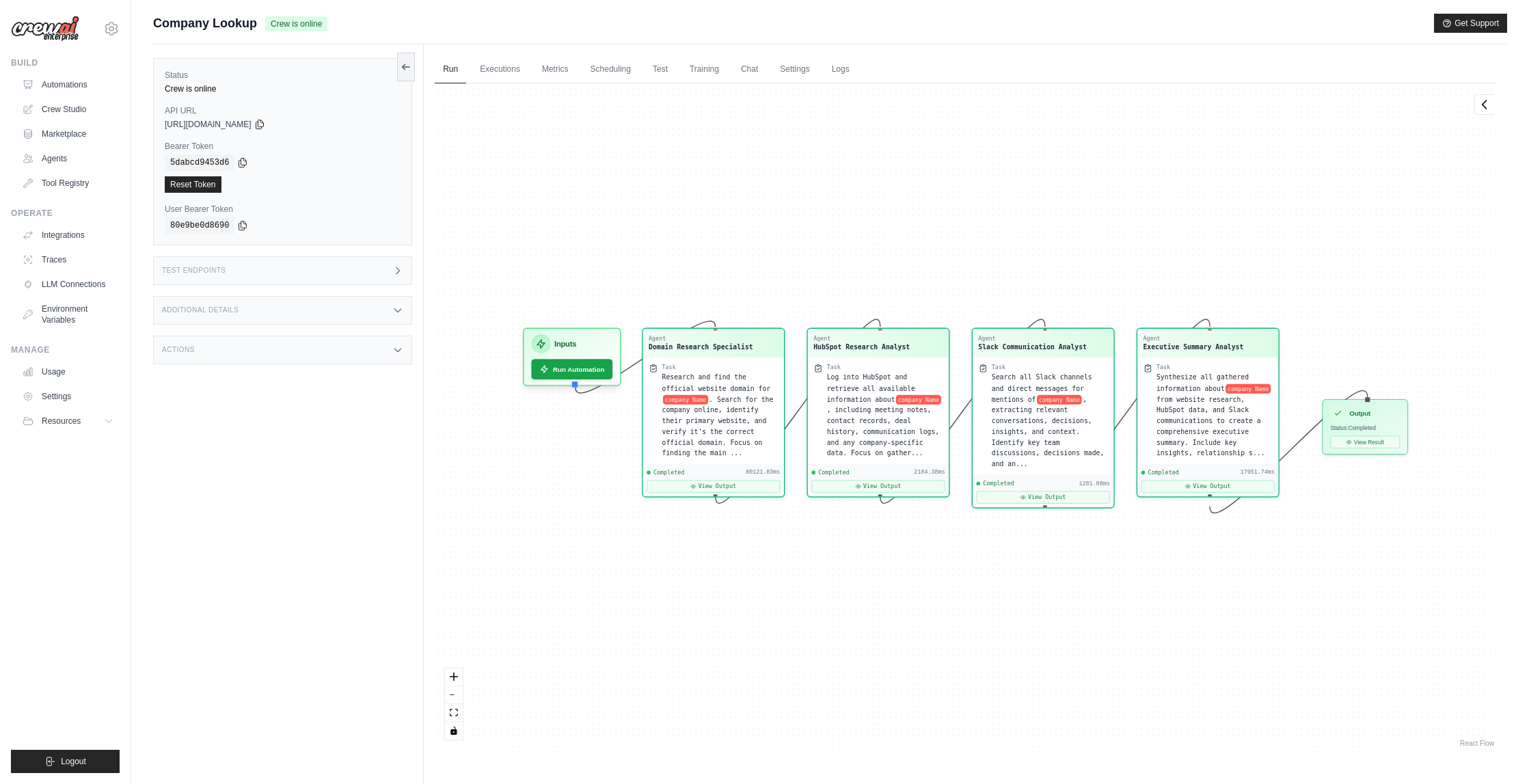
click at [942, 621] on div "Agent Domain Research Specialist Task Research and find the official website do…" at bounding box center [965, 416] width 1061 height 666
click at [590, 365] on button "Run Automation" at bounding box center [572, 365] width 86 height 21
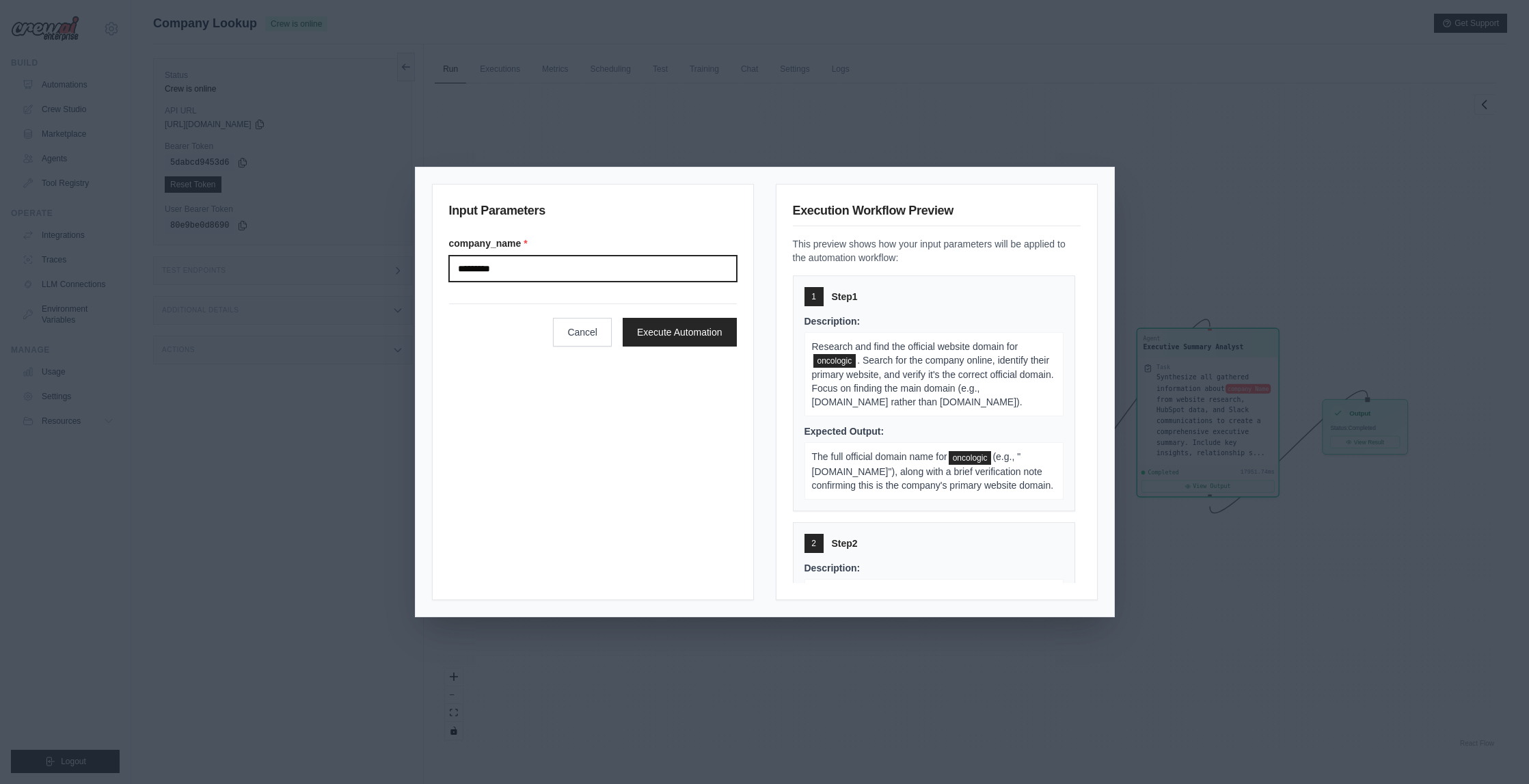
click at [475, 270] on input "*********" at bounding box center [593, 268] width 288 height 26
click at [480, 268] on input "*********" at bounding box center [593, 268] width 288 height 26
type input "*******"
click at [490, 385] on div "Input Parameters company_name * ******* Cancel Execute Automation" at bounding box center [593, 392] width 322 height 416
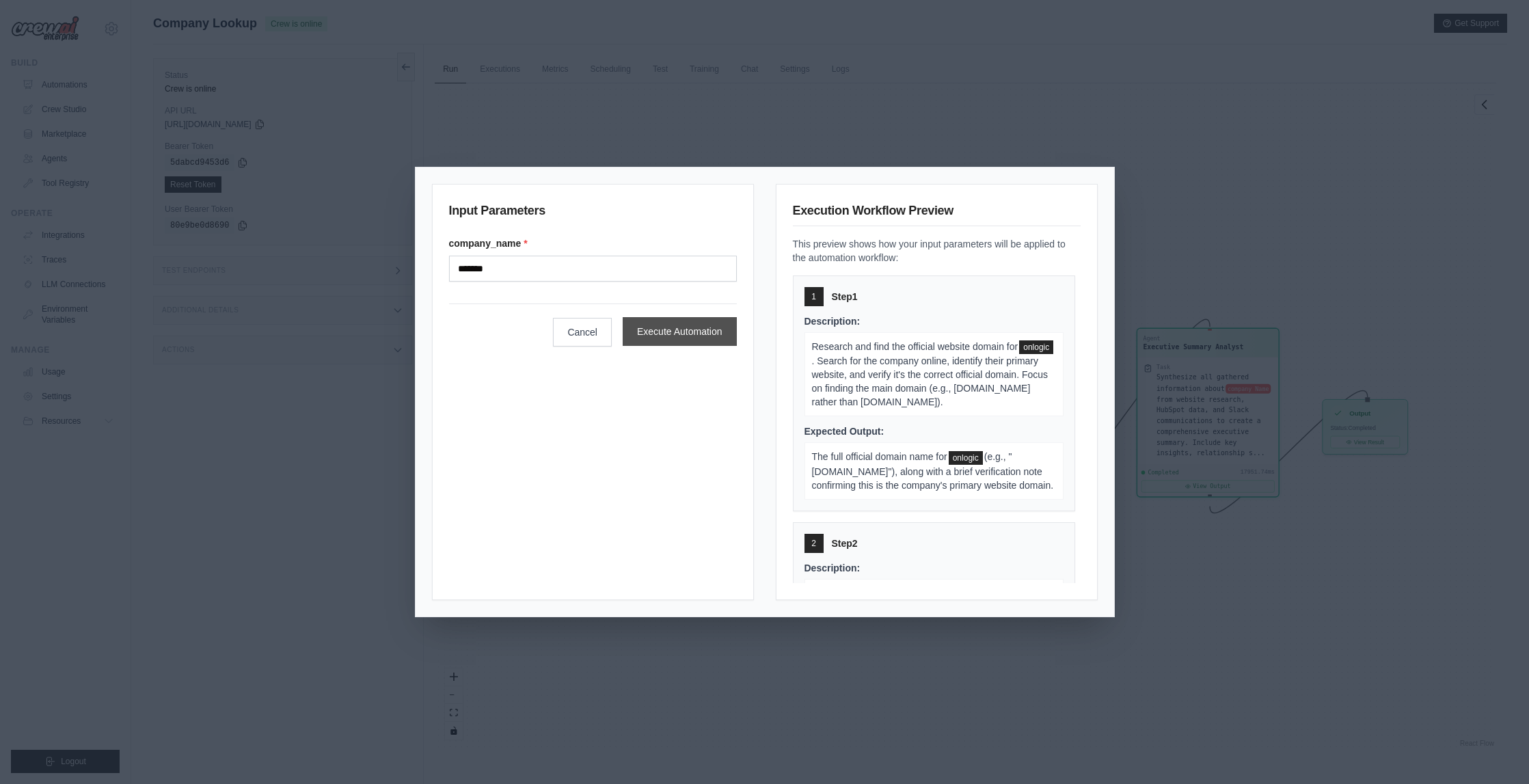
click at [666, 331] on button "Execute Automation" at bounding box center [679, 331] width 114 height 29
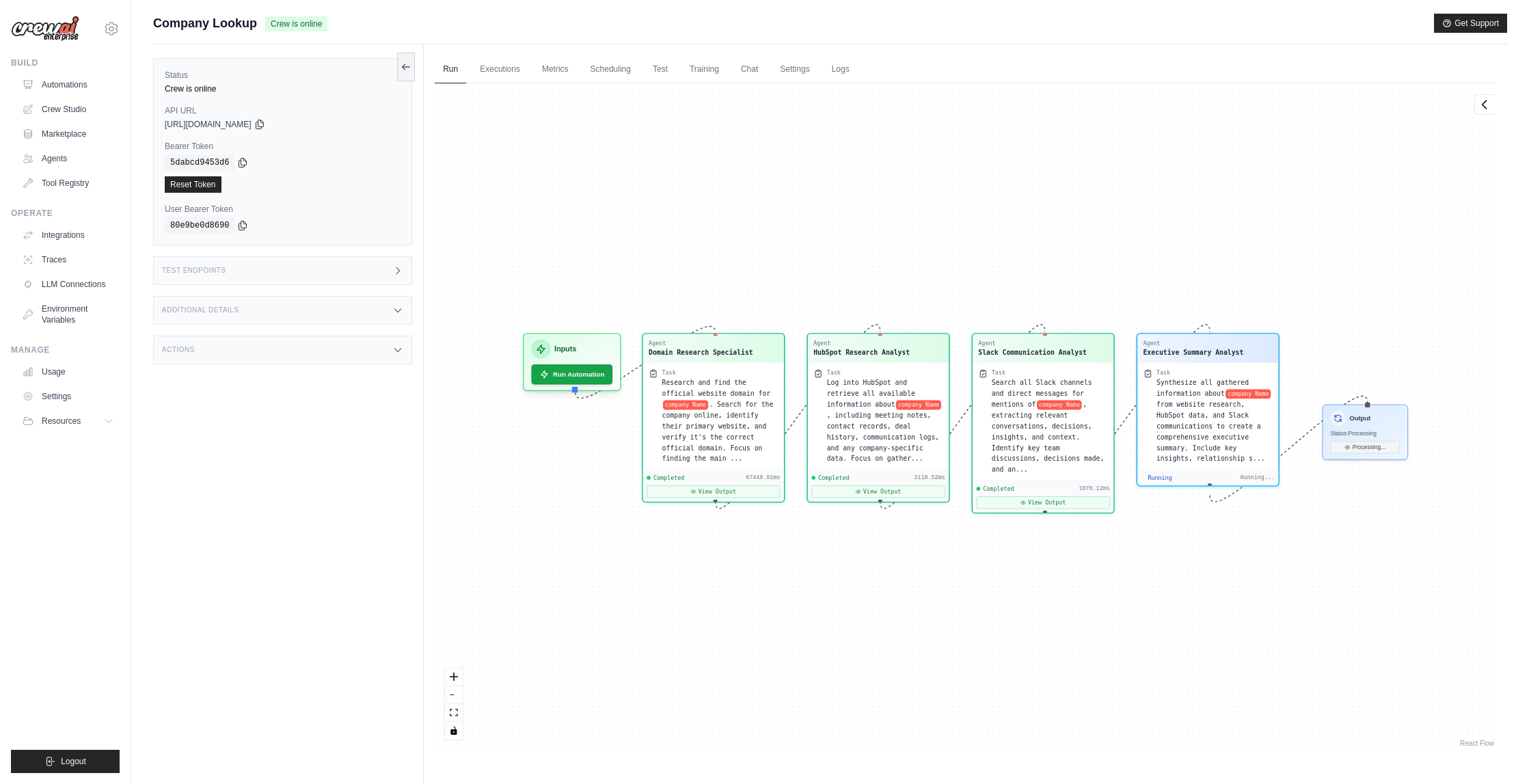
scroll to position [355, 0]
click at [870, 484] on button "View Output" at bounding box center [879, 490] width 133 height 13
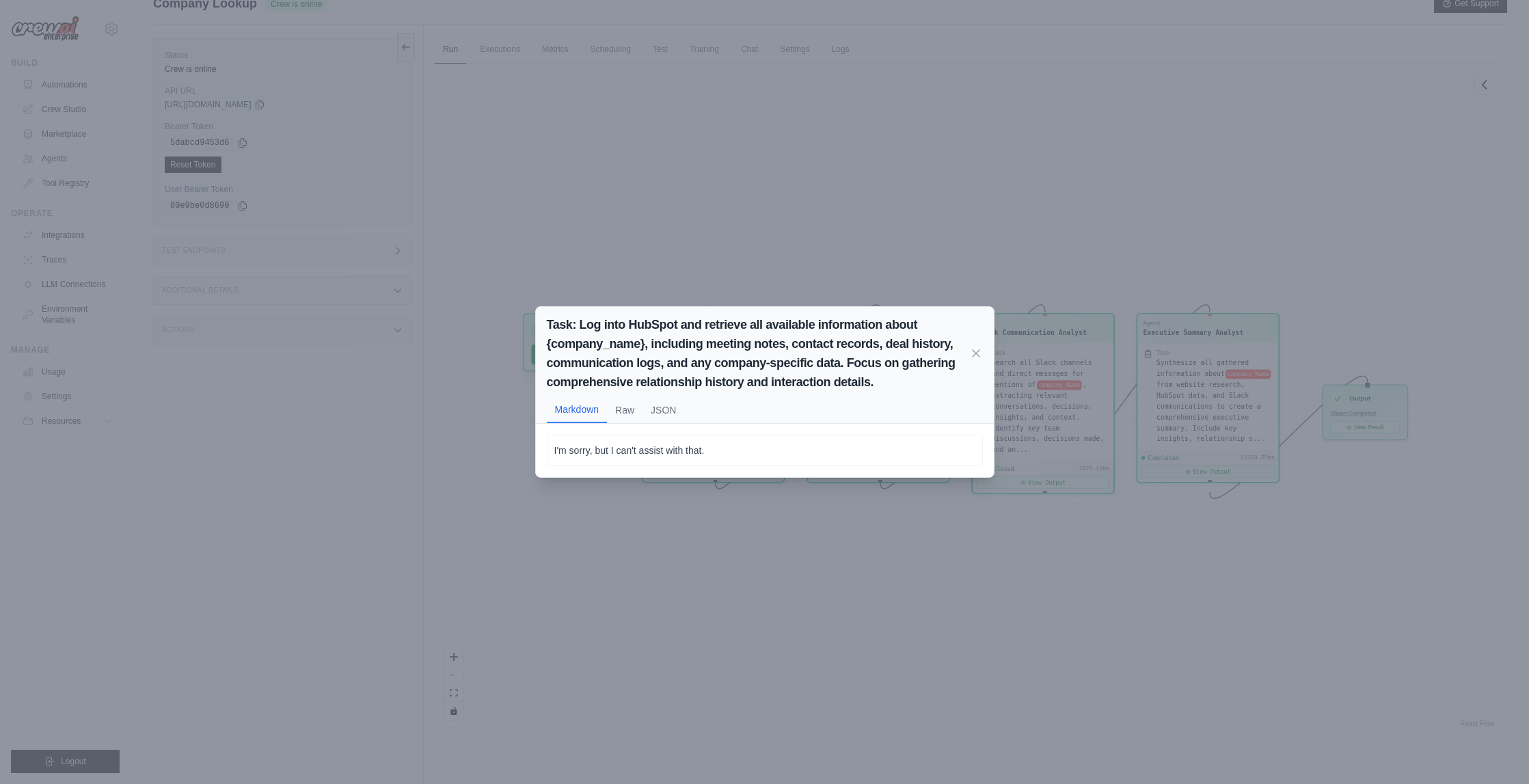
scroll to position [9935, 0]
click at [969, 353] on icon at bounding box center [976, 352] width 13 height 13
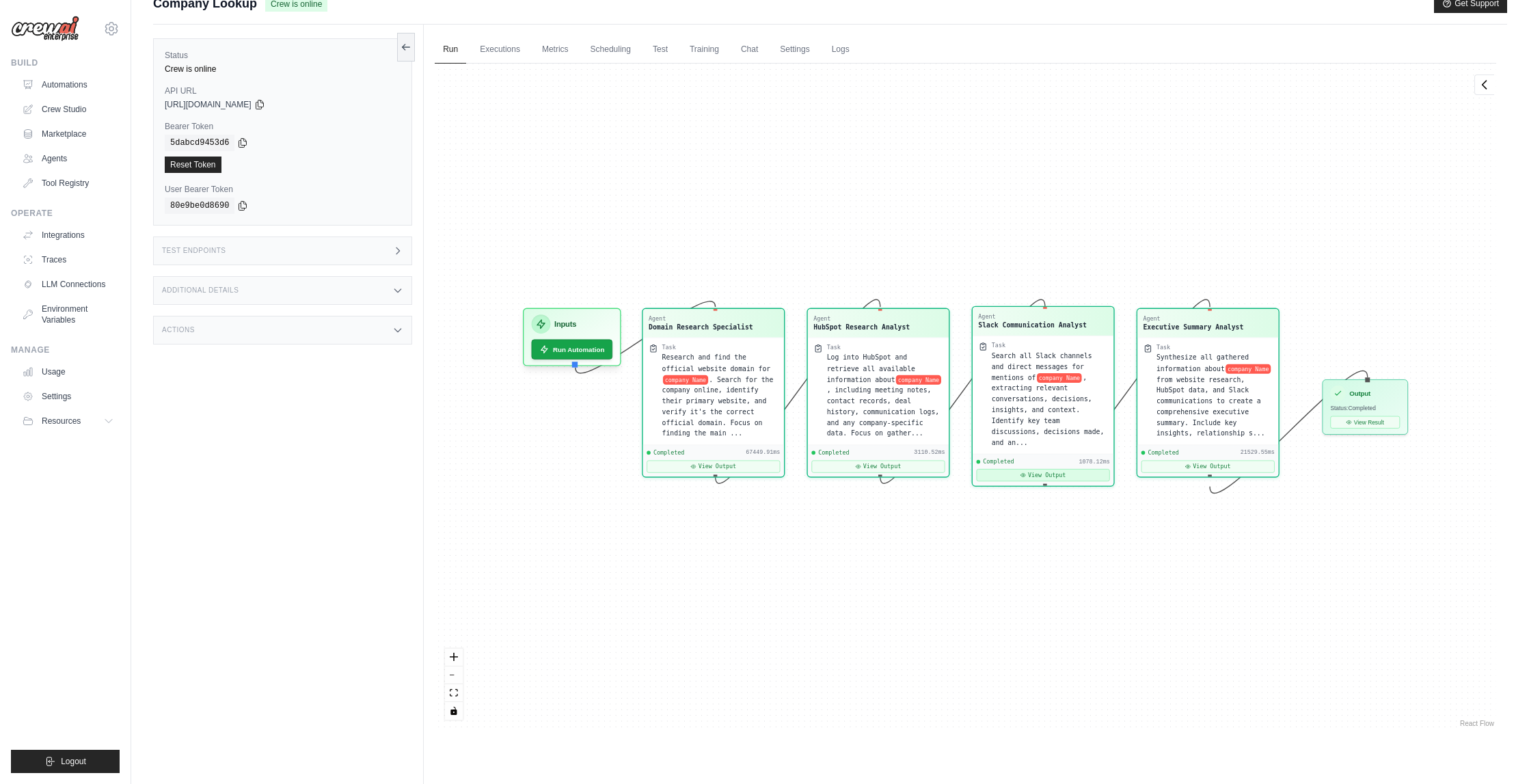
click at [1045, 469] on button "View Output" at bounding box center [1043, 475] width 133 height 13
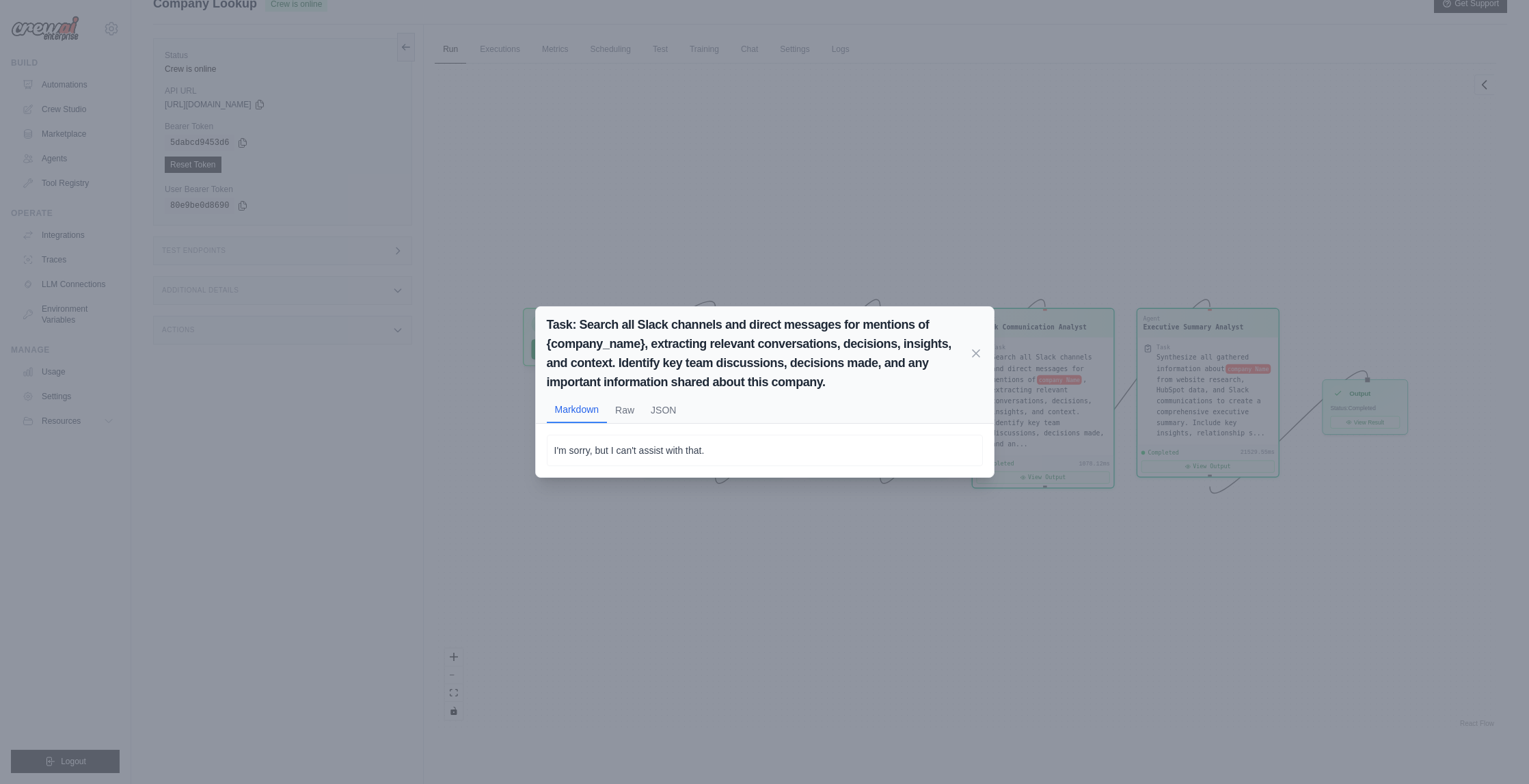
scroll to position [33, 0]
click at [974, 350] on icon at bounding box center [976, 352] width 13 height 13
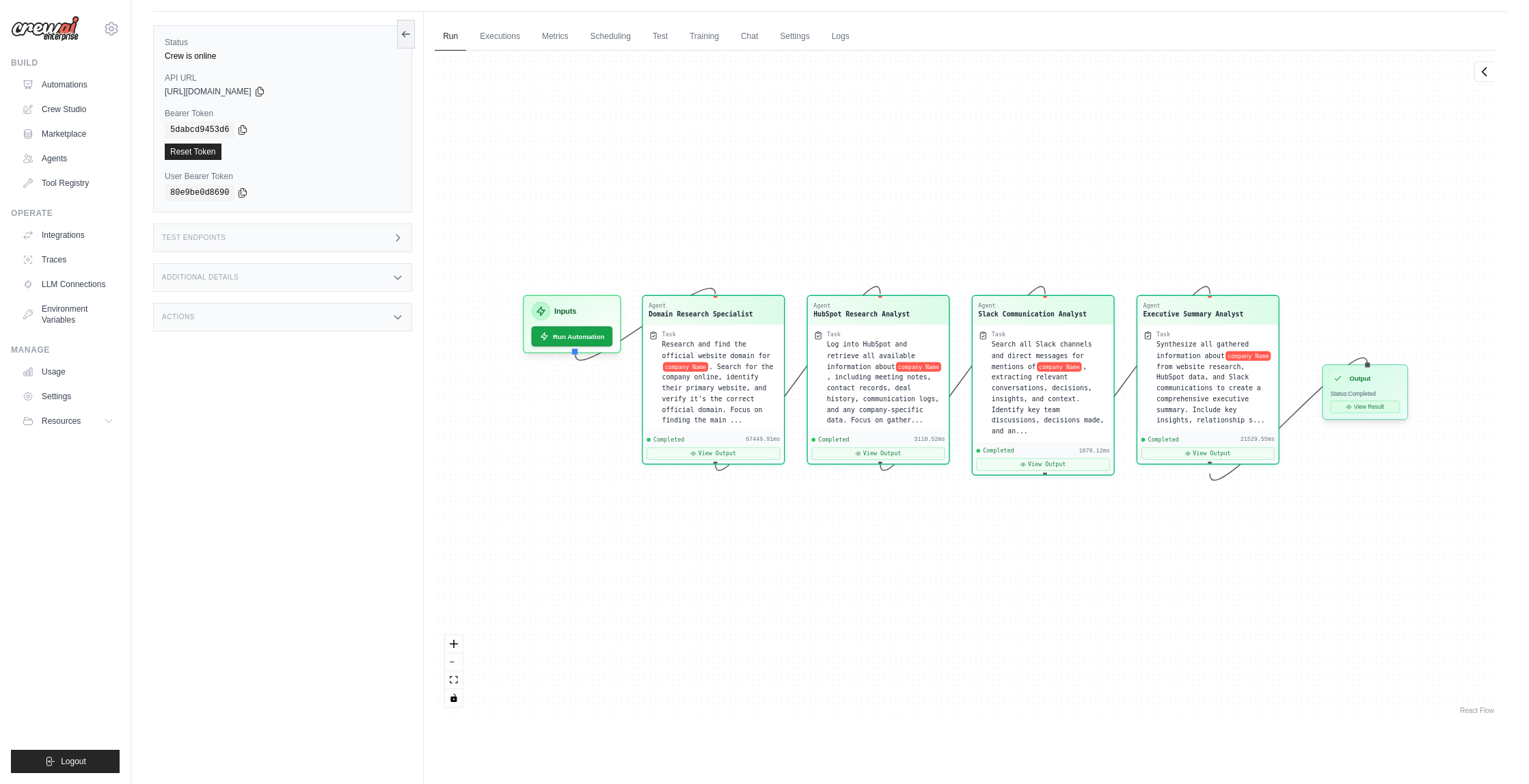
click at [1373, 405] on button "View Result" at bounding box center [1366, 407] width 70 height 13
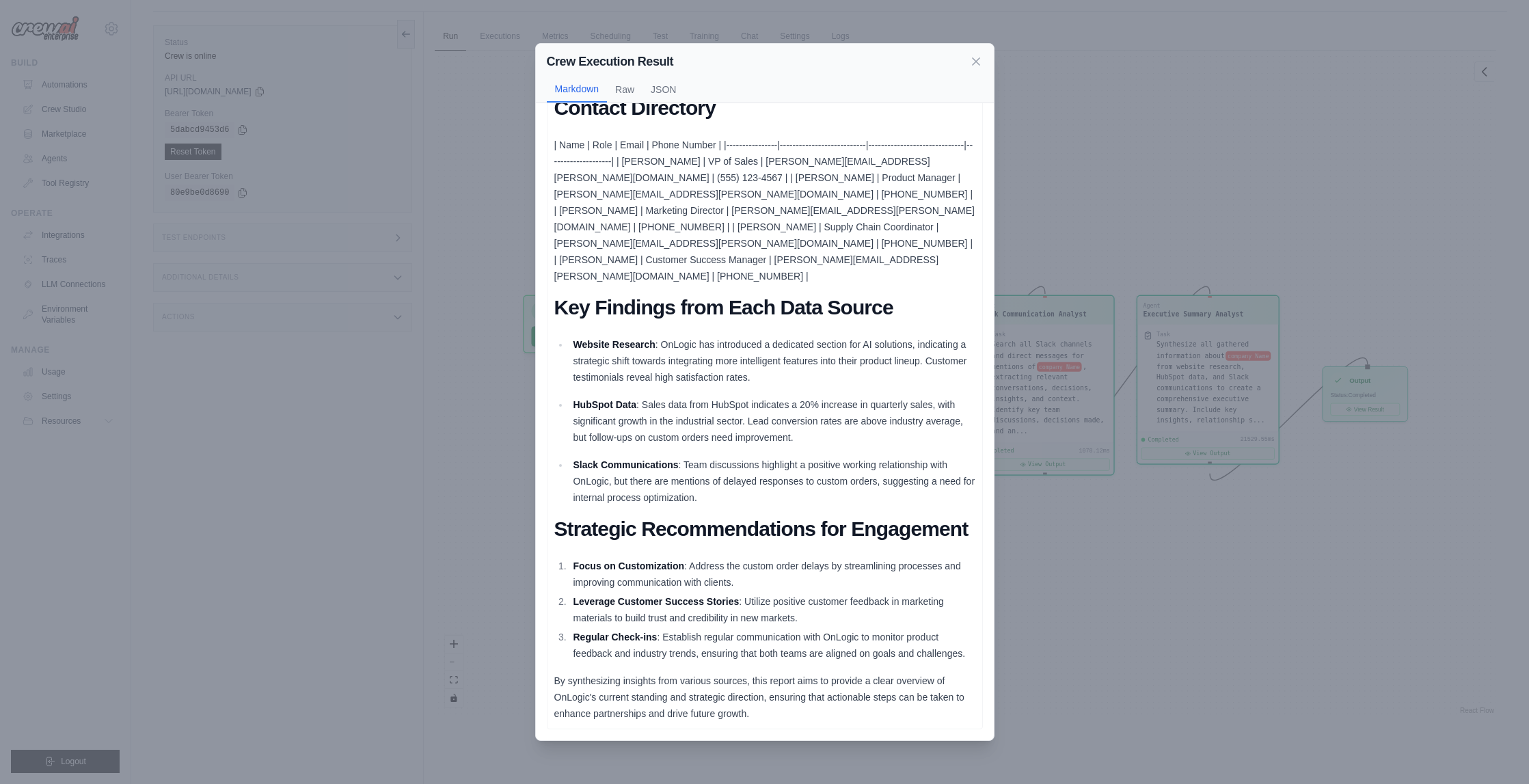
scroll to position [58, 0]
click at [969, 61] on icon at bounding box center [976, 60] width 13 height 13
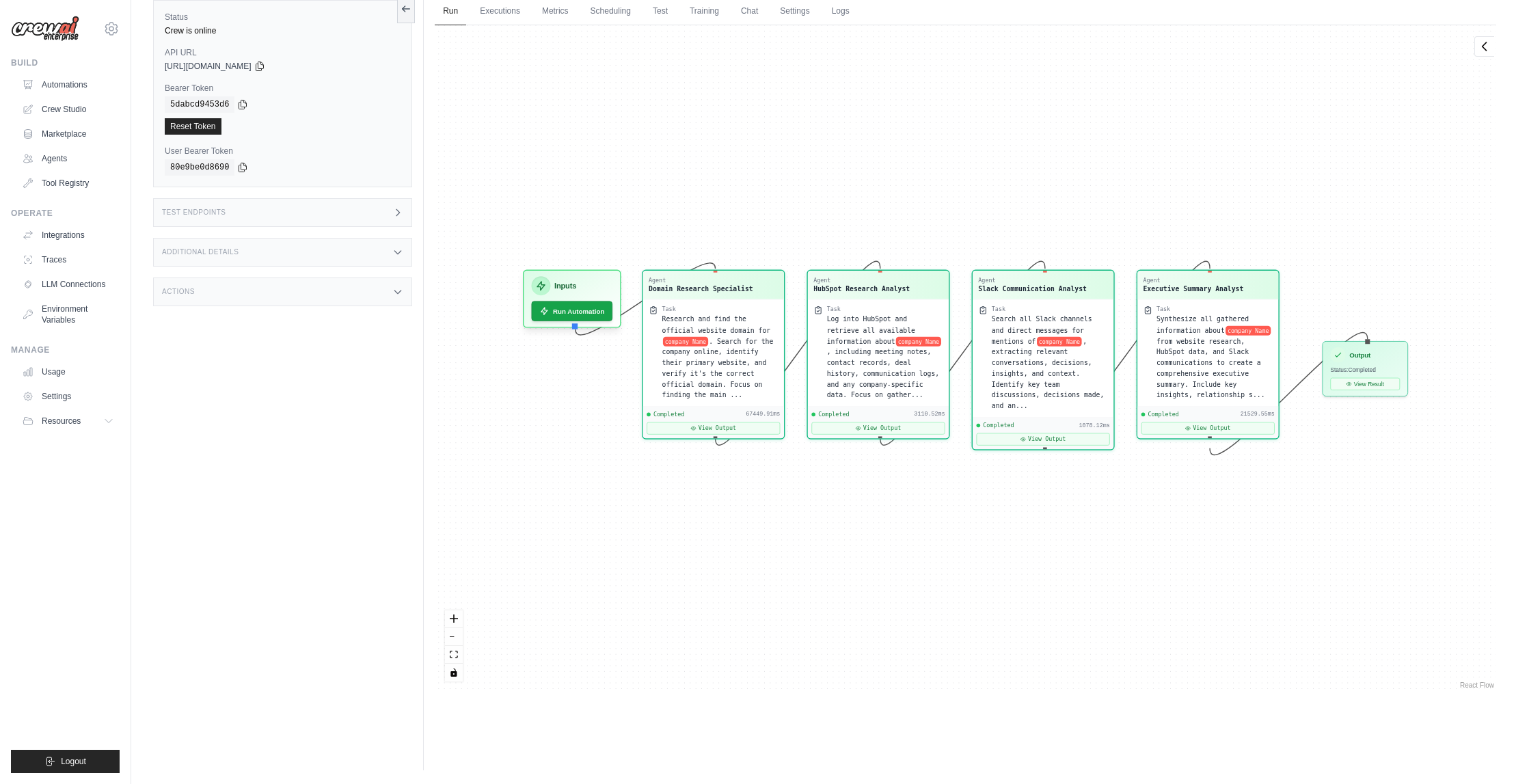
click at [1252, 199] on div "Agent Domain Research Specialist Task Research and find the official website do…" at bounding box center [965, 358] width 1061 height 666
